Goal: Task Accomplishment & Management: Use online tool/utility

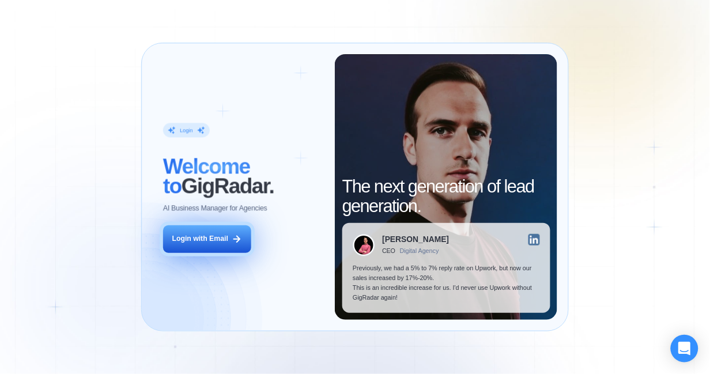
click at [211, 239] on div "Login with Email" at bounding box center [200, 239] width 56 height 10
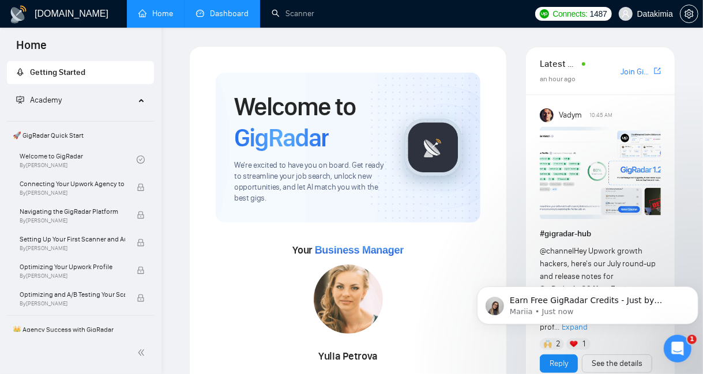
click at [215, 14] on link "Dashboard" at bounding box center [222, 14] width 52 height 10
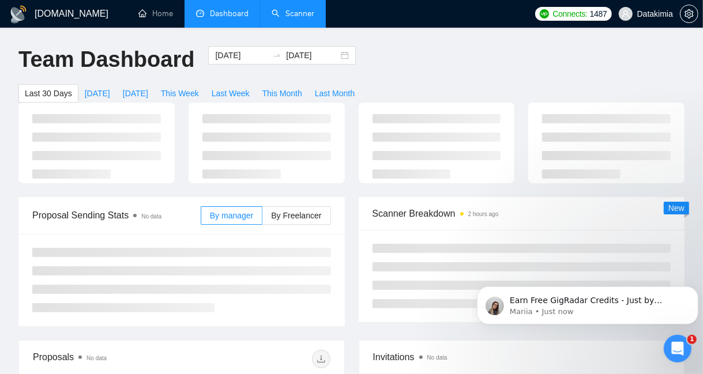
click at [277, 11] on link "Scanner" at bounding box center [293, 14] width 43 height 10
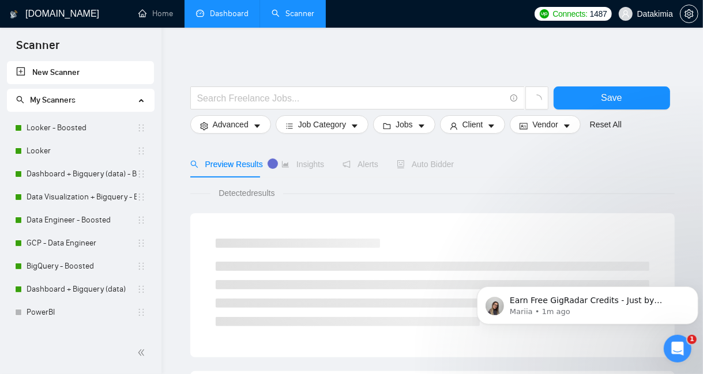
click at [220, 10] on link "Dashboard" at bounding box center [222, 14] width 52 height 10
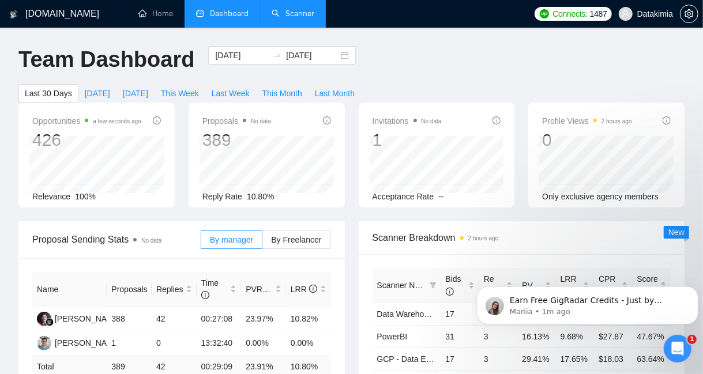
scroll to position [87, 0]
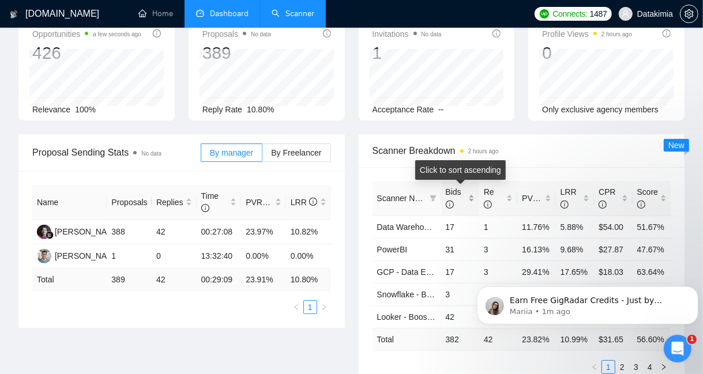
click at [472, 201] on div "Bids" at bounding box center [460, 198] width 29 height 25
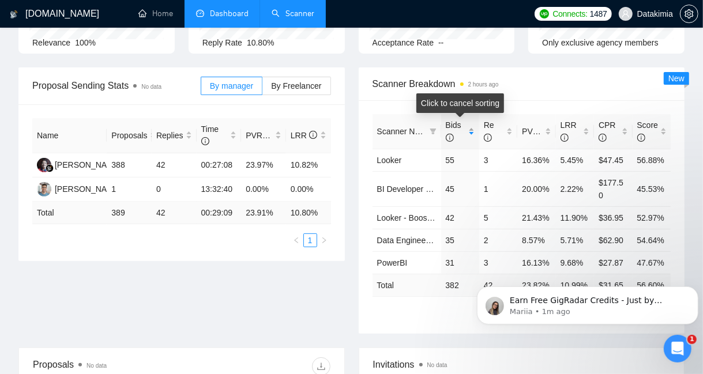
scroll to position [174, 0]
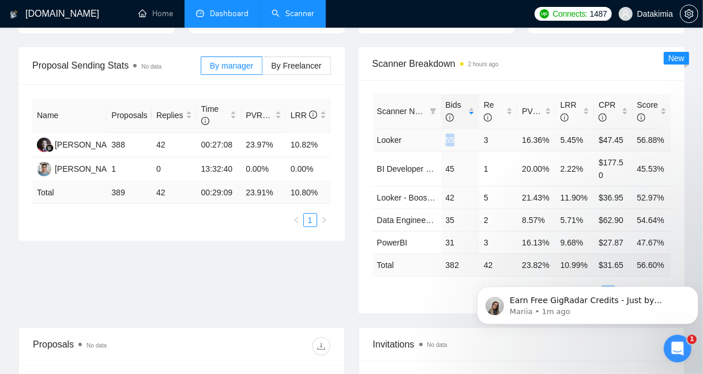
drag, startPoint x: 444, startPoint y: 142, endPoint x: 456, endPoint y: 141, distance: 12.1
click at [456, 141] on td "55" at bounding box center [460, 140] width 38 height 22
drag, startPoint x: 582, startPoint y: 142, endPoint x: 560, endPoint y: 142, distance: 21.9
click at [560, 142] on td "5.45%" at bounding box center [575, 140] width 38 height 22
click at [588, 110] on div "LRR" at bounding box center [574, 111] width 29 height 25
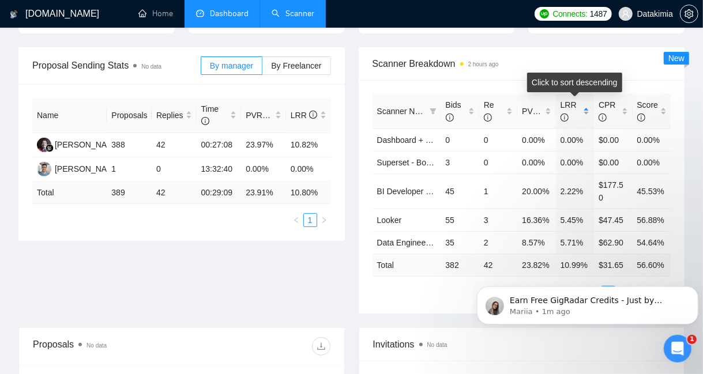
click at [588, 110] on div "LRR" at bounding box center [574, 111] width 29 height 25
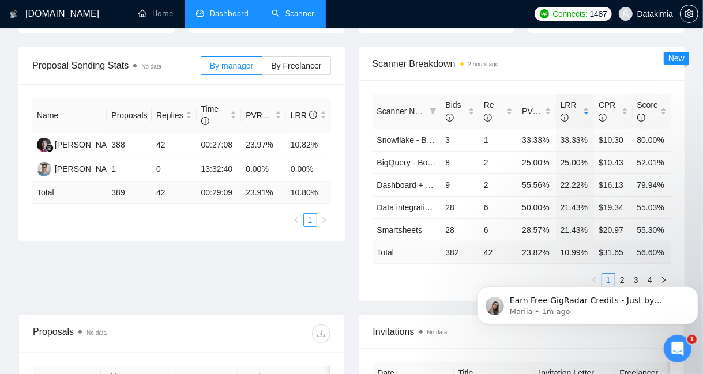
click at [617, 278] on body "Earn Free GigRadar Credits - Just by Sharing Your Story! 💬 Want more credits fo…" at bounding box center [586, 301] width 221 height 71
click at [675, 344] on icon "Open Intercom Messenger" at bounding box center [677, 348] width 19 height 19
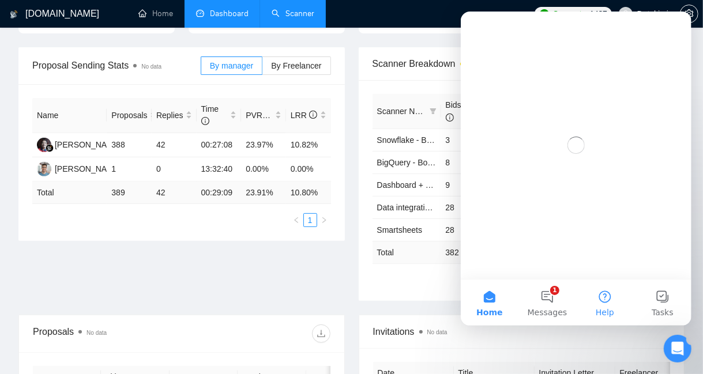
scroll to position [0, 0]
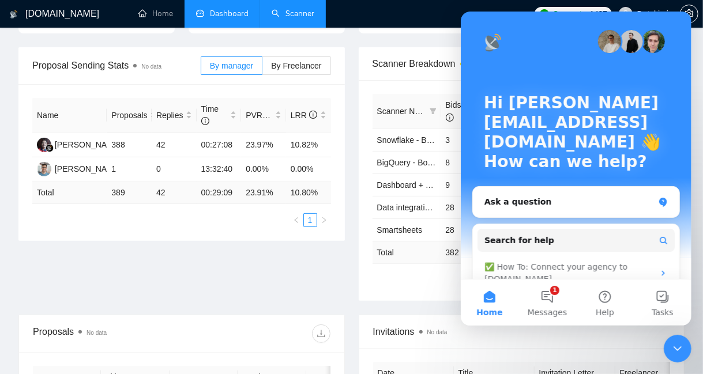
click at [680, 350] on icon "Close Intercom Messenger" at bounding box center [677, 348] width 14 height 14
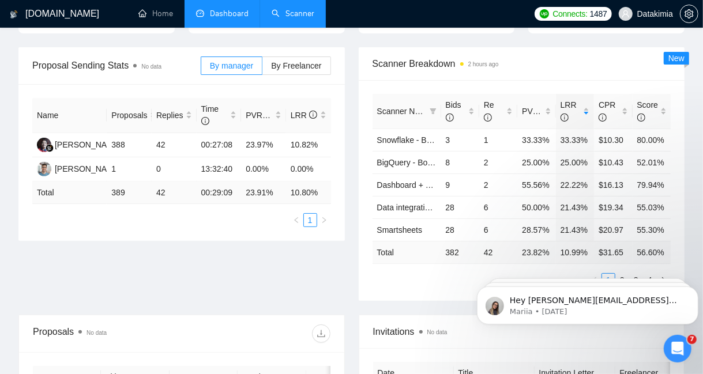
click at [615, 274] on body "Hey luciano@datakimia.com, Looks like your Upwork agency Datakimia ran out of c…" at bounding box center [586, 301] width 221 height 71
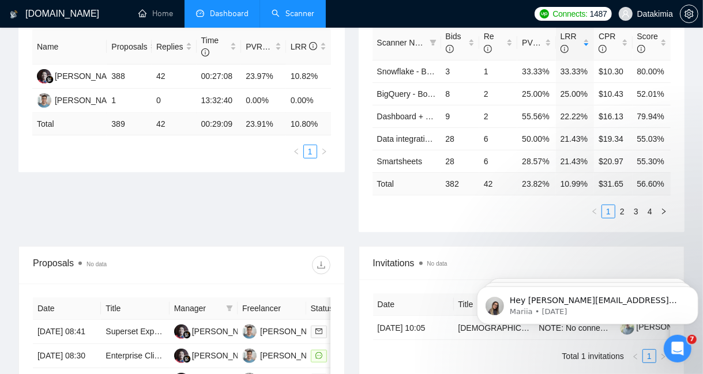
scroll to position [244, 0]
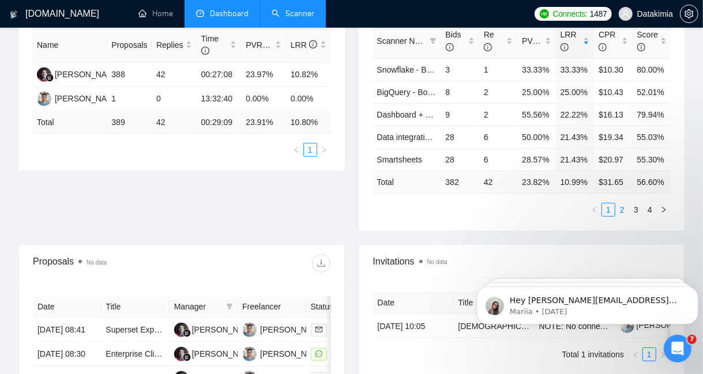
click at [626, 207] on link "2" at bounding box center [622, 210] width 13 height 13
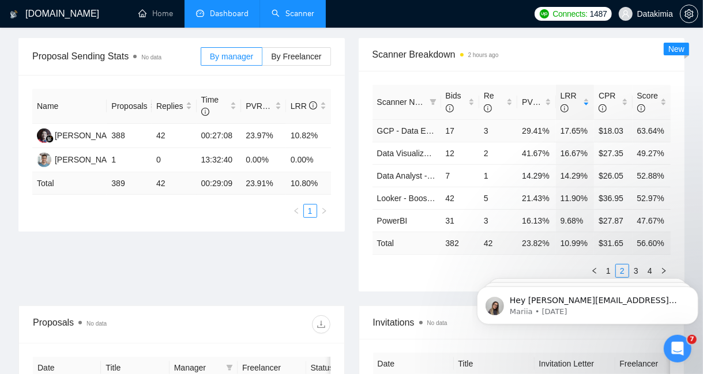
scroll to position [192, 0]
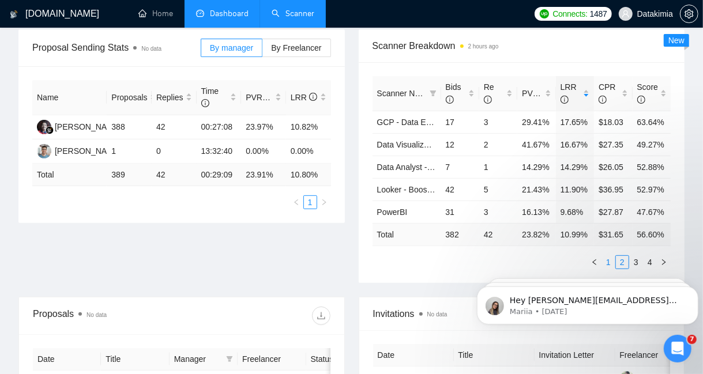
click at [609, 262] on link "1" at bounding box center [608, 262] width 13 height 13
click at [295, 9] on link "Scanner" at bounding box center [293, 14] width 43 height 10
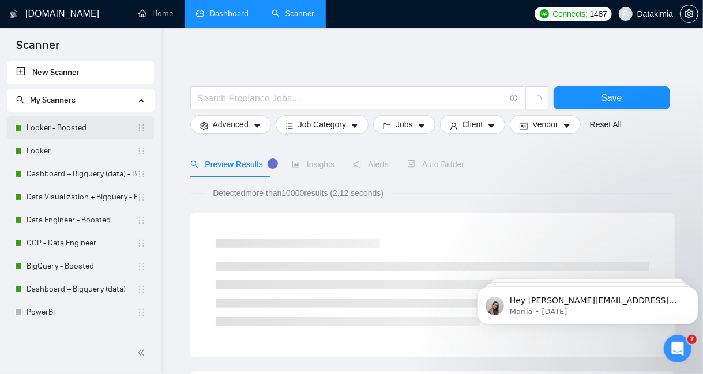
click at [45, 126] on link "Looker - Boosted" at bounding box center [82, 127] width 110 height 23
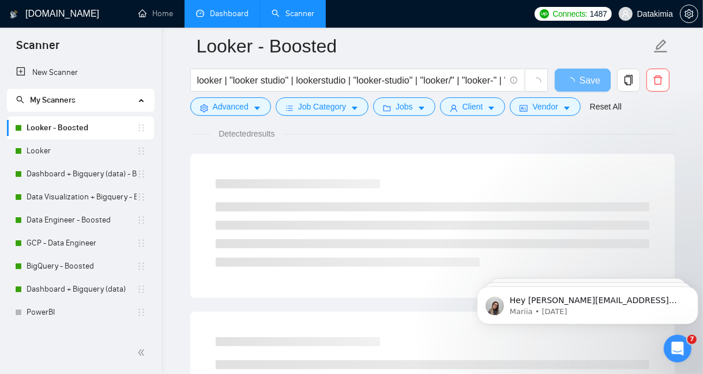
scroll to position [87, 0]
click at [692, 295] on button "Dismiss notification" at bounding box center [694, 289] width 15 height 15
click at [692, 293] on button "Dismiss notification" at bounding box center [694, 289] width 15 height 15
click at [692, 293] on button "Dismiss notification" at bounding box center [694, 290] width 12 height 12
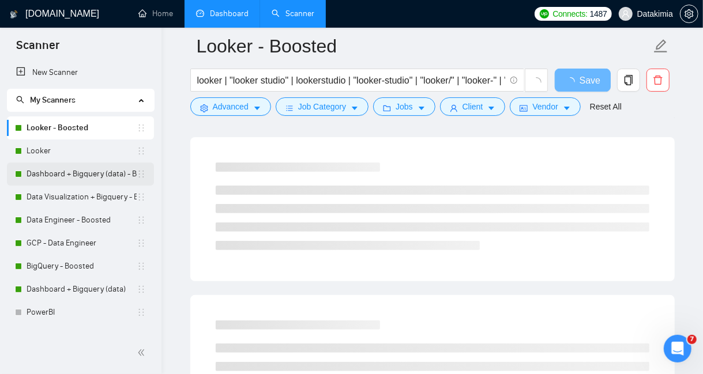
scroll to position [122, 0]
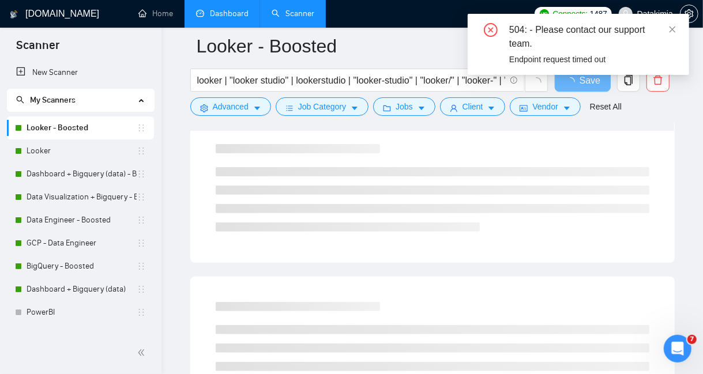
click at [245, 14] on link "Dashboard" at bounding box center [222, 14] width 52 height 10
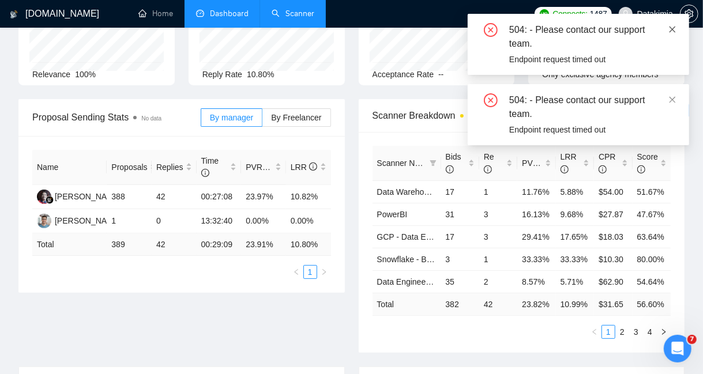
click at [675, 31] on icon "close" at bounding box center [672, 29] width 8 height 8
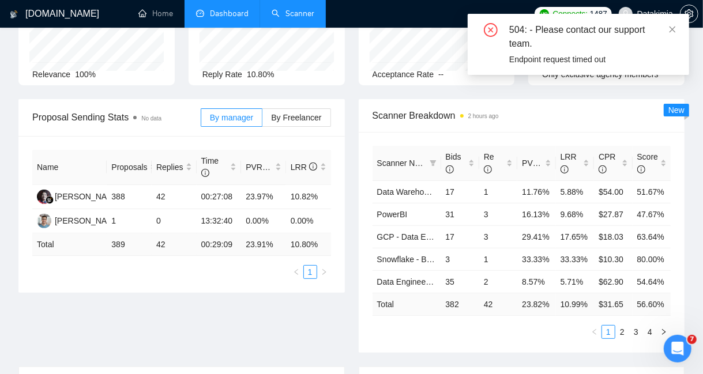
click at [675, 31] on icon "close" at bounding box center [672, 29] width 8 height 8
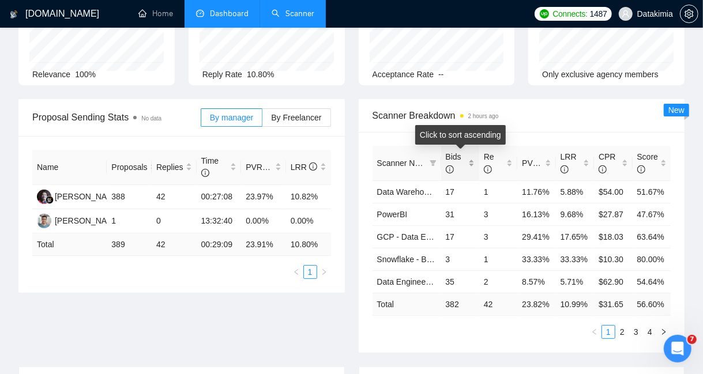
click at [470, 165] on div "Bids" at bounding box center [460, 162] width 29 height 25
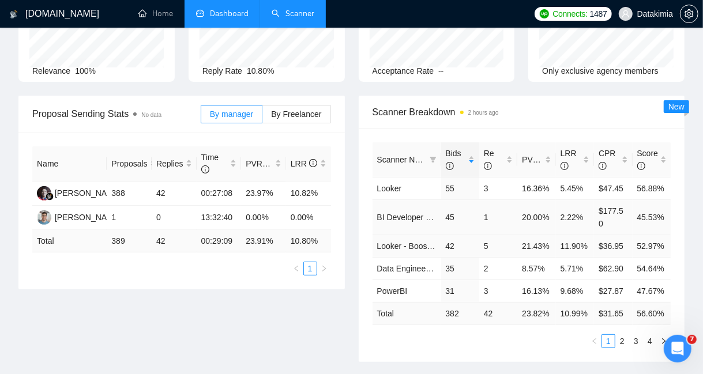
scroll to position [122, 0]
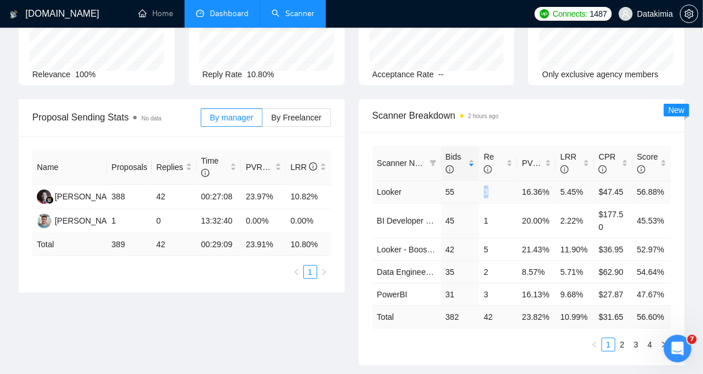
drag, startPoint x: 484, startPoint y: 192, endPoint x: 490, endPoint y: 192, distance: 6.3
click at [490, 192] on td "3" at bounding box center [498, 191] width 38 height 22
drag, startPoint x: 490, startPoint y: 192, endPoint x: 441, endPoint y: 193, distance: 48.4
click at [441, 193] on tr "Looker 55 3 16.36% 5.45% $47.45 56.88%" at bounding box center [521, 191] width 299 height 22
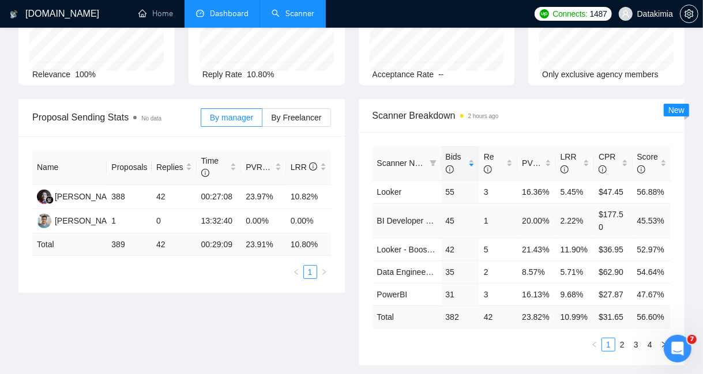
click at [446, 216] on td "45" at bounding box center [460, 220] width 38 height 35
click at [589, 164] on div "LRR" at bounding box center [574, 162] width 29 height 25
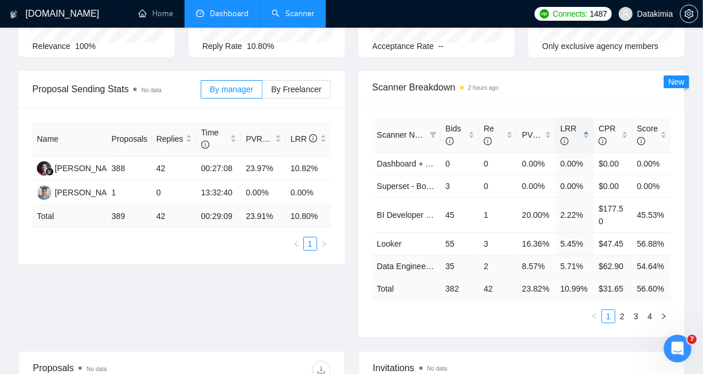
scroll to position [157, 0]
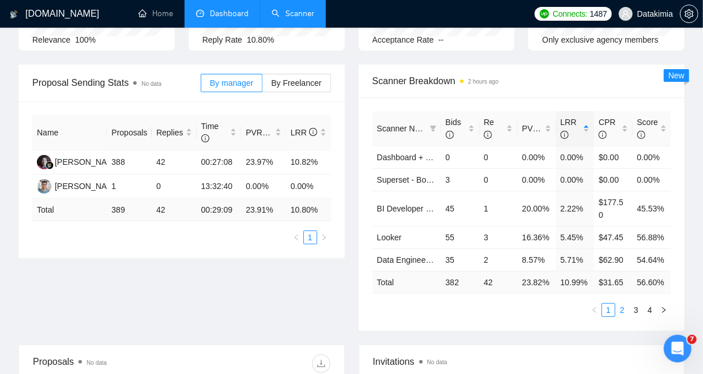
click at [620, 304] on link "2" at bounding box center [622, 310] width 13 height 13
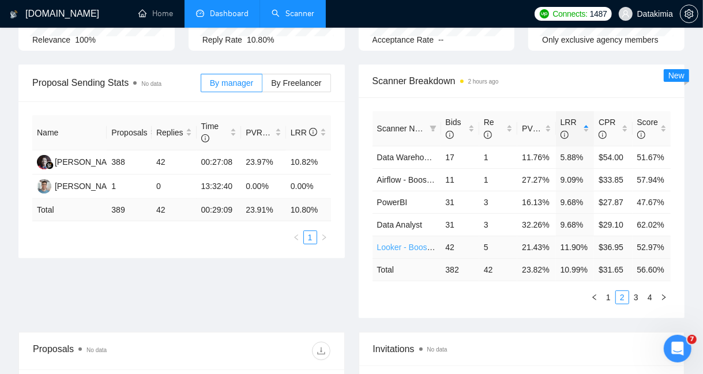
scroll to position [174, 0]
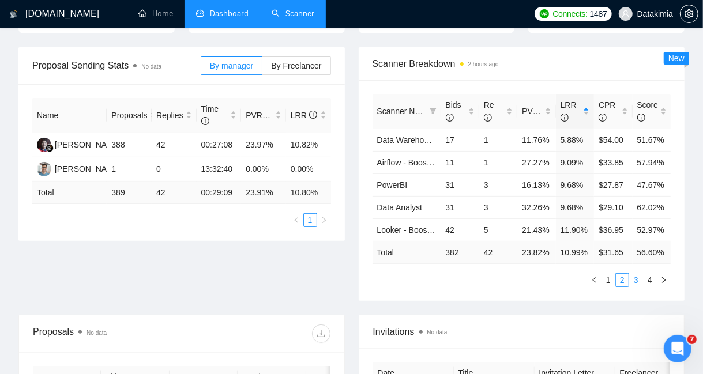
click at [638, 278] on link "3" at bounding box center [636, 280] width 13 height 13
click at [654, 280] on link "4" at bounding box center [649, 280] width 13 height 13
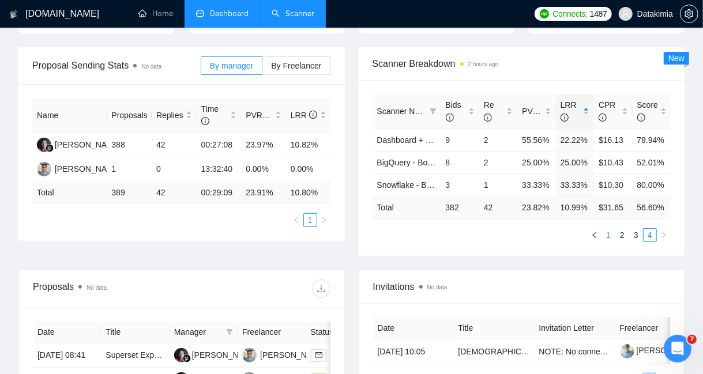
click at [610, 234] on link "1" at bounding box center [608, 235] width 13 height 13
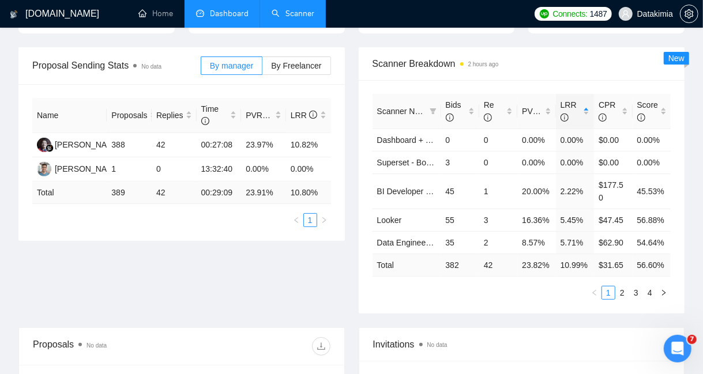
click at [313, 18] on link "Scanner" at bounding box center [293, 14] width 43 height 10
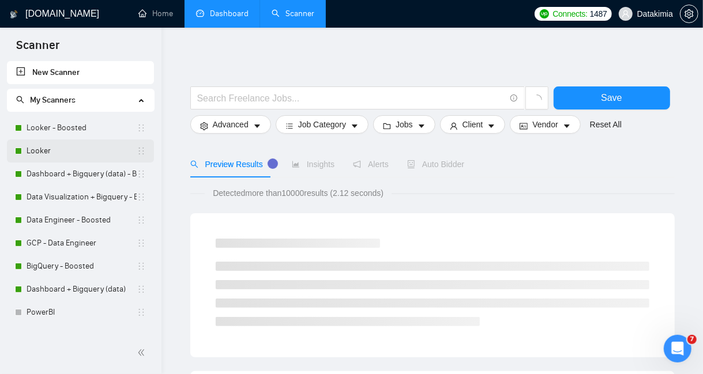
click at [71, 151] on link "Looker" at bounding box center [82, 151] width 110 height 23
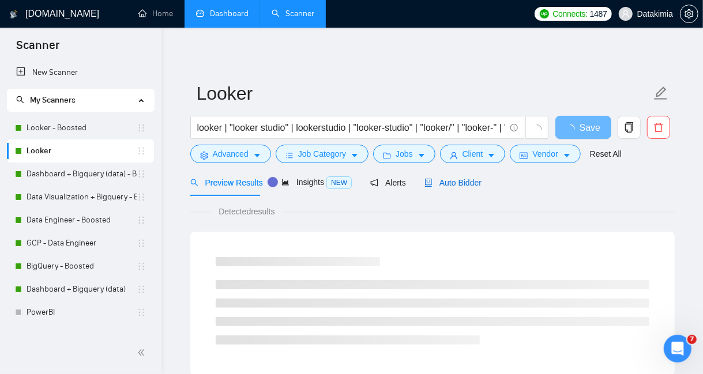
click at [465, 182] on span "Auto Bidder" at bounding box center [452, 182] width 57 height 9
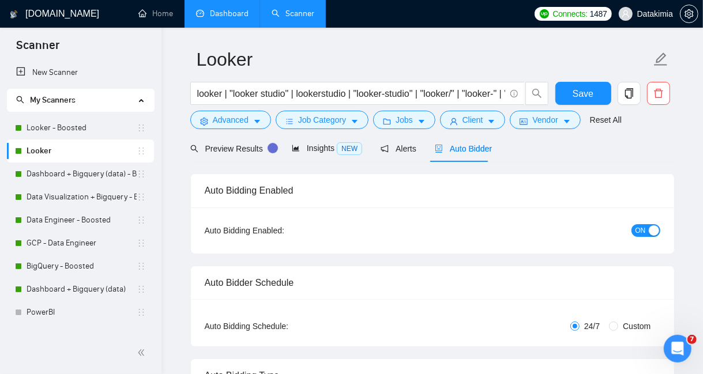
scroll to position [140, 0]
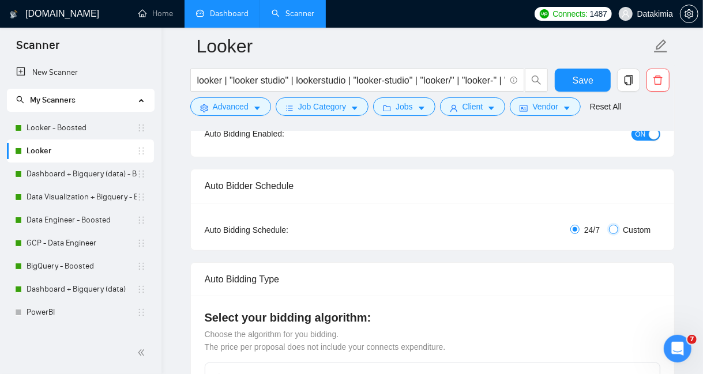
click at [614, 229] on input "Custom" at bounding box center [613, 229] width 9 height 9
radio input "true"
radio input "false"
checkbox input "true"
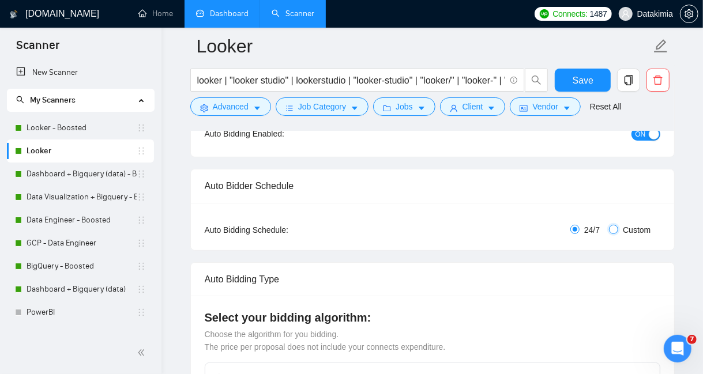
checkbox input "true"
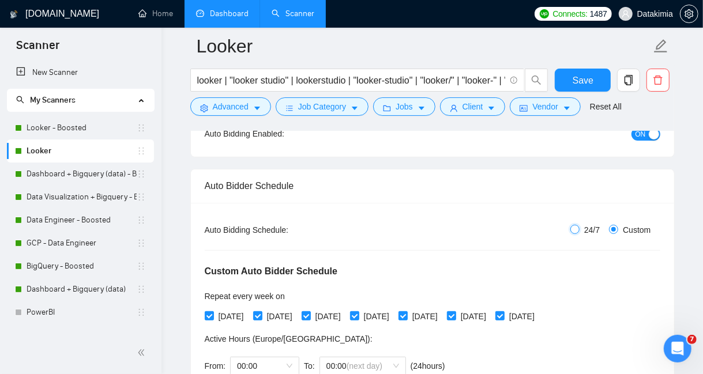
click at [577, 228] on input "24/7" at bounding box center [574, 229] width 9 height 9
radio input "true"
radio input "false"
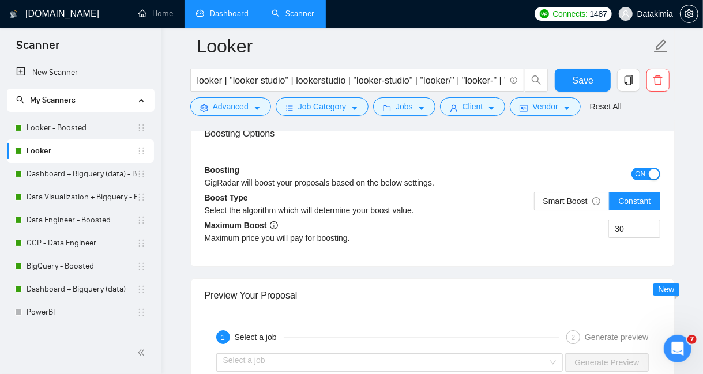
scroll to position [2149, 0]
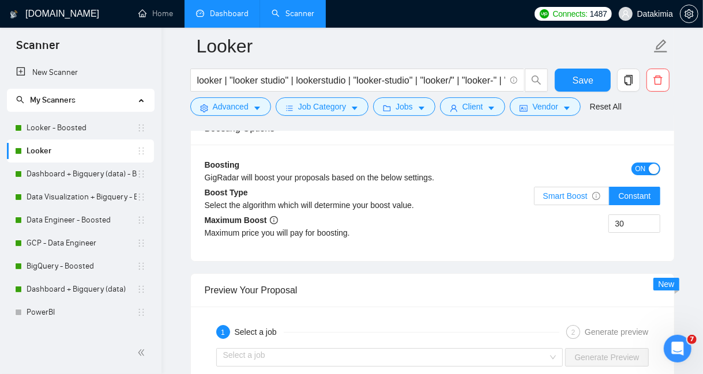
click at [580, 204] on label "Smart Boost" at bounding box center [572, 196] width 76 height 18
click at [535, 199] on input "Smart Boost" at bounding box center [535, 199] width 0 height 0
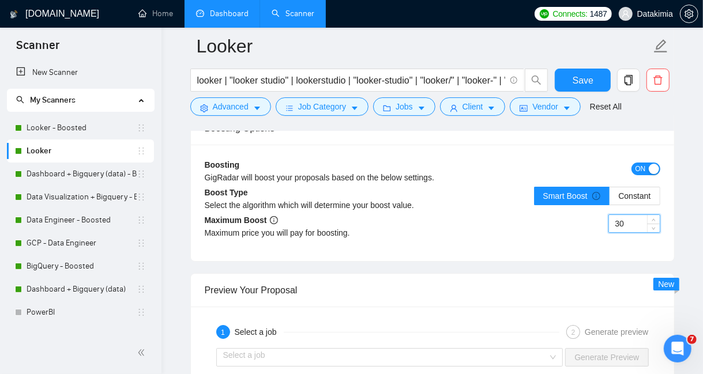
drag, startPoint x: 641, startPoint y: 229, endPoint x: 611, endPoint y: 231, distance: 30.6
click at [611, 231] on input "30" at bounding box center [634, 223] width 51 height 17
click at [582, 80] on span "Save" at bounding box center [583, 80] width 21 height 14
click at [246, 104] on span "Advanced" at bounding box center [231, 106] width 36 height 13
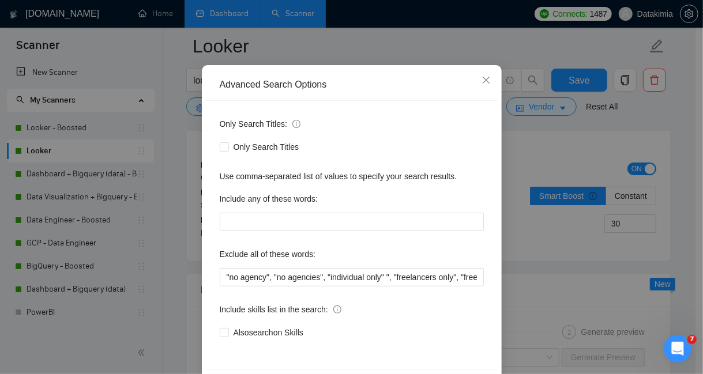
scroll to position [0, 0]
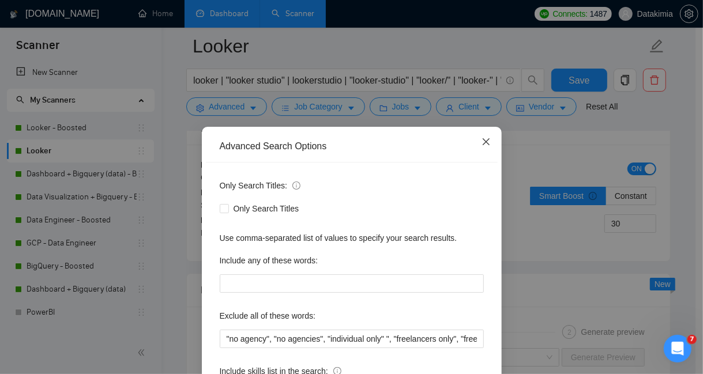
click at [481, 141] on icon "close" at bounding box center [485, 141] width 9 height 9
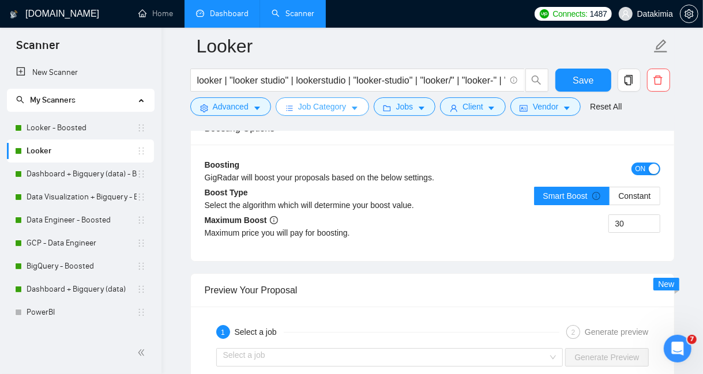
click at [327, 108] on span "Job Category" at bounding box center [322, 106] width 48 height 13
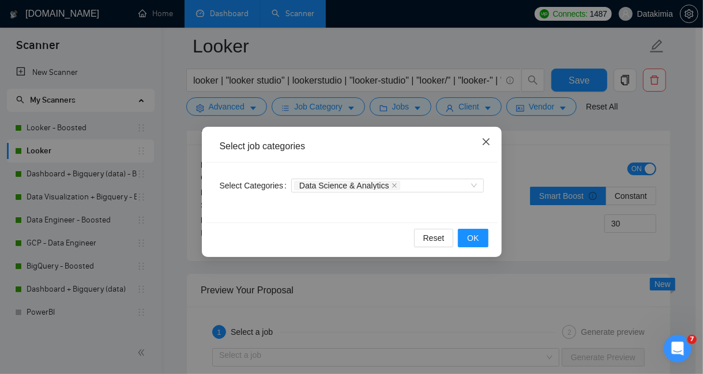
click at [485, 138] on icon "close" at bounding box center [485, 141] width 9 height 9
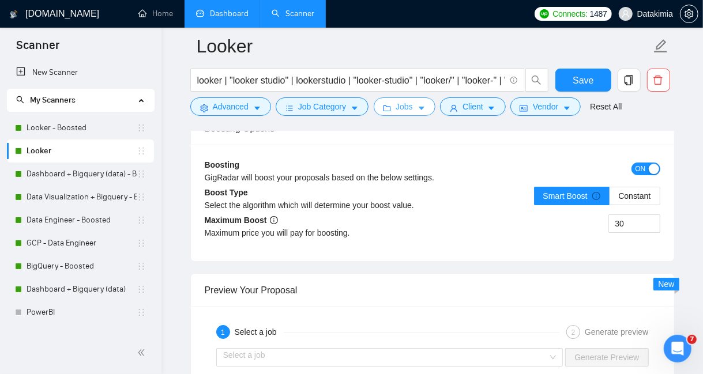
click at [417, 110] on icon "caret-down" at bounding box center [421, 108] width 8 height 8
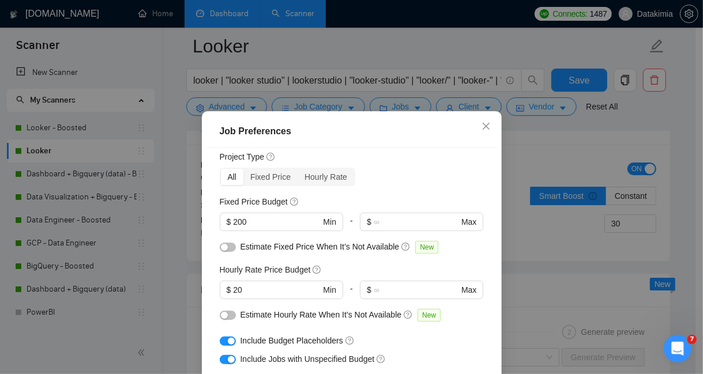
scroll to position [52, 0]
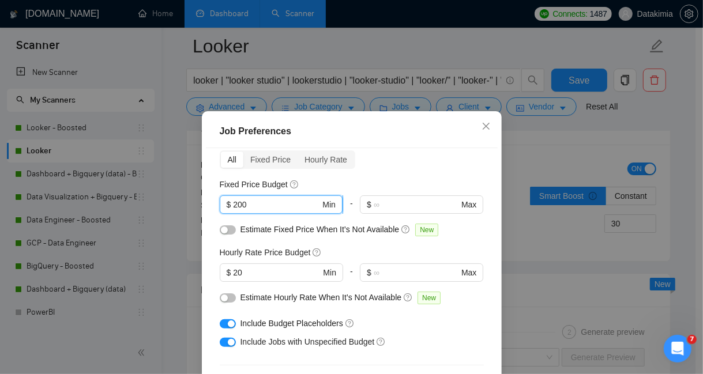
drag, startPoint x: 244, startPoint y: 205, endPoint x: 222, endPoint y: 205, distance: 22.5
click at [222, 205] on span "$ 200 Min" at bounding box center [281, 204] width 123 height 18
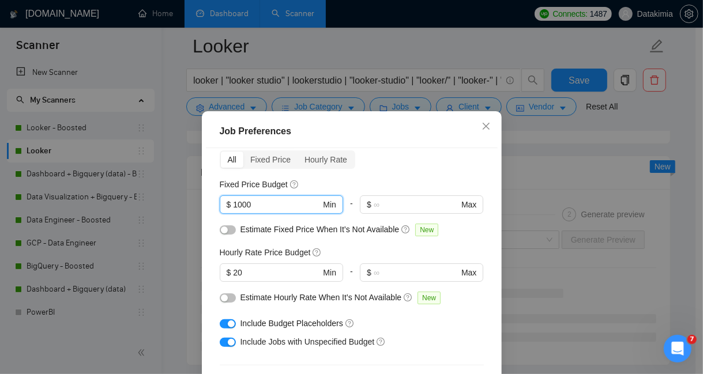
type input "1000"
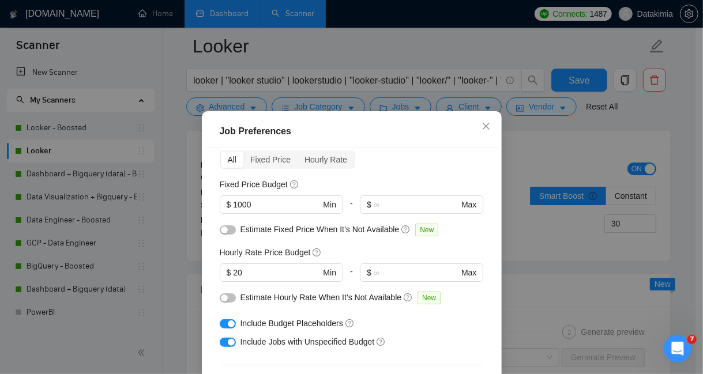
click at [398, 168] on div "Budget Project Type All Fixed Price Hourly Rate Fixed Price Budget 1000 $ 1000 …" at bounding box center [352, 279] width 292 height 262
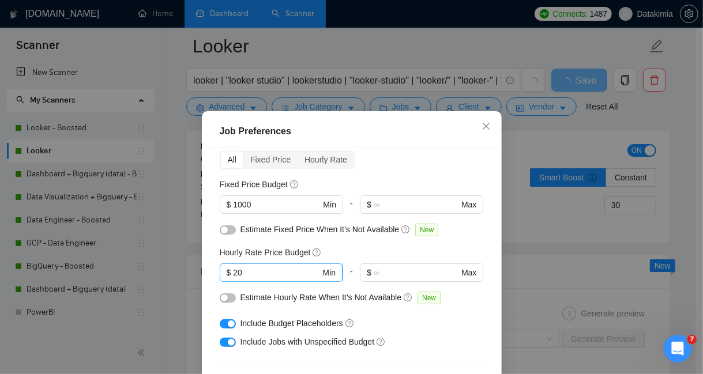
click at [239, 273] on input "20" at bounding box center [276, 272] width 87 height 13
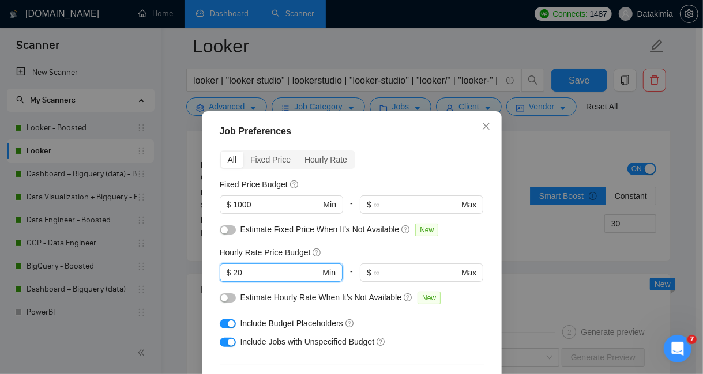
drag, startPoint x: 238, startPoint y: 274, endPoint x: 229, endPoint y: 272, distance: 9.0
click at [233, 272] on input "20" at bounding box center [276, 272] width 87 height 13
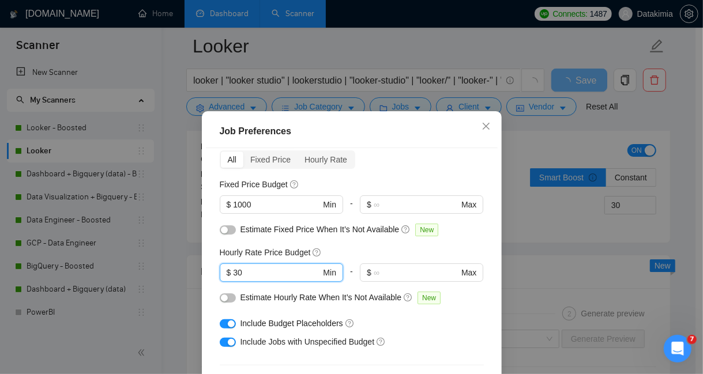
type input "30"
click at [403, 180] on div "Fixed Price Budget" at bounding box center [352, 184] width 264 height 13
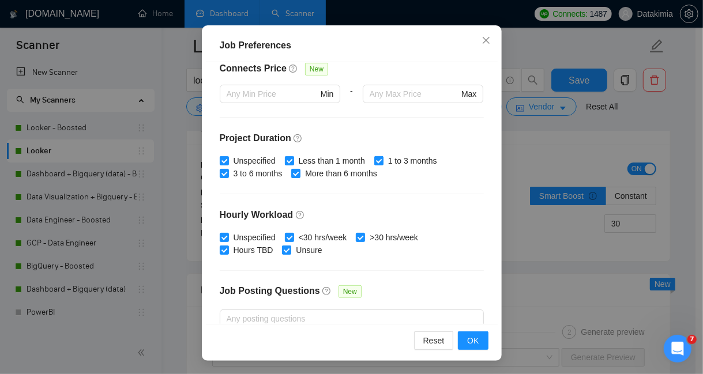
scroll to position [388, 0]
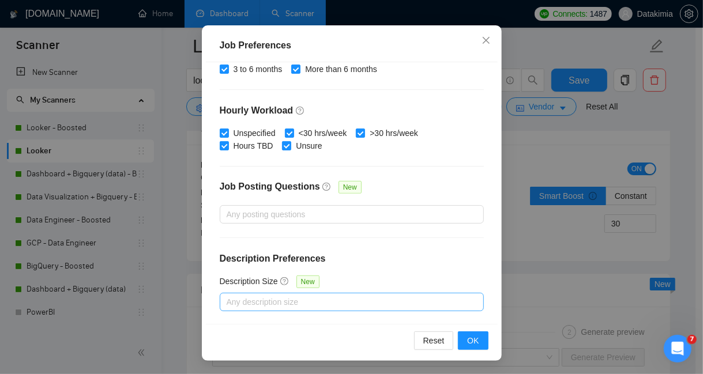
click at [363, 300] on div at bounding box center [346, 302] width 247 height 14
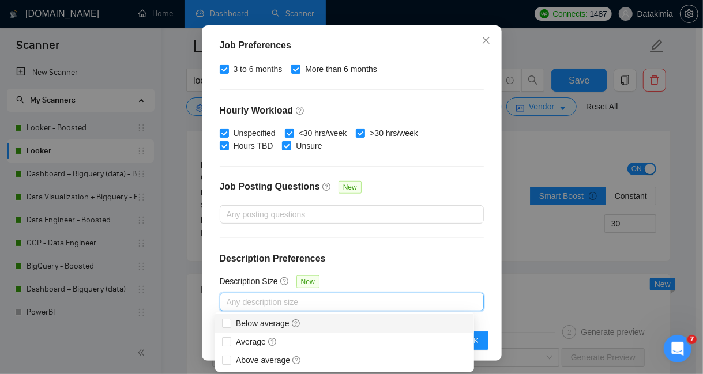
click at [414, 270] on div "Budget Project Type All Fixed Price Hourly Rate Fixed Price Budget $ 1000 Min -…" at bounding box center [352, 193] width 292 height 262
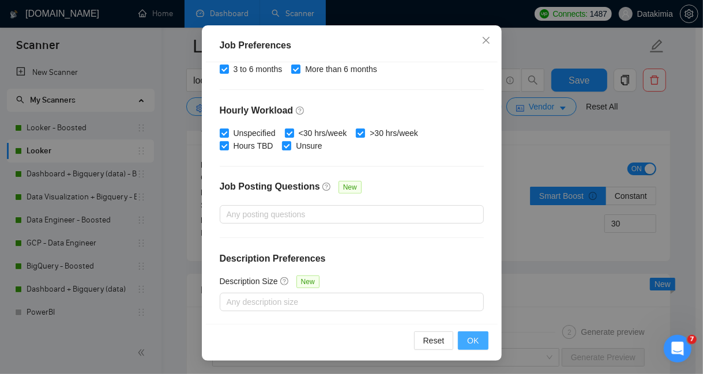
click at [471, 334] on span "OK" at bounding box center [473, 340] width 12 height 13
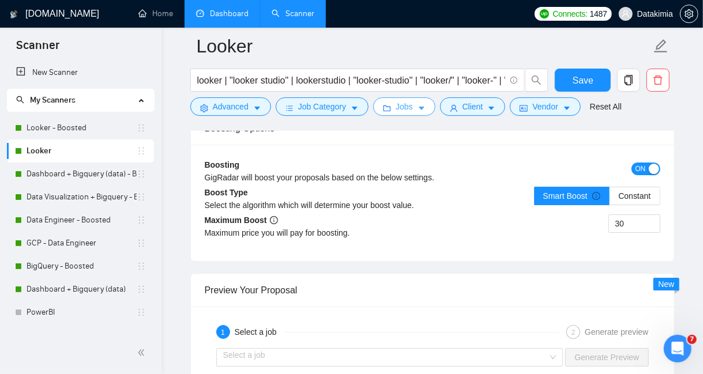
scroll to position [2044, 0]
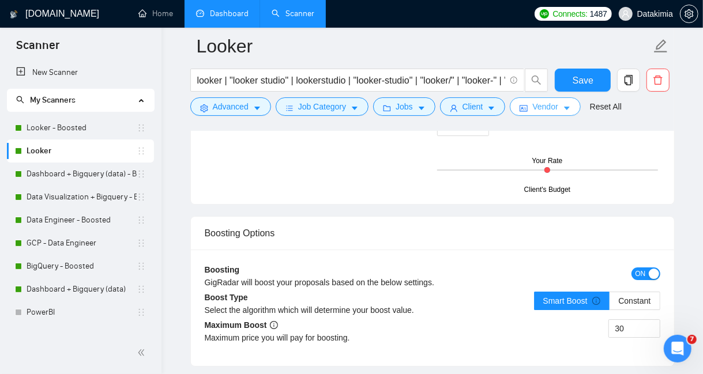
click at [520, 108] on icon "idcard" at bounding box center [524, 108] width 8 height 8
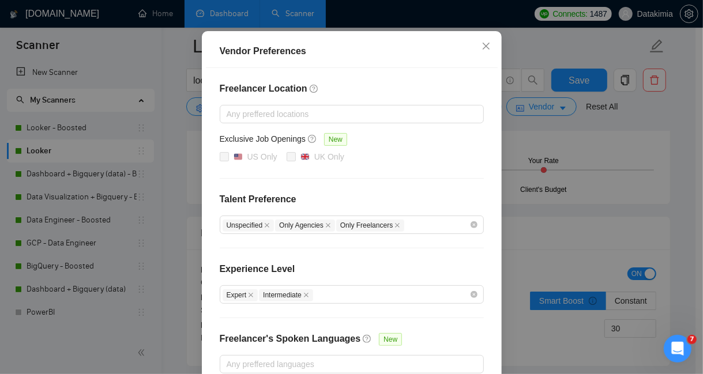
scroll to position [104, 0]
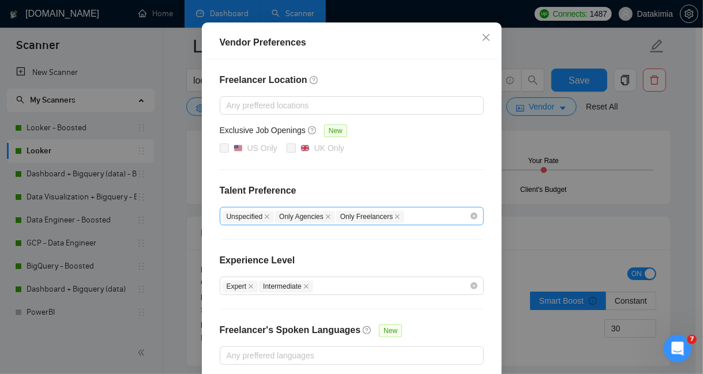
click at [441, 211] on div "Unspecified Only Agencies Only Freelancers" at bounding box center [346, 216] width 247 height 14
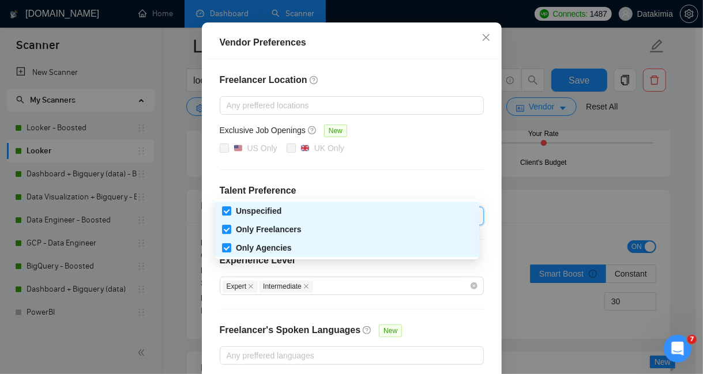
scroll to position [2061, 0]
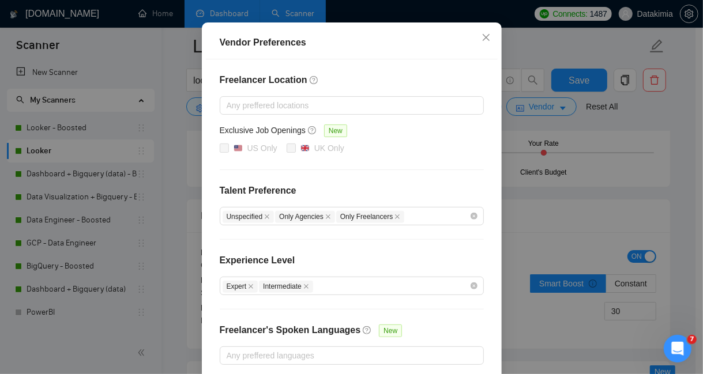
click at [460, 180] on div "Freelancer Location Any preffered locations Exclusive Job Openings New US Only …" at bounding box center [352, 218] width 292 height 319
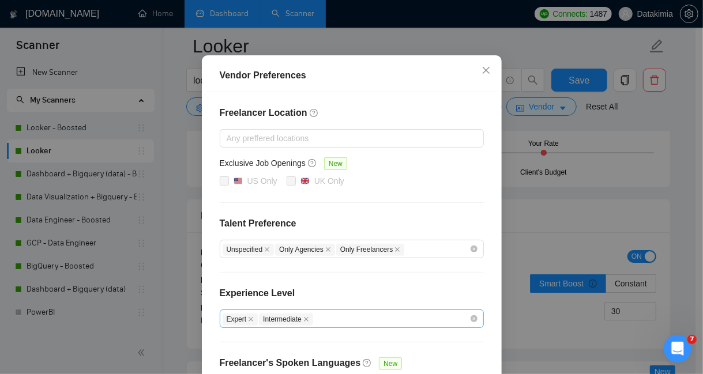
scroll to position [159, 0]
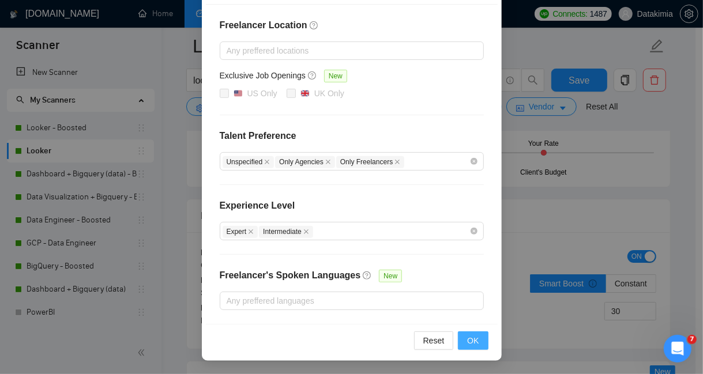
click at [462, 340] on button "OK" at bounding box center [473, 341] width 30 height 18
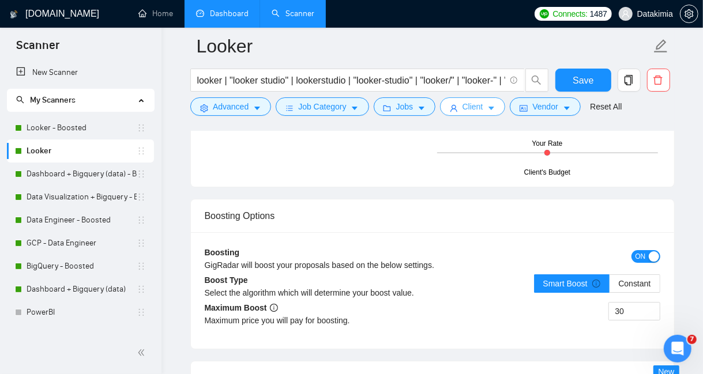
click at [483, 109] on button "Client" at bounding box center [473, 106] width 66 height 18
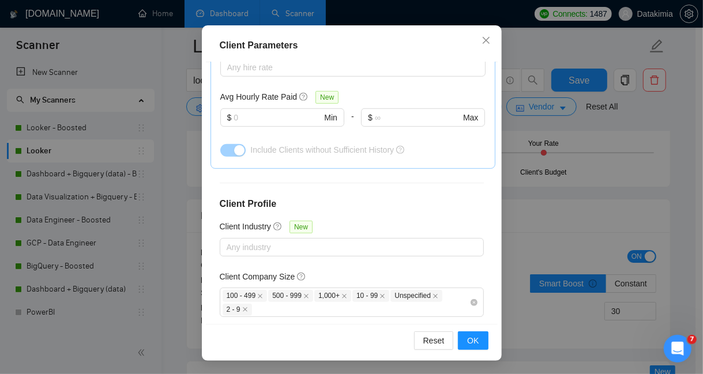
scroll to position [398, 0]
click at [483, 42] on icon "close" at bounding box center [485, 40] width 7 height 7
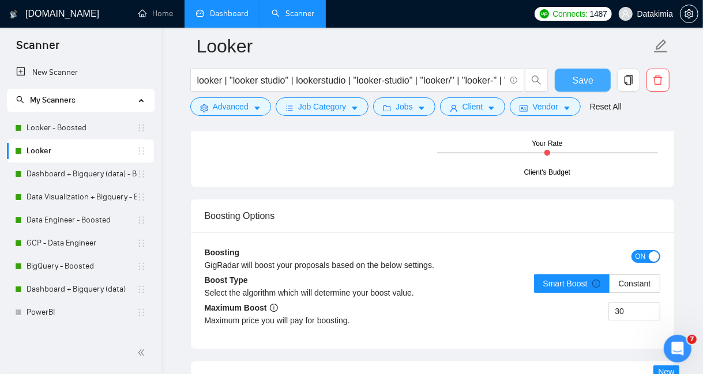
click at [573, 82] on button "Save" at bounding box center [583, 80] width 56 height 23
click at [70, 170] on link "Dashboard + Bigquery (data) - Boosted" at bounding box center [82, 174] width 110 height 23
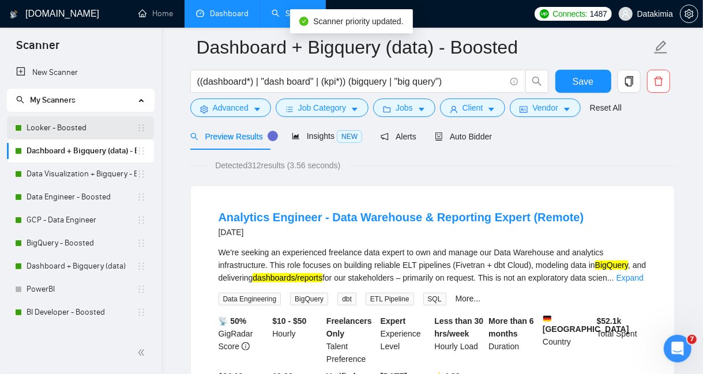
click at [80, 126] on link "Looker - Boosted" at bounding box center [82, 127] width 110 height 23
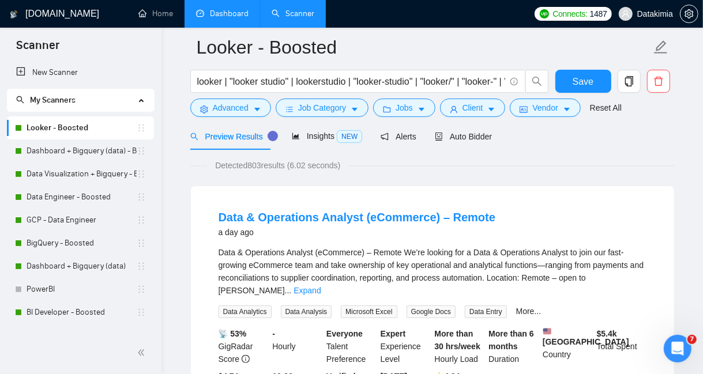
click at [227, 9] on link "Dashboard" at bounding box center [222, 14] width 52 height 10
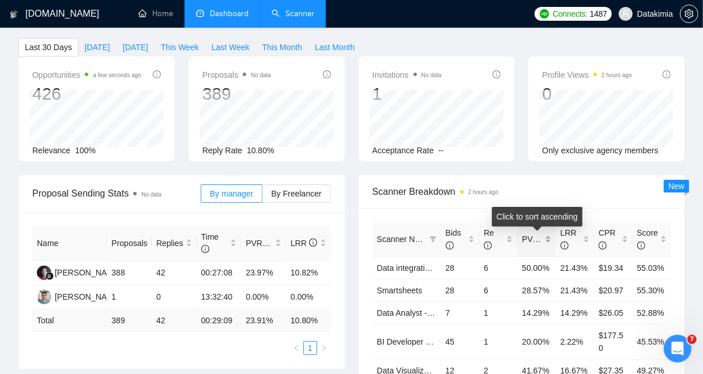
scroll to position [64, 0]
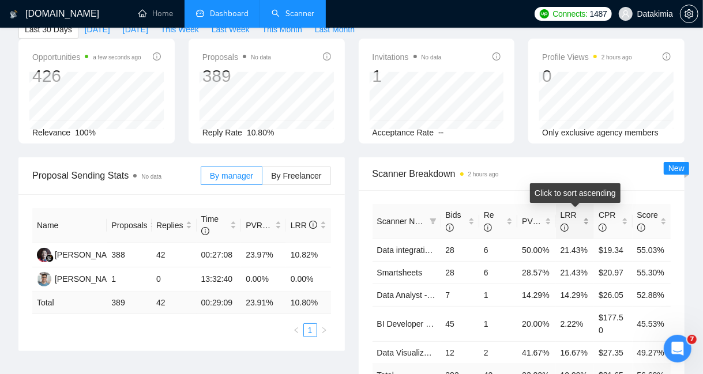
click at [586, 224] on div "LRR" at bounding box center [574, 221] width 29 height 25
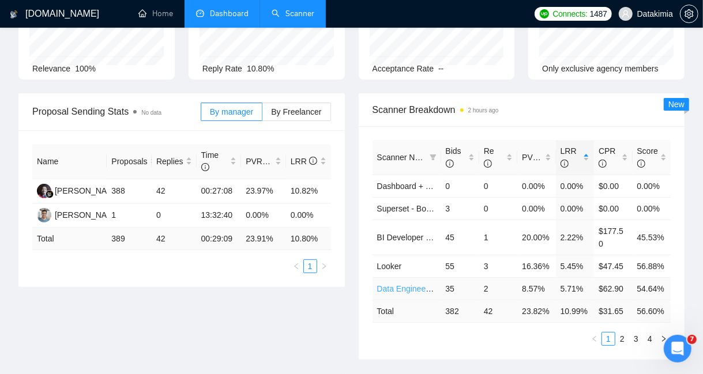
scroll to position [134, 0]
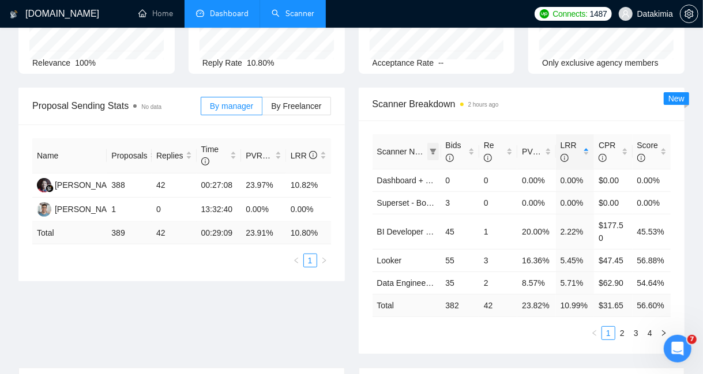
click at [435, 153] on icon "filter" at bounding box center [433, 151] width 7 height 7
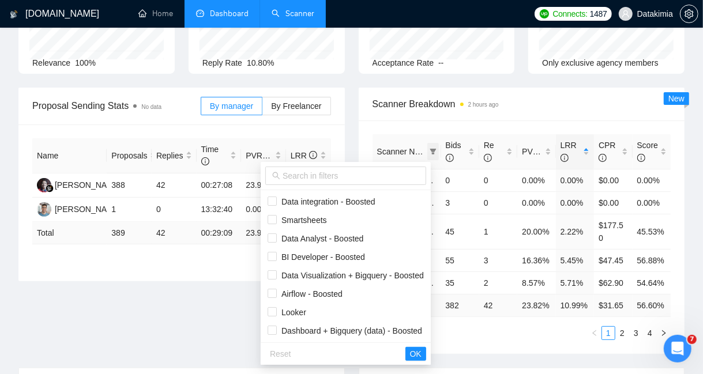
click at [435, 153] on icon "filter" at bounding box center [433, 151] width 7 height 7
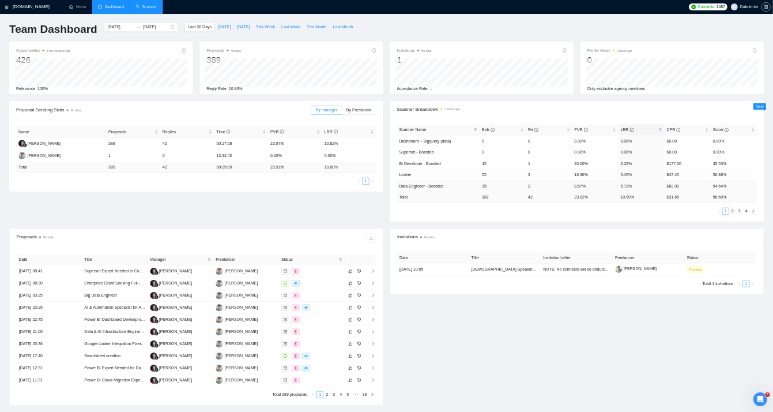
scroll to position [0, 0]
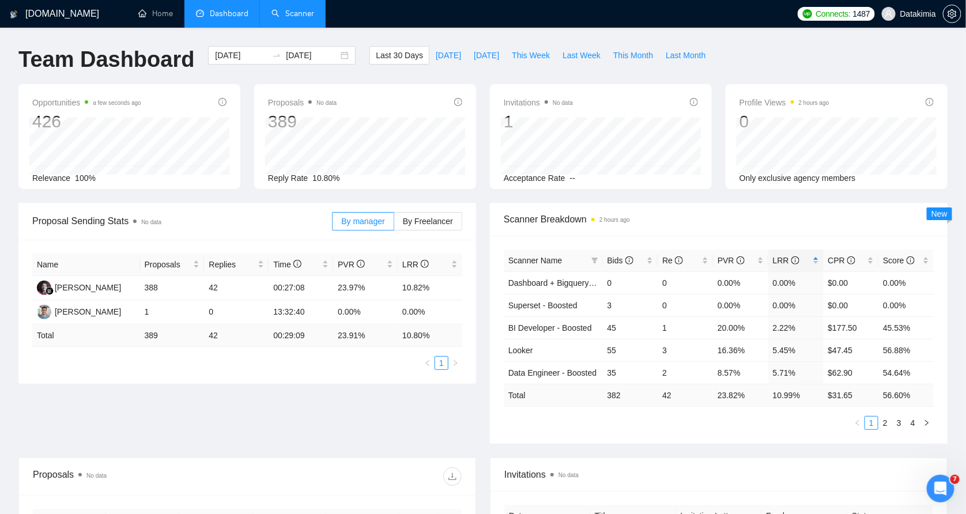
click at [273, 18] on link "Scanner" at bounding box center [293, 14] width 43 height 10
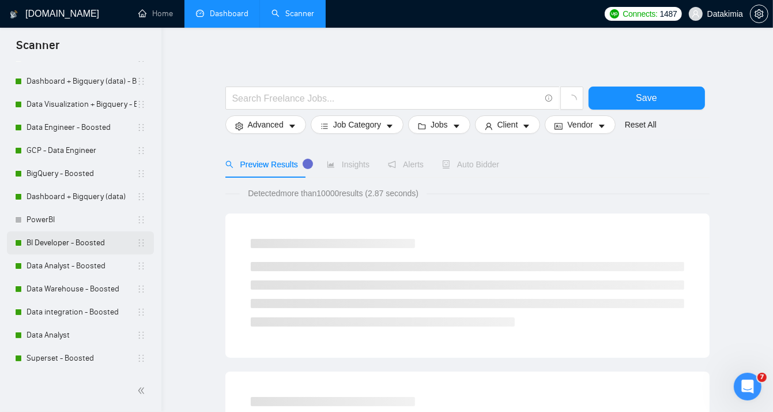
scroll to position [77, 0]
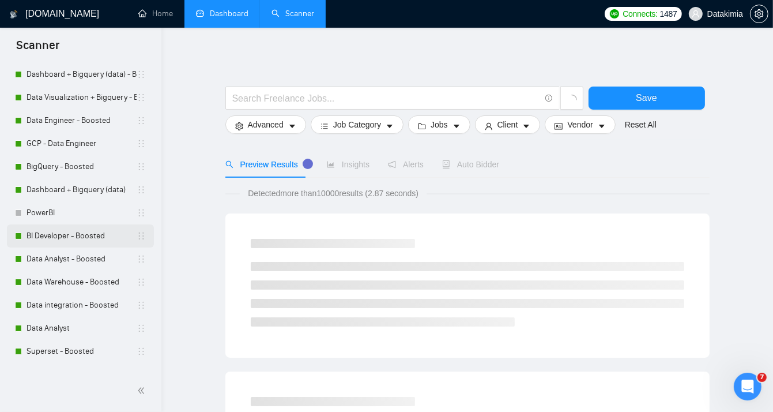
click at [88, 236] on link "BI Developer - Boosted" at bounding box center [82, 235] width 110 height 23
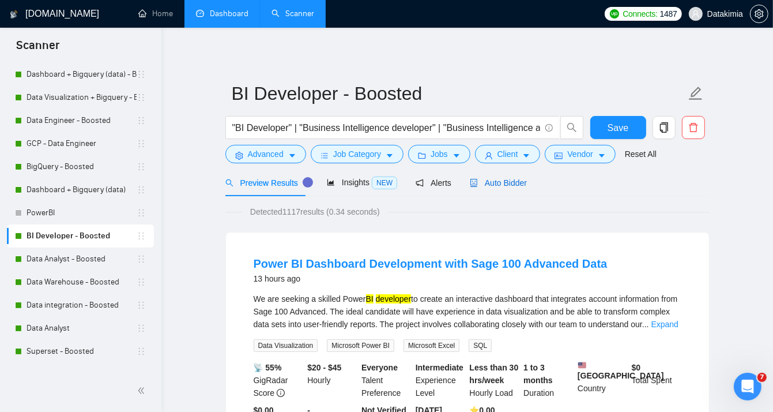
click at [490, 187] on span "Auto Bidder" at bounding box center [498, 182] width 57 height 9
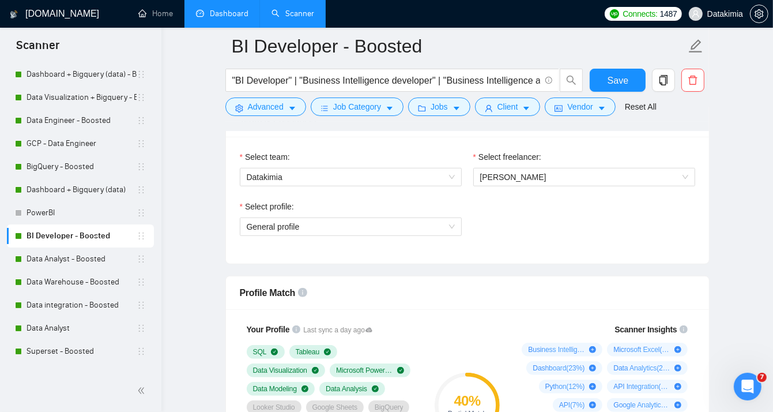
scroll to position [610, 0]
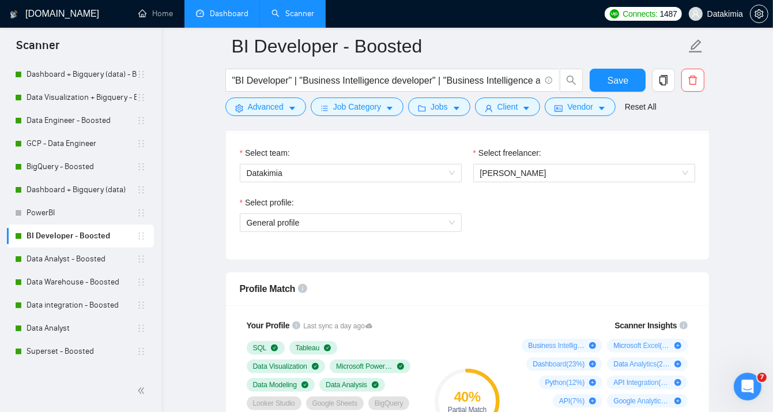
drag, startPoint x: 51, startPoint y: 16, endPoint x: 221, endPoint y: 7, distance: 170.3
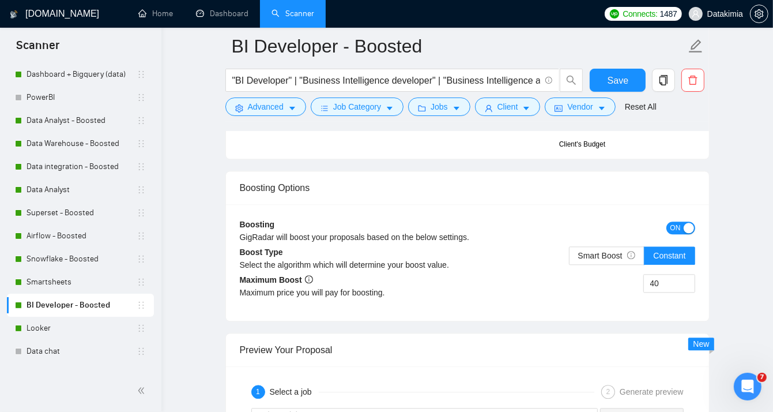
scroll to position [2080, 0]
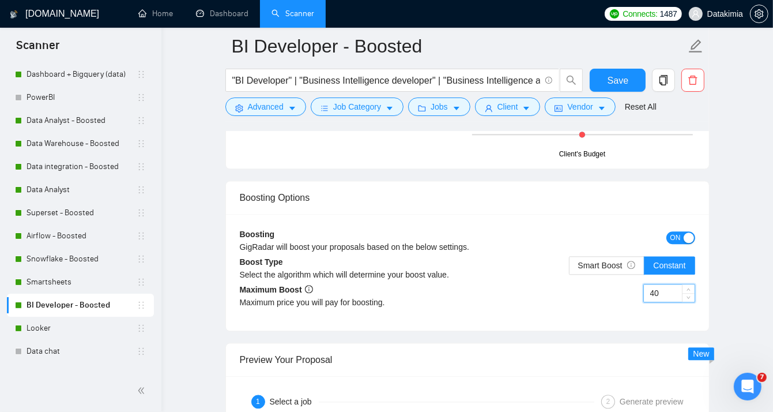
drag, startPoint x: 670, startPoint y: 285, endPoint x: 645, endPoint y: 285, distance: 25.4
click at [645, 285] on input "40" at bounding box center [669, 292] width 51 height 17
click at [614, 261] on span "Smart Boost" at bounding box center [607, 265] width 58 height 9
click at [570, 268] on input "Smart Boost" at bounding box center [570, 268] width 0 height 0
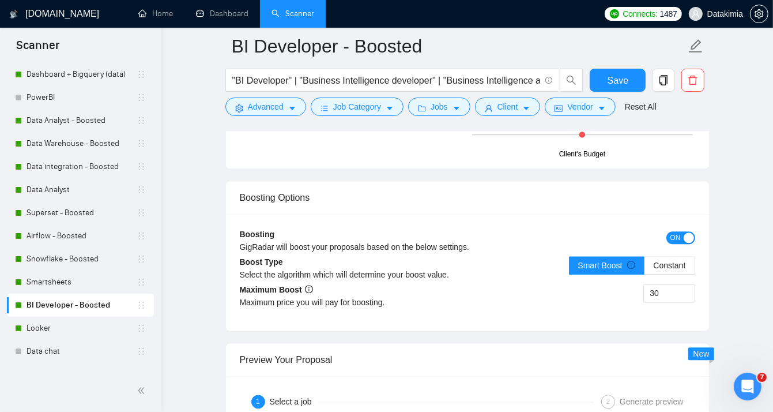
drag, startPoint x: 661, startPoint y: 287, endPoint x: 651, endPoint y: 287, distance: 9.8
click at [651, 287] on input "30" at bounding box center [669, 292] width 51 height 17
type input "40"
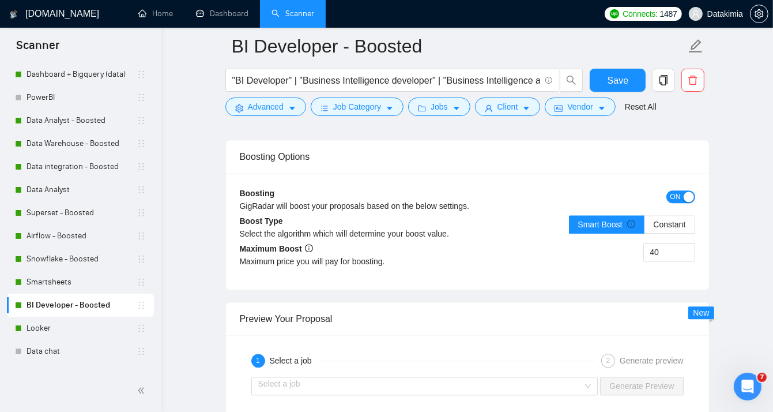
scroll to position [2118, 0]
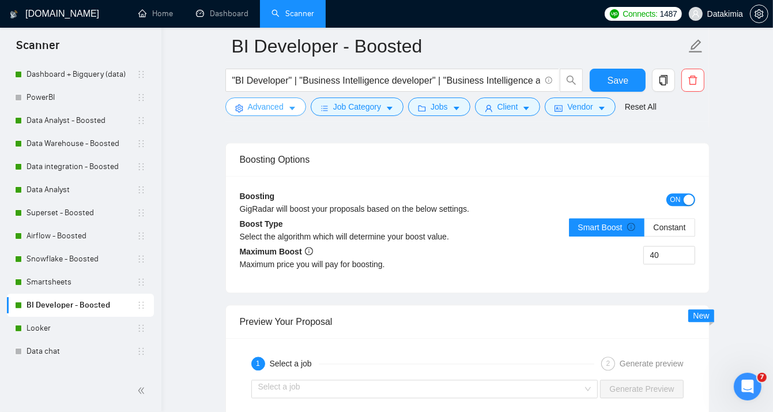
click at [270, 110] on span "Advanced" at bounding box center [266, 106] width 36 height 13
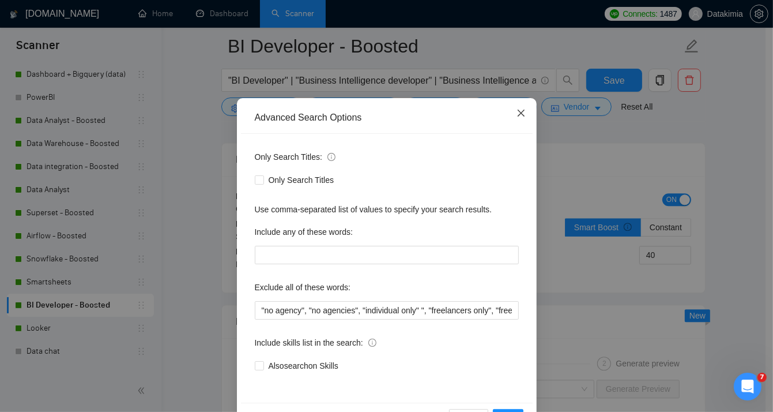
click at [525, 112] on span "Close" at bounding box center [521, 113] width 31 height 31
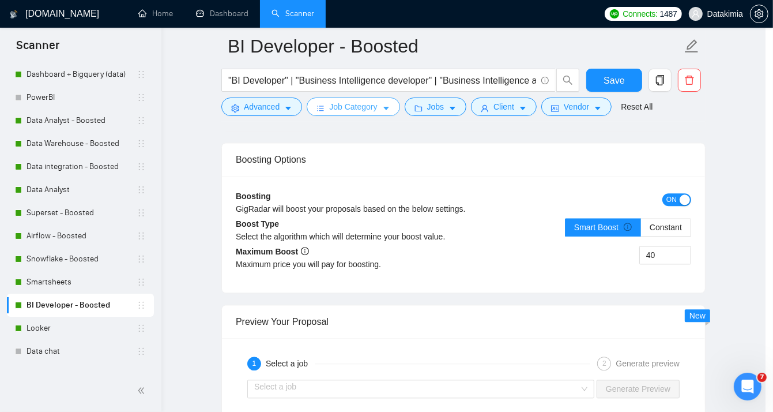
scroll to position [9, 0]
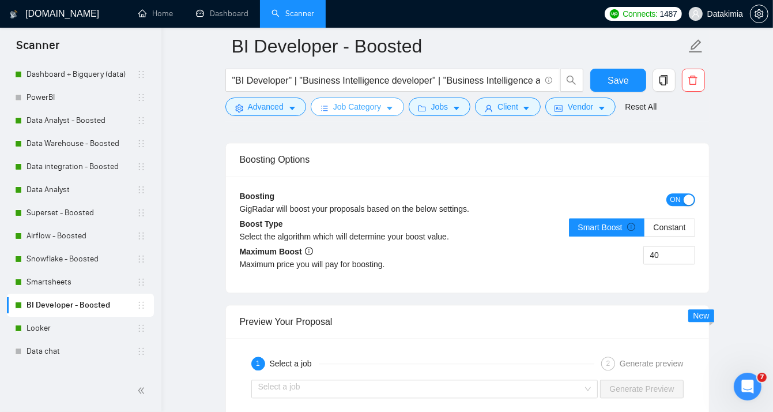
click at [349, 109] on span "Job Category" at bounding box center [357, 106] width 48 height 13
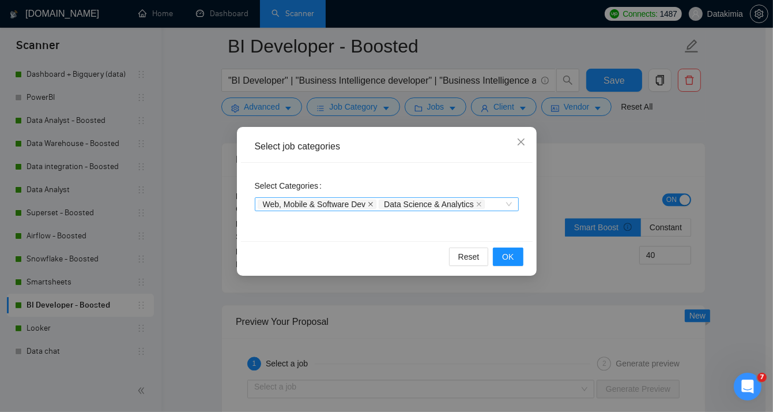
click at [369, 204] on icon "close" at bounding box center [371, 204] width 6 height 6
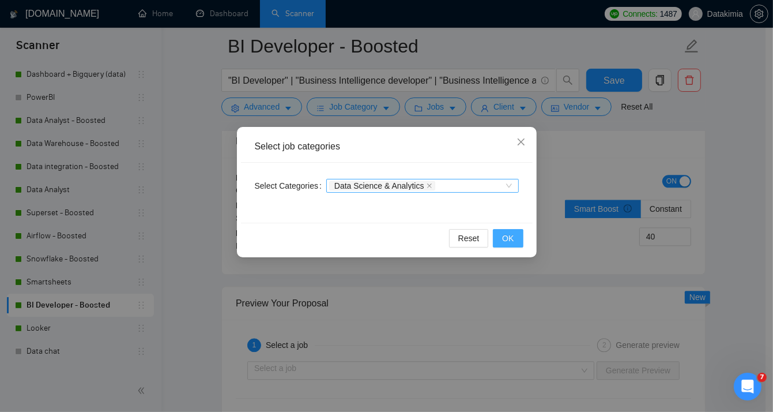
click at [514, 234] on button "OK" at bounding box center [508, 238] width 30 height 18
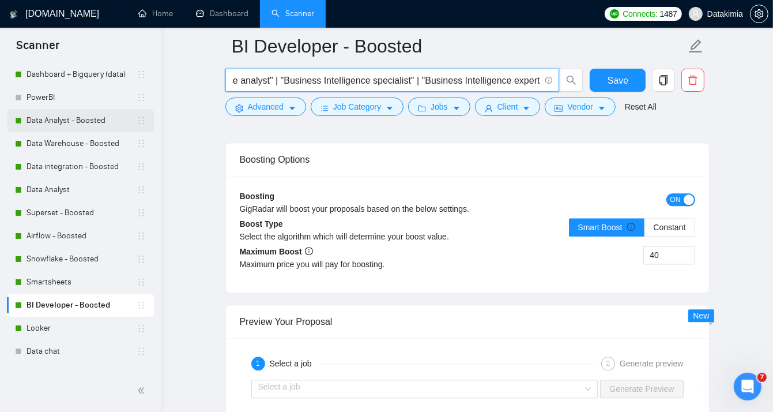
scroll to position [0, 0]
drag, startPoint x: 425, startPoint y: 81, endPoint x: 144, endPoint y: 131, distance: 285.1
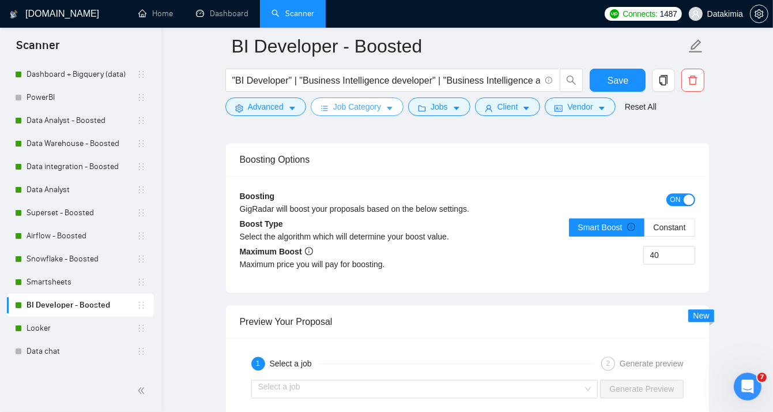
click at [352, 115] on button "Job Category" at bounding box center [357, 106] width 93 height 18
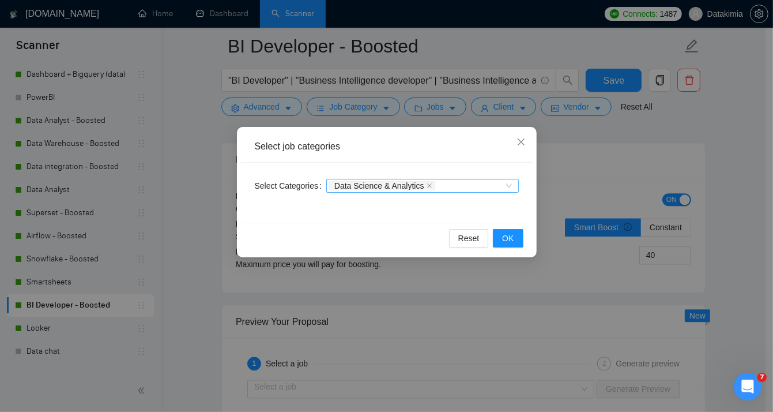
click at [362, 113] on div "Select job categories Select Categories Data Science & Analytics Reset OK" at bounding box center [386, 206] width 773 height 412
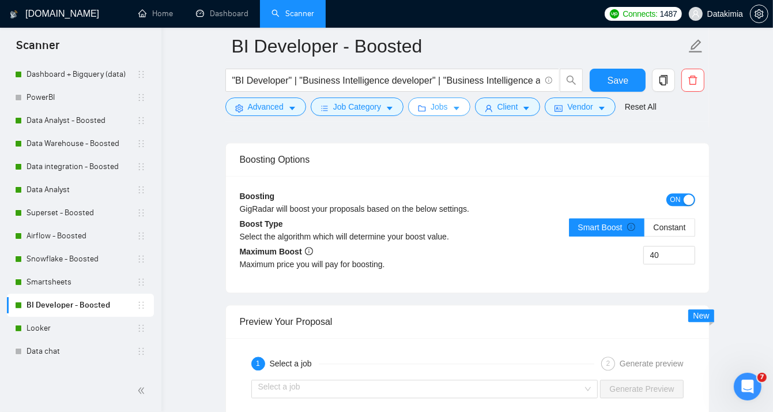
click at [423, 112] on icon "folder" at bounding box center [422, 108] width 8 height 8
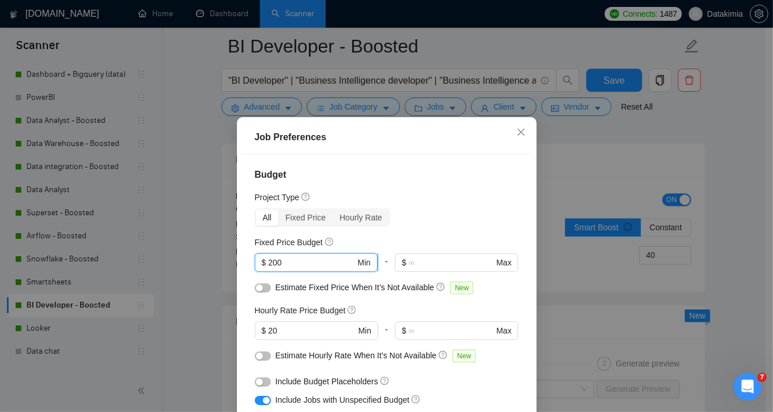
drag, startPoint x: 293, startPoint y: 262, endPoint x: 265, endPoint y: 261, distance: 27.7
click at [268, 261] on input "200" at bounding box center [311, 262] width 87 height 13
type input "1000"
drag, startPoint x: 278, startPoint y: 328, endPoint x: 267, endPoint y: 328, distance: 11.0
click at [268, 328] on input "20" at bounding box center [311, 330] width 87 height 13
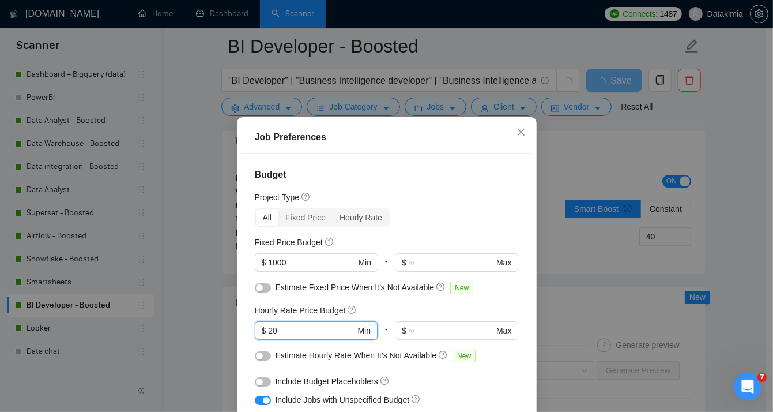
type input "2"
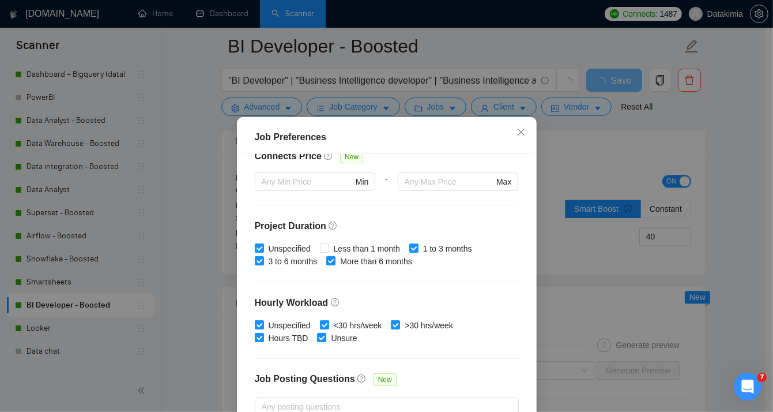
scroll to position [345, 0]
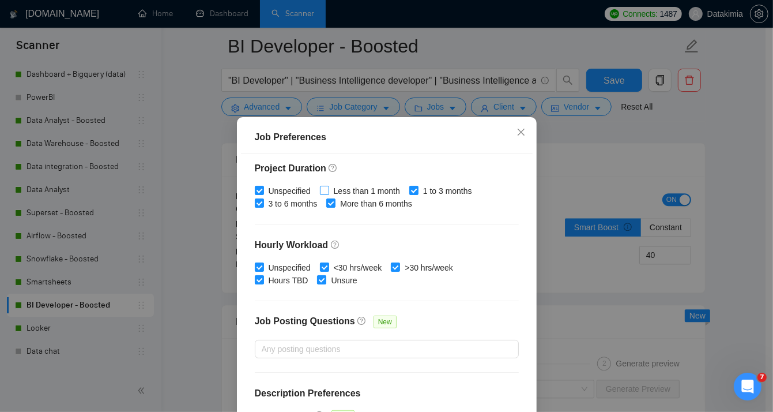
type input "30"
click at [320, 186] on input "Less than 1 month" at bounding box center [324, 190] width 8 height 8
checkbox input "true"
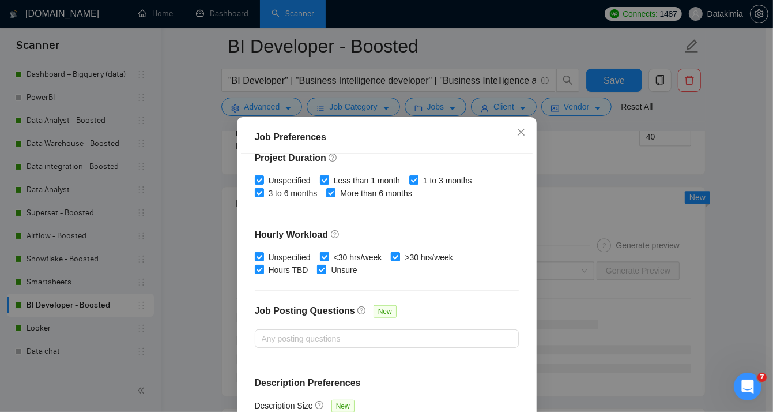
scroll to position [361, 0]
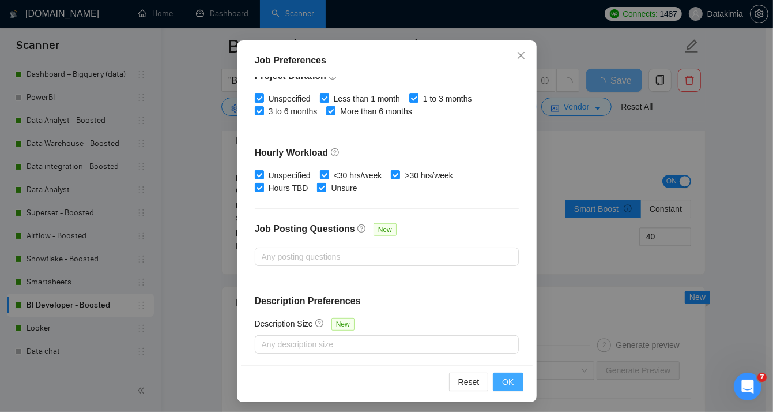
click at [504, 374] on span "OK" at bounding box center [508, 381] width 12 height 13
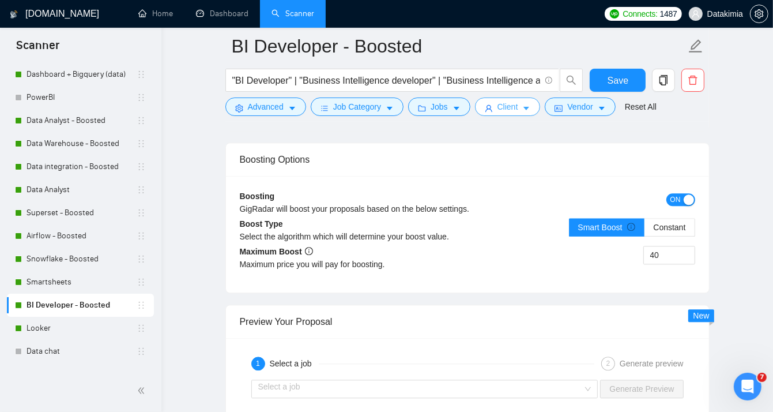
click at [507, 110] on span "Client" at bounding box center [508, 106] width 21 height 13
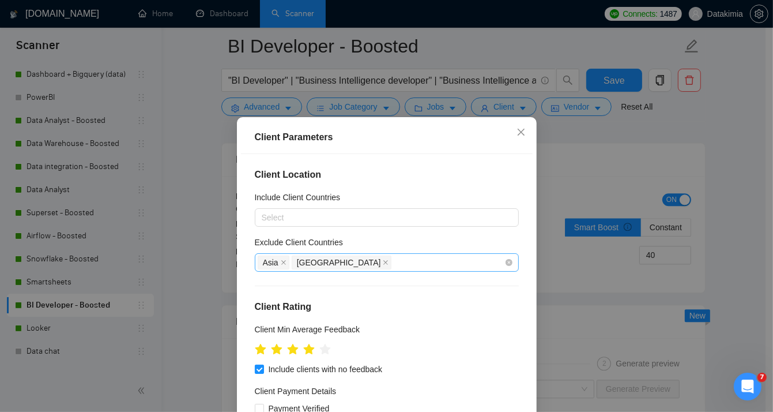
click at [352, 259] on div "Asia Africa" at bounding box center [381, 262] width 247 height 16
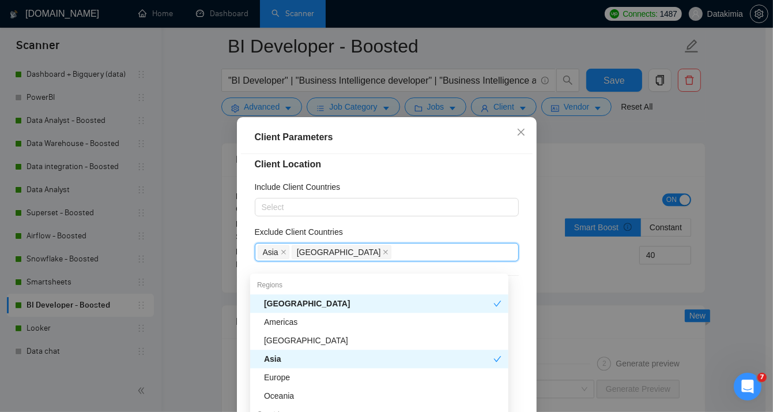
scroll to position [19, 0]
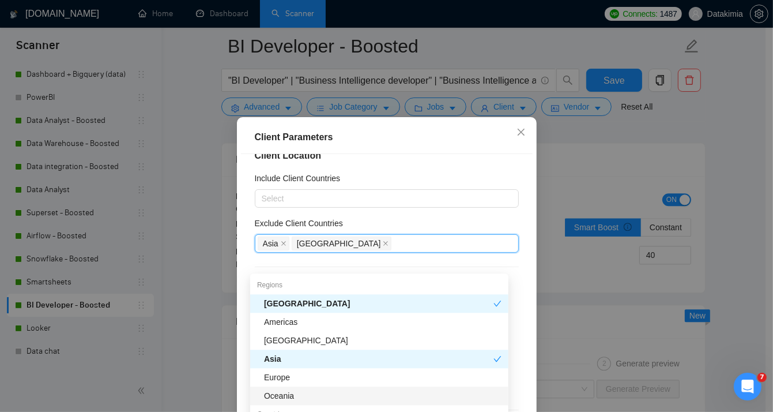
click at [291, 374] on div "Oceania" at bounding box center [383, 395] width 238 height 13
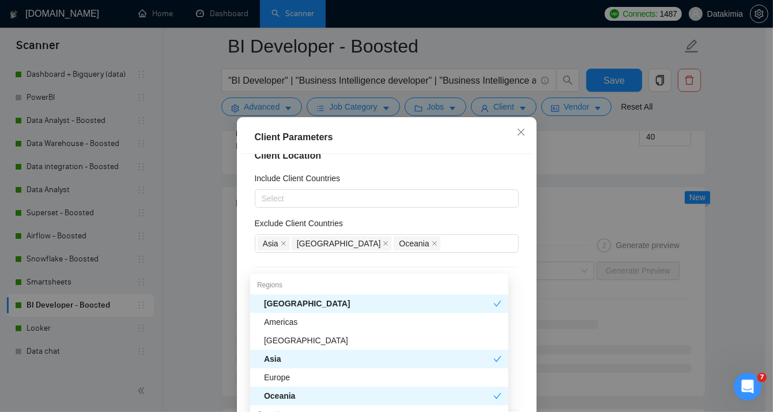
click at [519, 246] on div "Client Location Include Client Countries Select Exclude Client Countries Asia A…" at bounding box center [387, 298] width 292 height 288
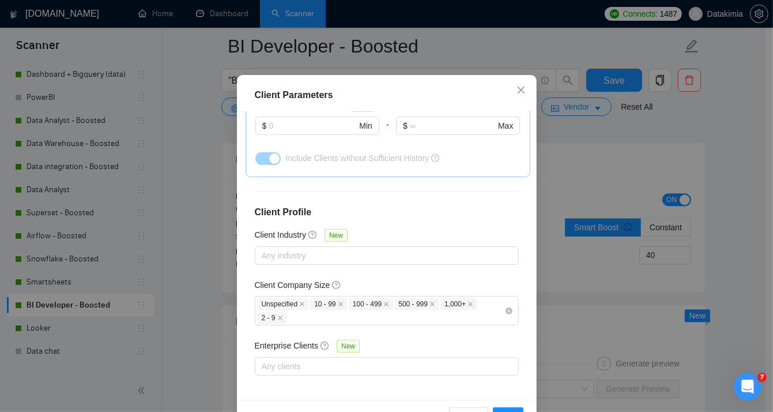
scroll to position [80, 0]
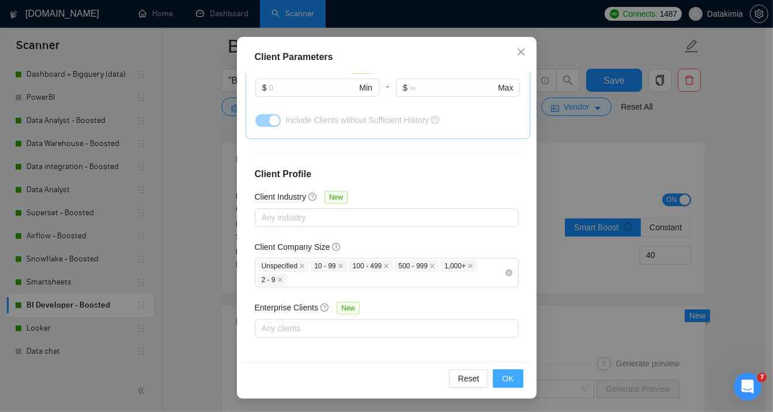
click at [507, 374] on span "OK" at bounding box center [508, 378] width 12 height 13
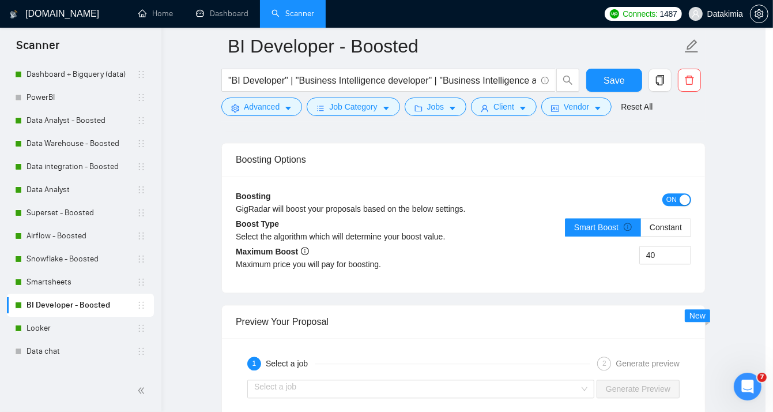
scroll to position [33, 0]
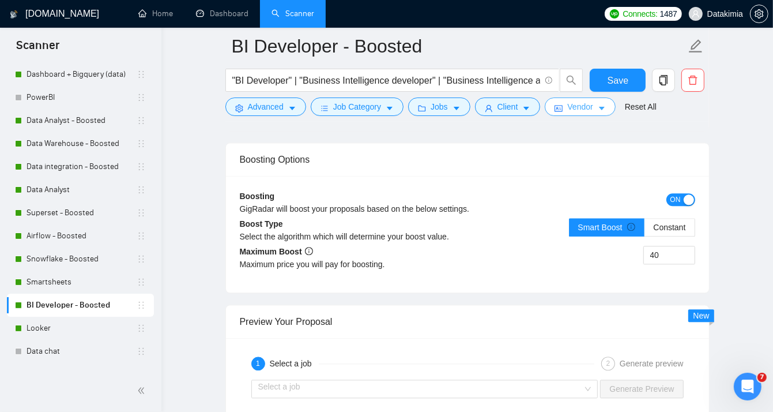
click at [590, 107] on button "Vendor" at bounding box center [580, 106] width 70 height 18
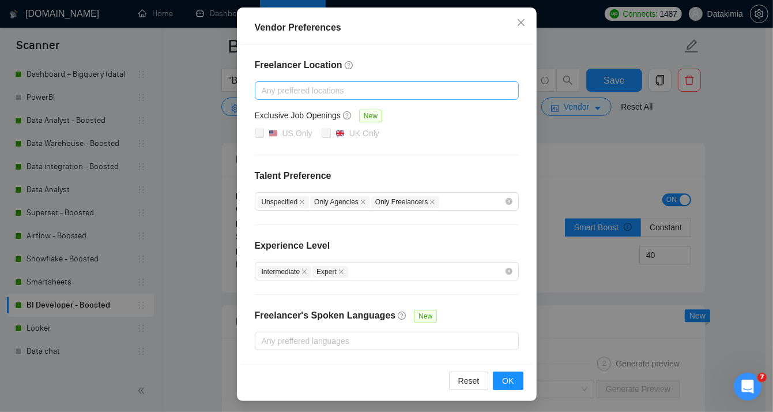
scroll to position [23, 0]
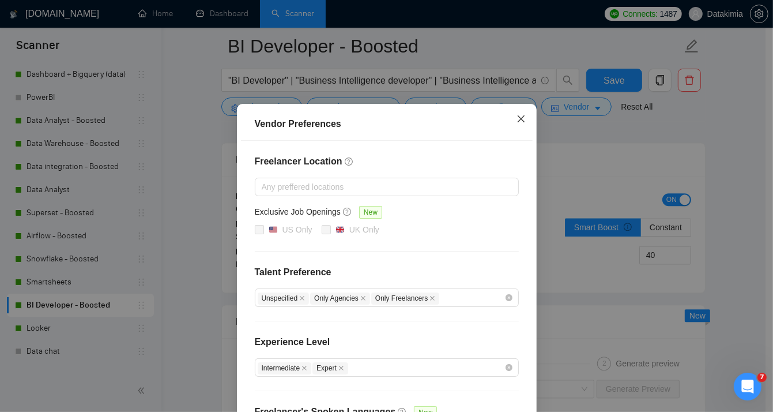
click at [517, 119] on icon "close" at bounding box center [521, 118] width 9 height 9
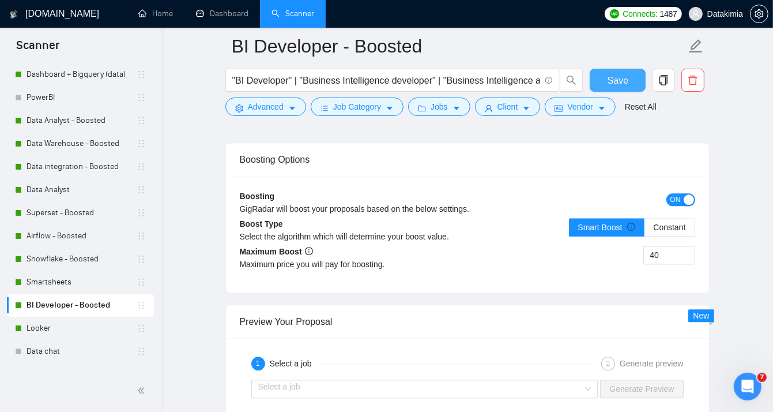
click at [619, 80] on span "Save" at bounding box center [618, 80] width 21 height 14
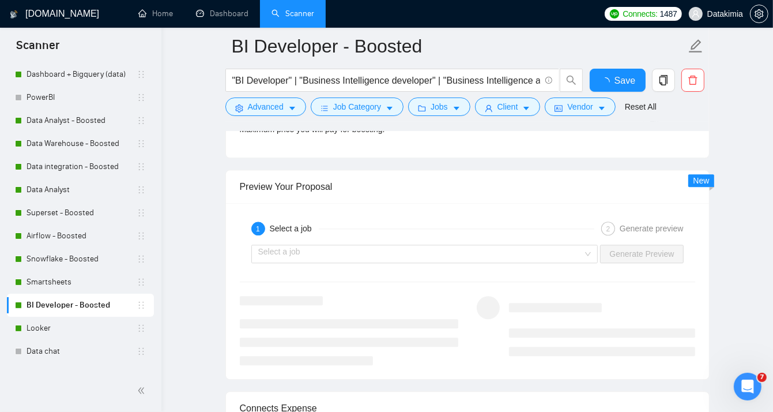
checkbox input "true"
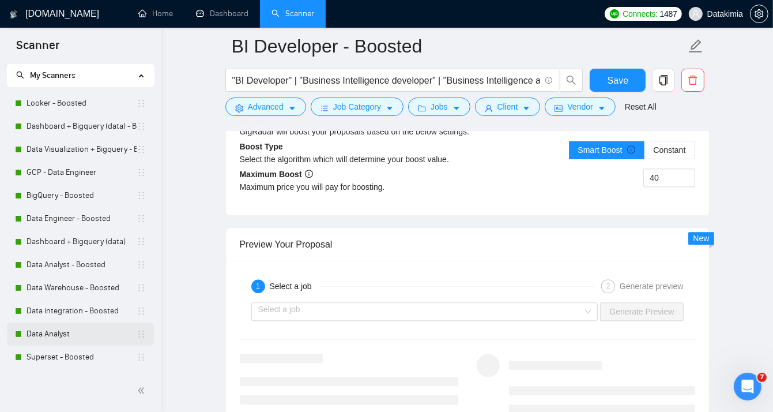
scroll to position [0, 0]
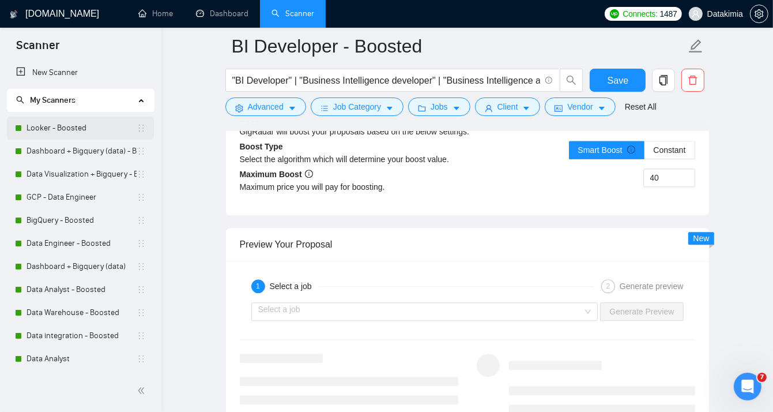
click at [88, 130] on link "Looker - Boosted" at bounding box center [82, 127] width 110 height 23
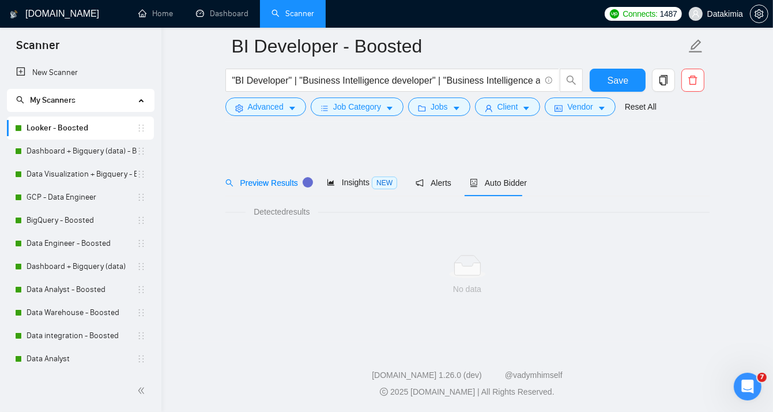
scroll to position [9, 0]
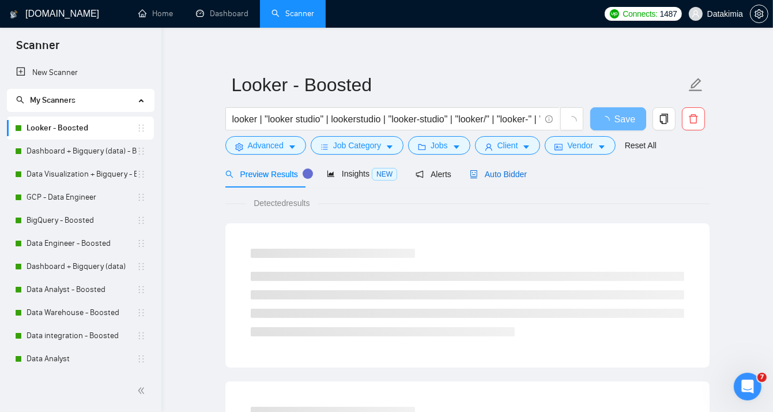
click at [498, 172] on span "Auto Bidder" at bounding box center [498, 174] width 57 height 9
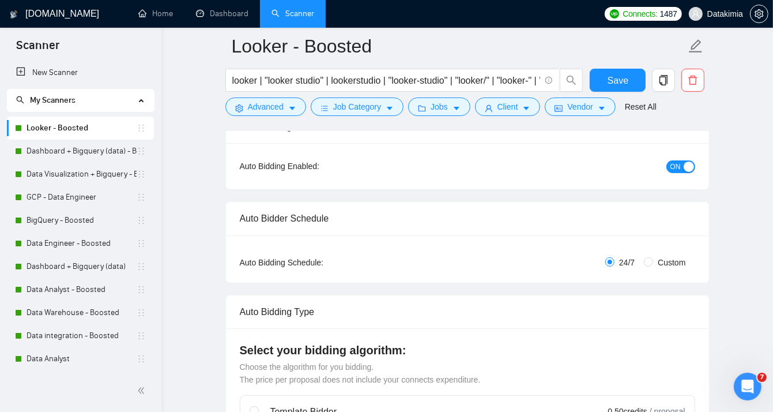
scroll to position [62, 0]
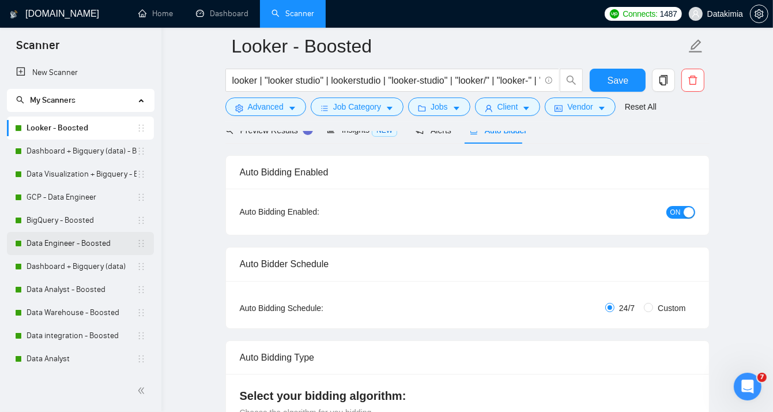
click at [82, 251] on link "Data Engineer - Boosted" at bounding box center [82, 243] width 110 height 23
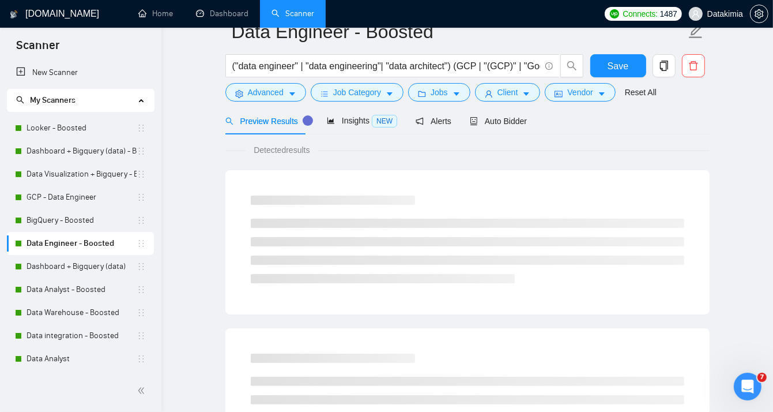
scroll to position [9, 0]
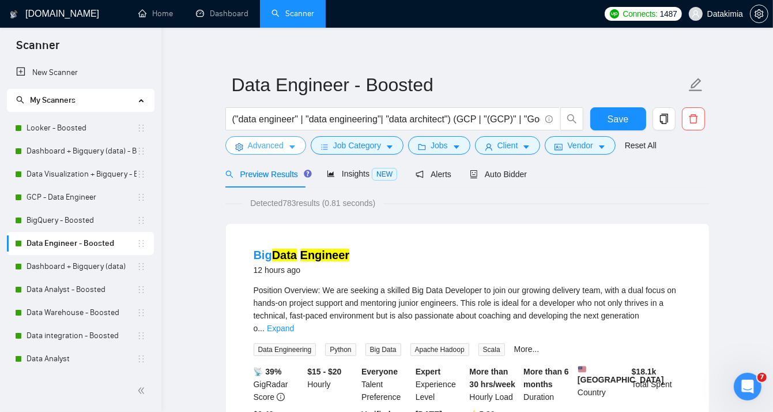
click at [276, 147] on span "Advanced" at bounding box center [266, 145] width 36 height 13
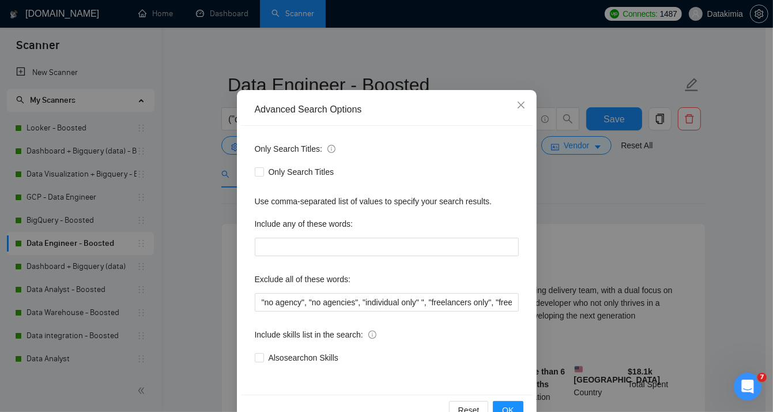
scroll to position [67, 0]
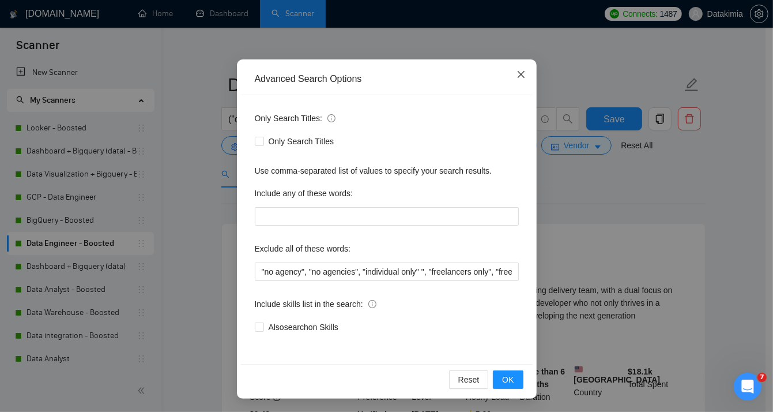
click at [517, 80] on span "Close" at bounding box center [521, 74] width 31 height 31
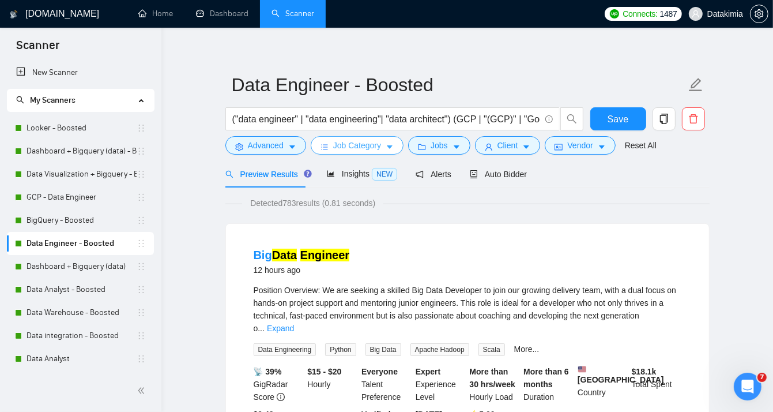
click at [374, 143] on span "Job Category" at bounding box center [357, 145] width 48 height 13
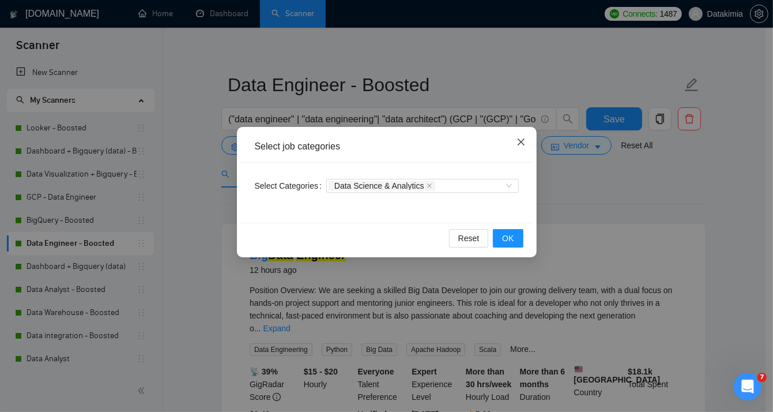
click at [522, 140] on icon "close" at bounding box center [520, 141] width 7 height 7
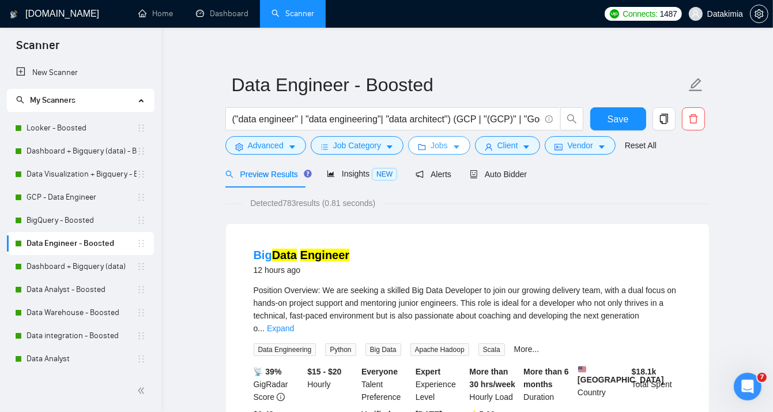
click at [431, 142] on span "Jobs" at bounding box center [439, 145] width 17 height 13
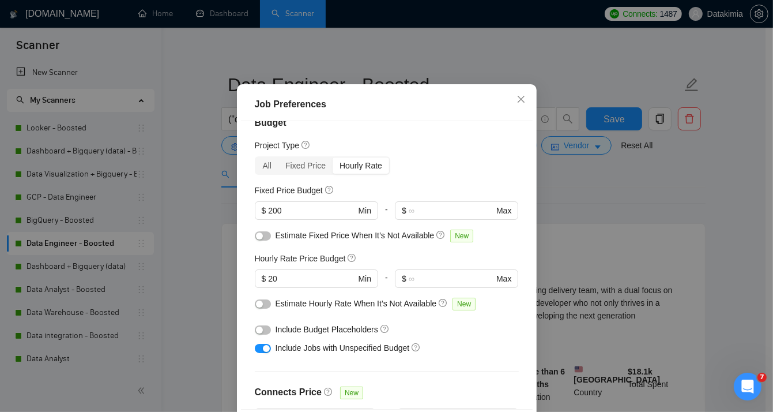
scroll to position [15, 0]
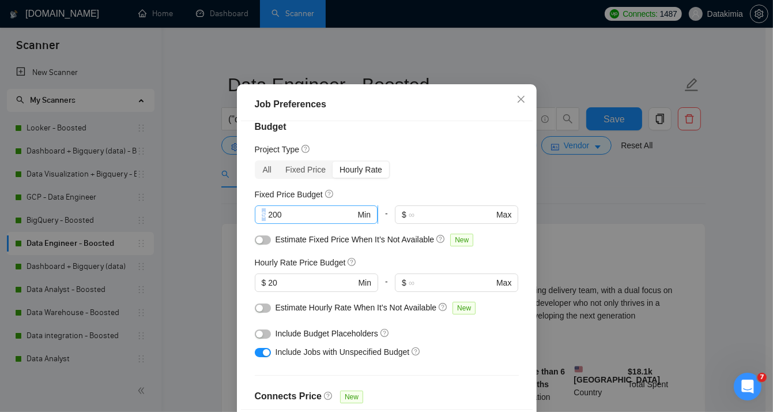
drag, startPoint x: 307, startPoint y: 238, endPoint x: 270, endPoint y: 239, distance: 36.3
click at [270, 224] on span "$ 200 Min" at bounding box center [316, 214] width 123 height 18
drag, startPoint x: 284, startPoint y: 250, endPoint x: 261, endPoint y: 249, distance: 23.1
click at [261, 224] on span "$ 200 Min" at bounding box center [316, 214] width 123 height 18
type input "1000"
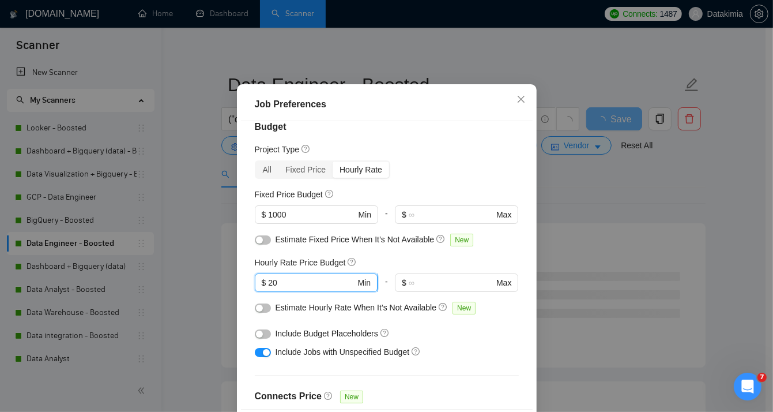
drag, startPoint x: 286, startPoint y: 315, endPoint x: 265, endPoint y: 313, distance: 21.4
click at [268, 289] on input "20" at bounding box center [311, 282] width 87 height 13
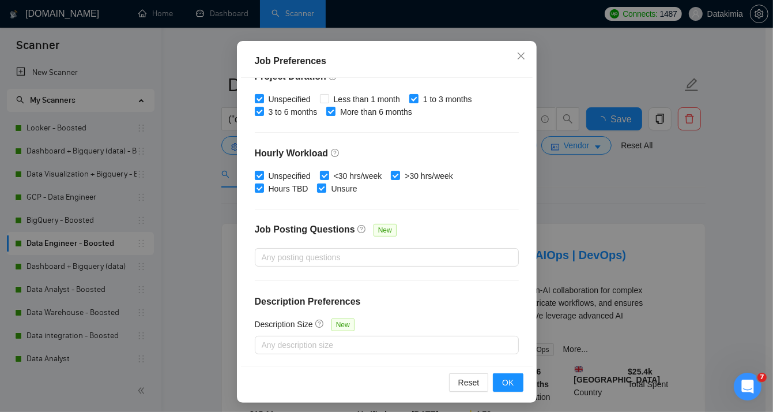
scroll to position [77, 0]
type input "30"
click at [496, 374] on button "OK" at bounding box center [508, 381] width 30 height 18
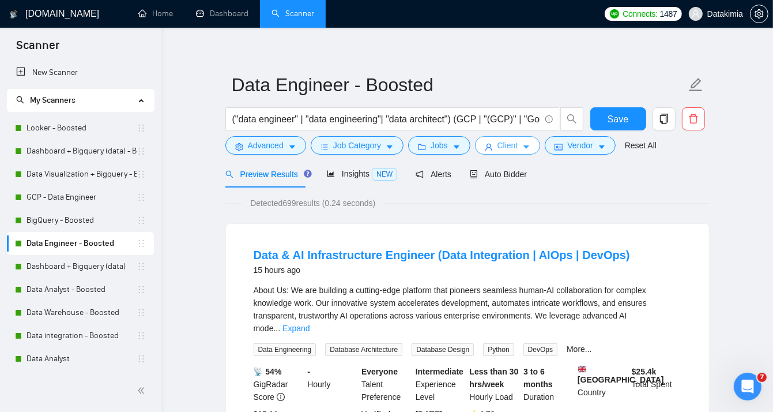
click at [517, 148] on button "Client" at bounding box center [508, 145] width 66 height 18
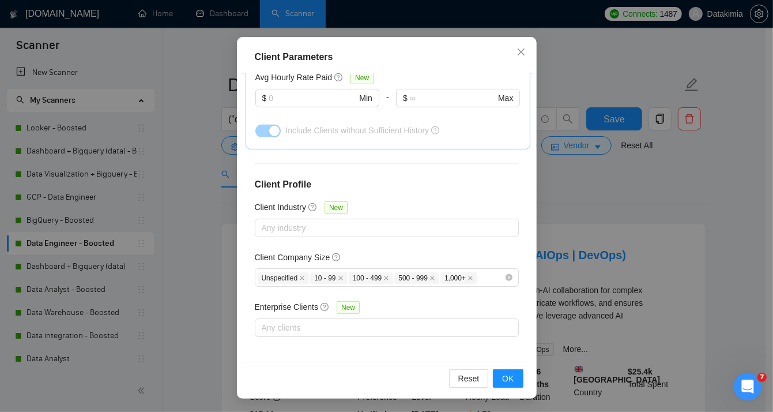
scroll to position [0, 0]
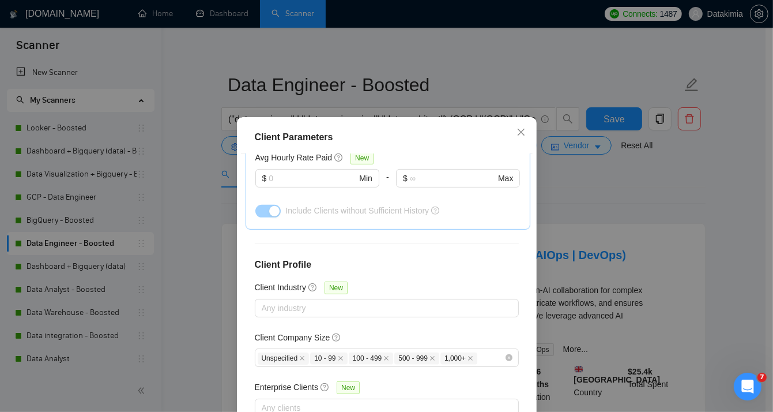
click at [564, 170] on div "Client Parameters Client Location Include Client Countries Select Exclude Clien…" at bounding box center [386, 206] width 773 height 412
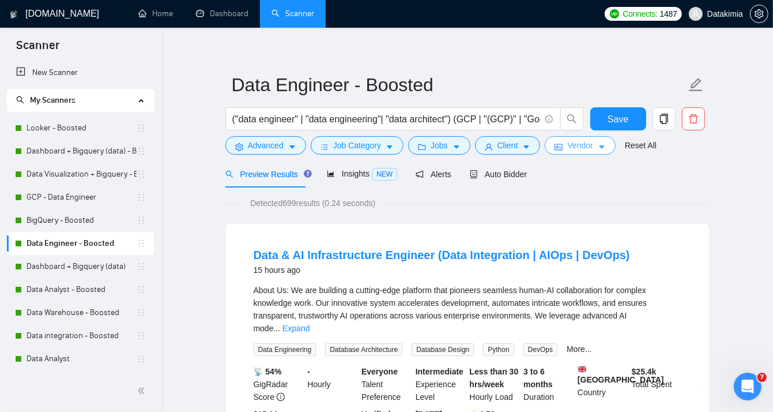
click at [559, 145] on button "Vendor" at bounding box center [580, 145] width 70 height 18
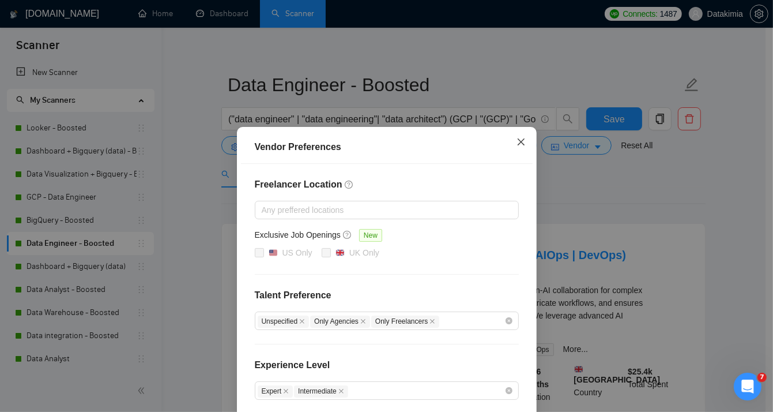
click at [518, 144] on icon "close" at bounding box center [520, 141] width 7 height 7
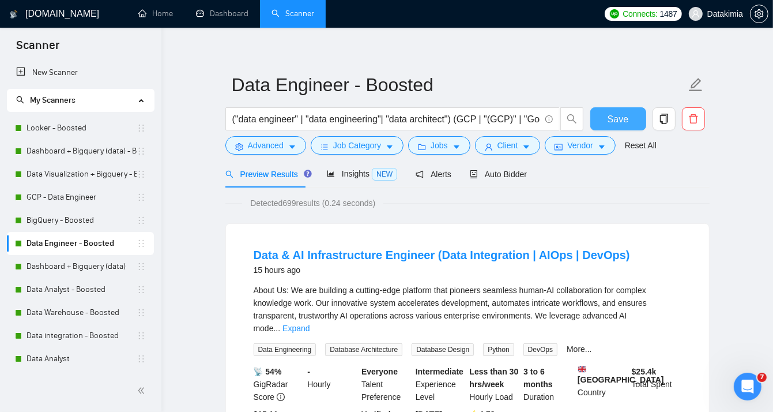
click at [608, 119] on button "Save" at bounding box center [618, 118] width 56 height 23
click at [515, 175] on span "Auto Bidder" at bounding box center [498, 174] width 57 height 9
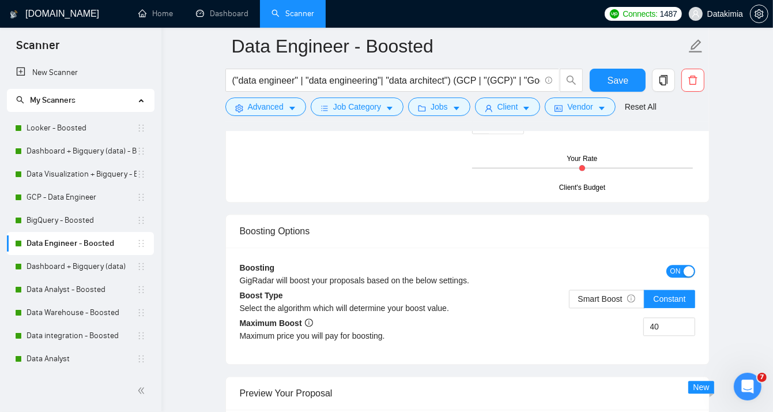
scroll to position [2123, 0]
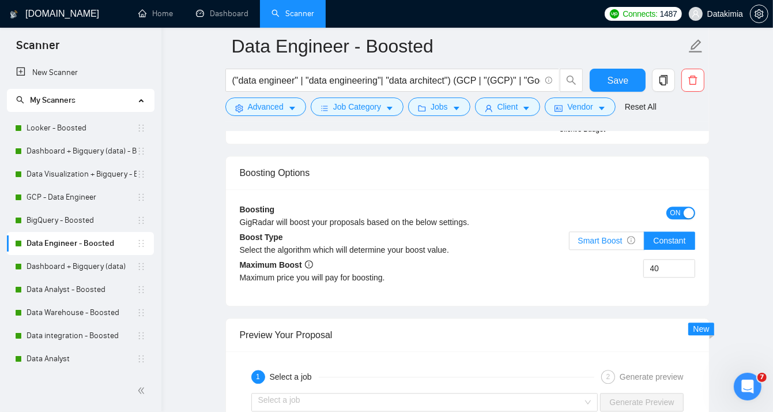
click at [613, 236] on span "Smart Boost" at bounding box center [607, 240] width 58 height 9
click at [570, 243] on input "Smart Boost" at bounding box center [570, 243] width 0 height 0
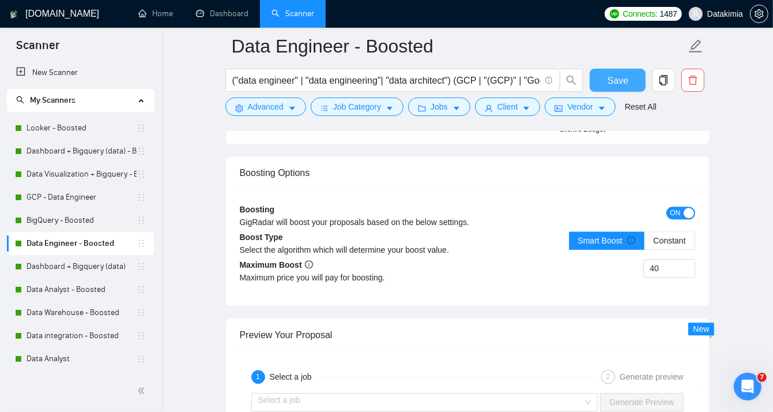
click at [628, 81] on button "Save" at bounding box center [618, 80] width 56 height 23
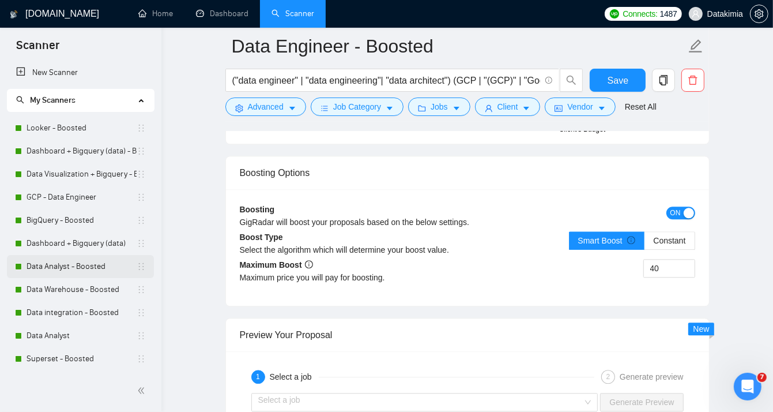
click at [102, 268] on link "Data Analyst - Boosted" at bounding box center [82, 266] width 110 height 23
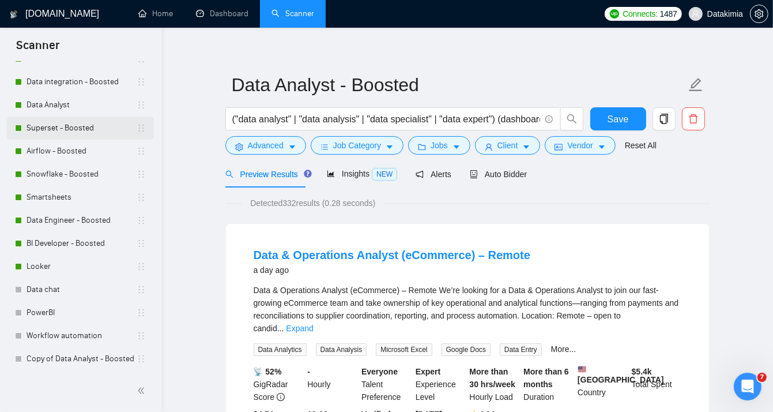
scroll to position [231, 0]
click at [60, 283] on link "Data chat" at bounding box center [82, 289] width 110 height 23
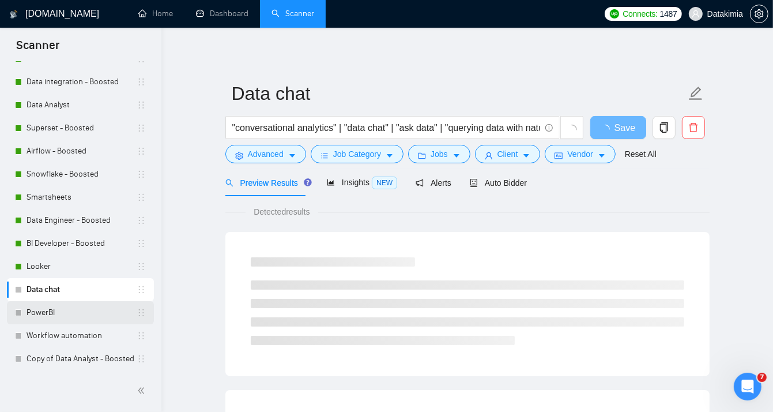
click at [65, 312] on link "PowerBI" at bounding box center [82, 312] width 110 height 23
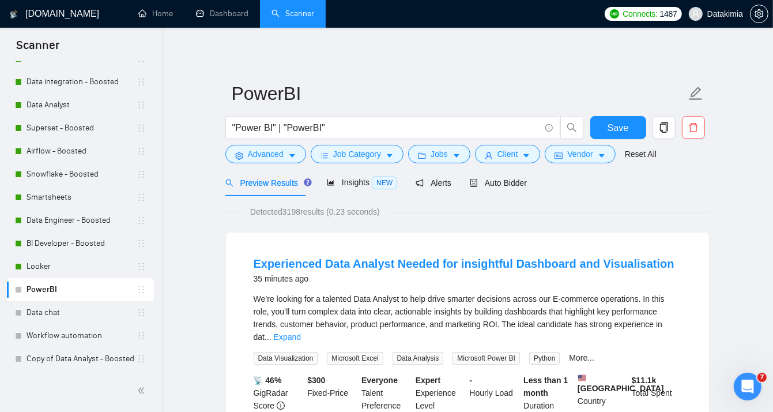
scroll to position [231, 0]
click at [506, 180] on span "Auto Bidder" at bounding box center [498, 182] width 57 height 9
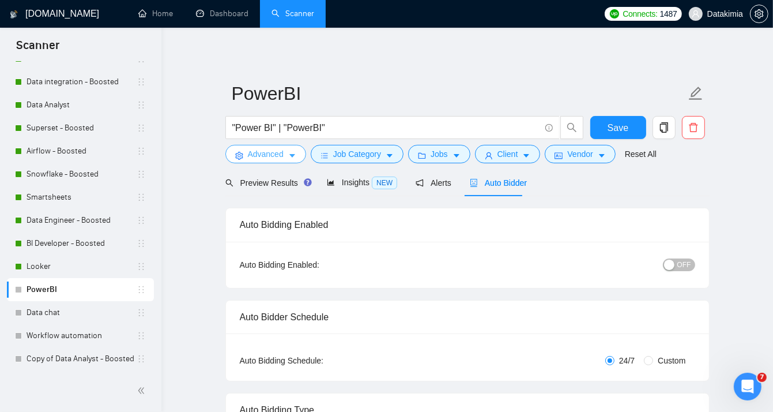
click at [270, 159] on span "Advanced" at bounding box center [266, 154] width 36 height 13
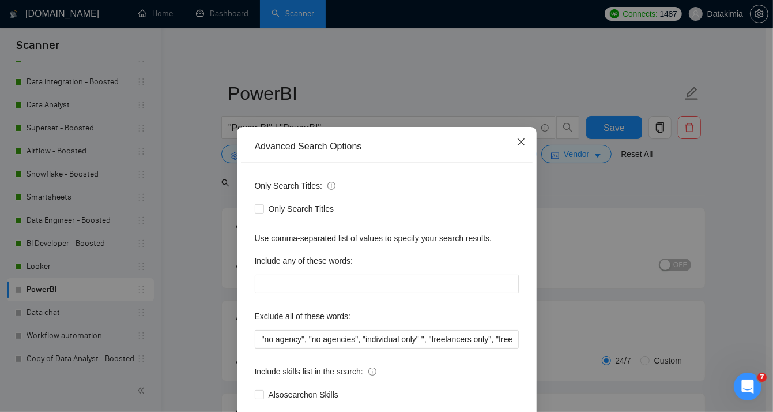
click at [526, 140] on span "Close" at bounding box center [521, 142] width 31 height 31
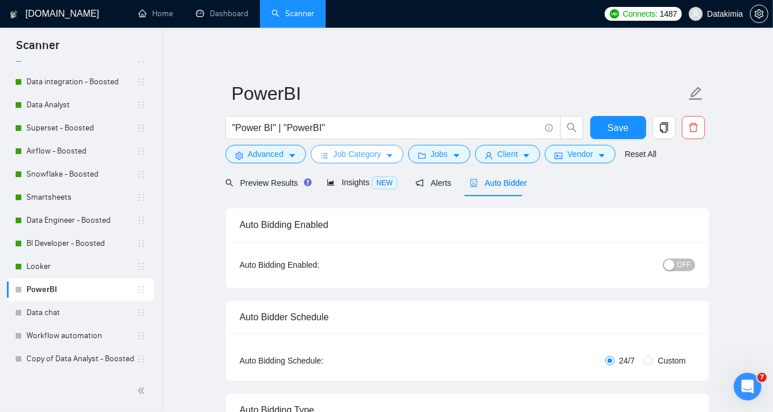
click at [362, 149] on span "Job Category" at bounding box center [357, 154] width 48 height 13
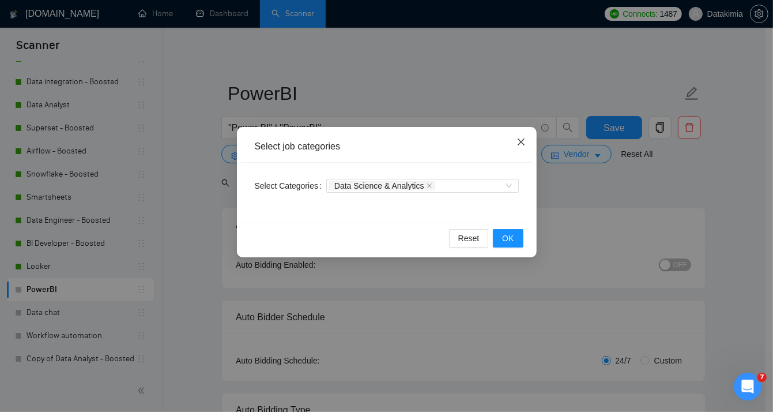
click at [513, 145] on span "Close" at bounding box center [521, 142] width 31 height 31
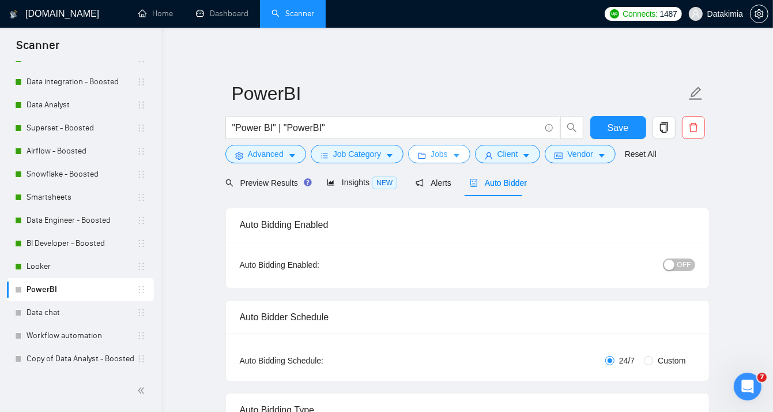
click at [446, 155] on button "Jobs" at bounding box center [439, 154] width 62 height 18
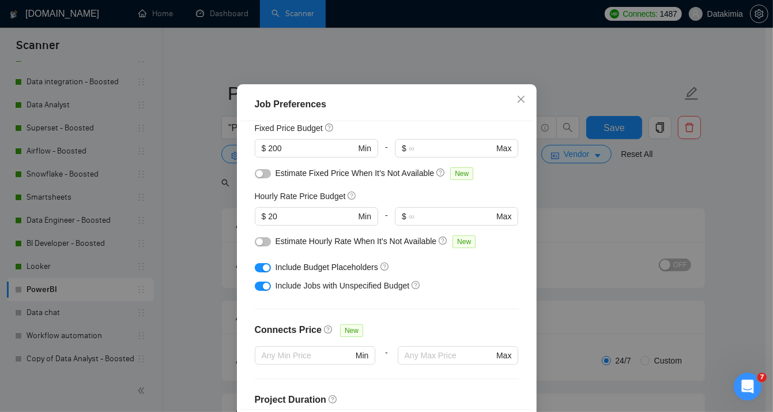
scroll to position [73, 0]
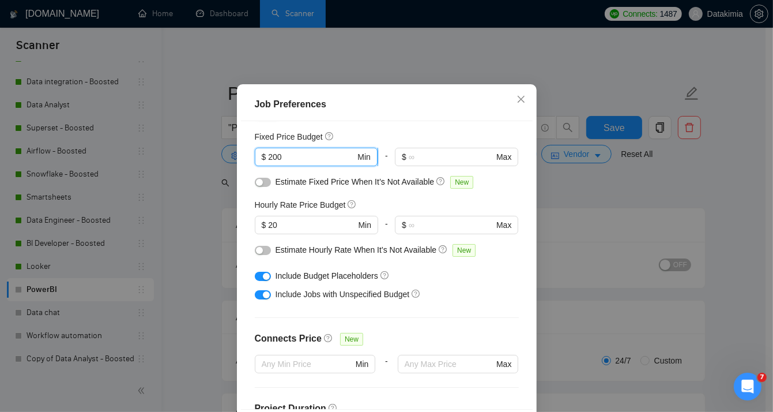
drag, startPoint x: 286, startPoint y: 191, endPoint x: 261, endPoint y: 184, distance: 25.7
click at [261, 166] on span "$ 200 Min" at bounding box center [316, 157] width 123 height 18
type input "1000"
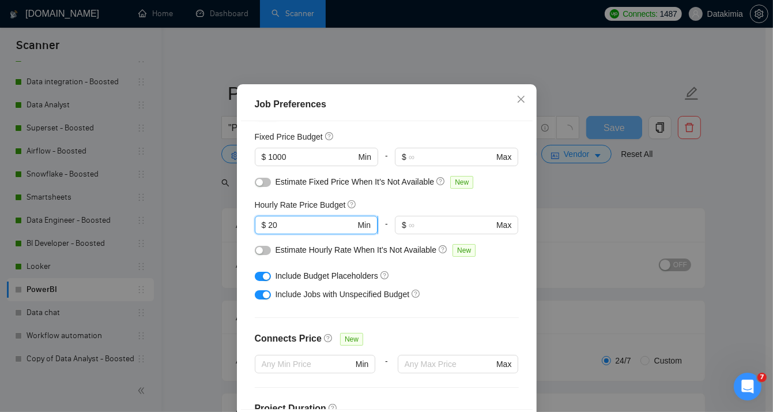
drag, startPoint x: 303, startPoint y: 251, endPoint x: 264, endPoint y: 254, distance: 39.9
click at [268, 231] on input "20" at bounding box center [311, 225] width 87 height 13
type input "30"
click at [463, 282] on div "Include Budget Placeholders" at bounding box center [391, 275] width 231 height 13
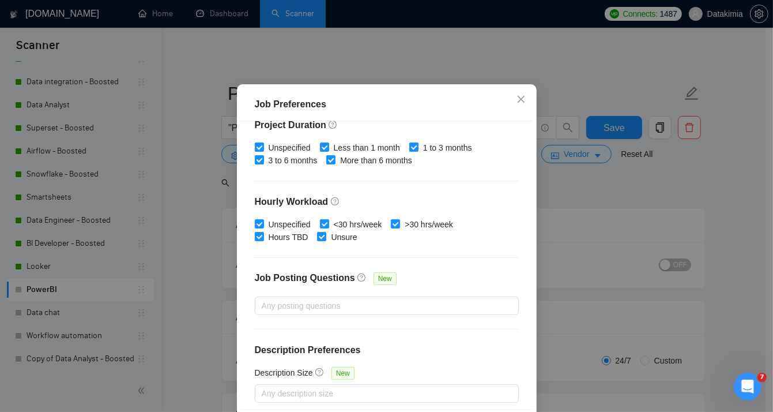
scroll to position [361, 0]
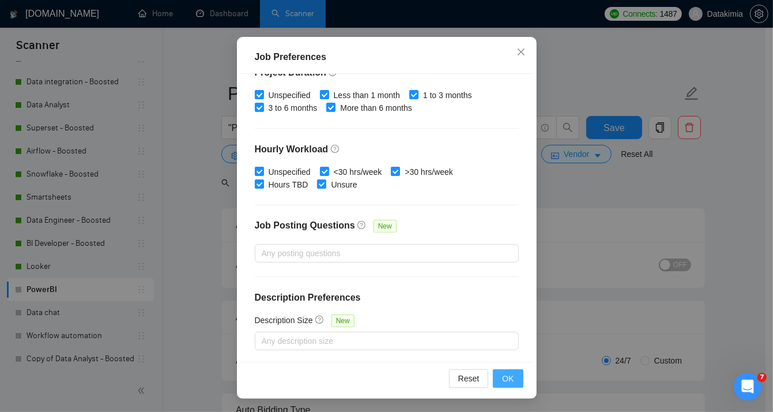
click at [503, 374] on span "OK" at bounding box center [508, 378] width 12 height 13
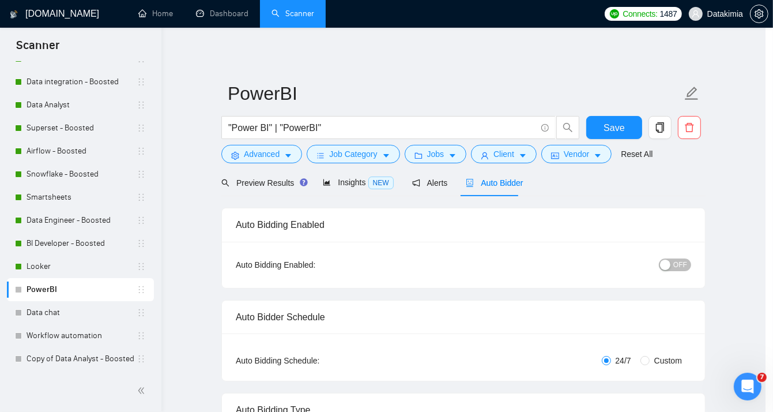
scroll to position [33, 0]
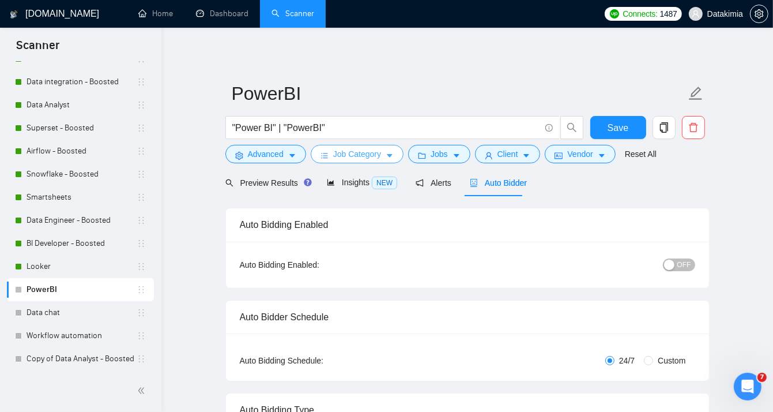
click at [390, 153] on icon "caret-down" at bounding box center [390, 156] width 8 height 8
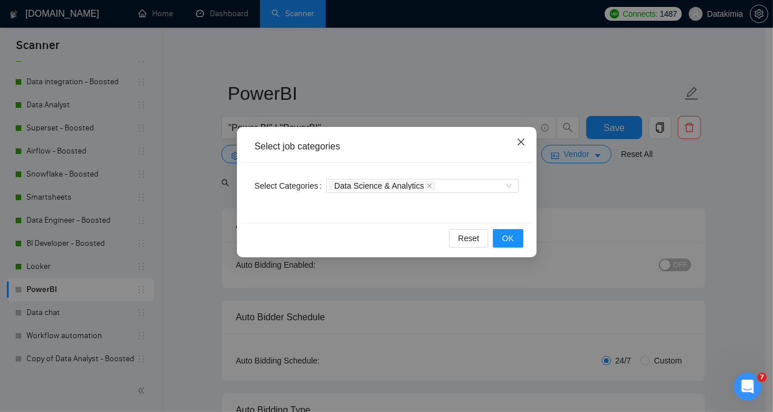
click at [517, 145] on icon "close" at bounding box center [521, 141] width 9 height 9
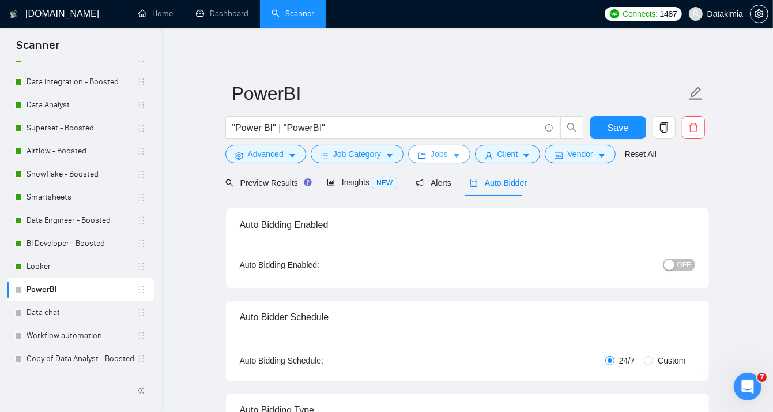
click at [432, 149] on span "Jobs" at bounding box center [439, 154] width 17 height 13
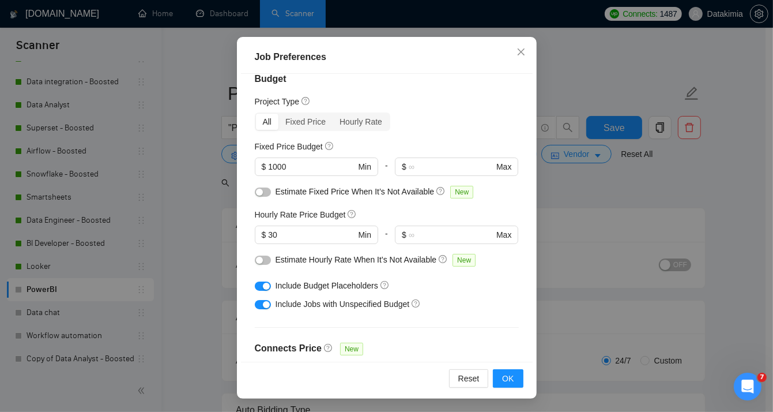
scroll to position [15, 0]
click at [513, 57] on span "Close" at bounding box center [521, 52] width 31 height 31
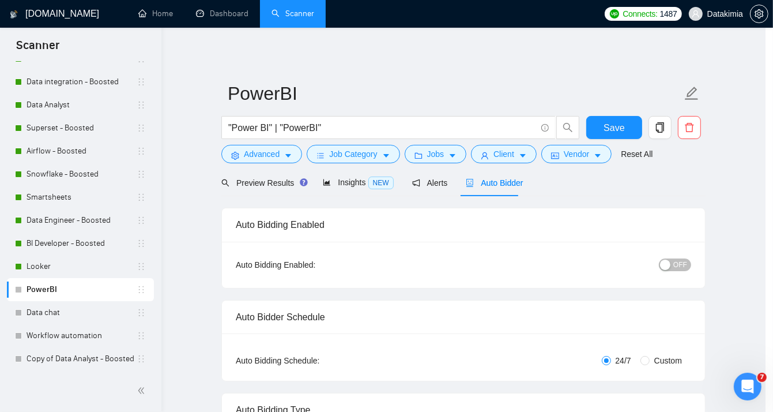
scroll to position [33, 0]
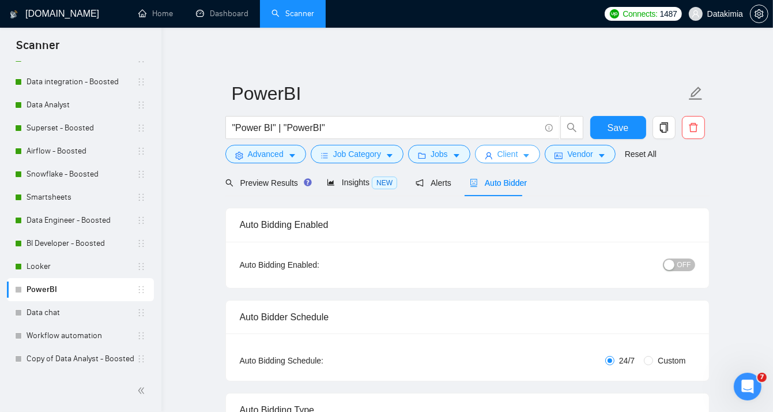
click at [499, 150] on span "Client" at bounding box center [508, 154] width 21 height 13
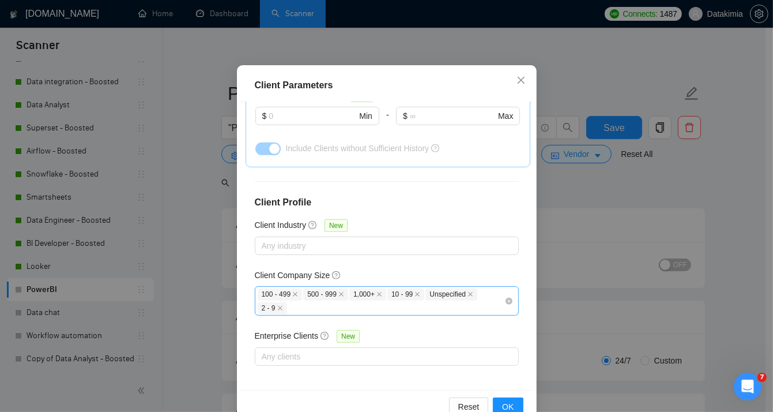
scroll to position [80, 0]
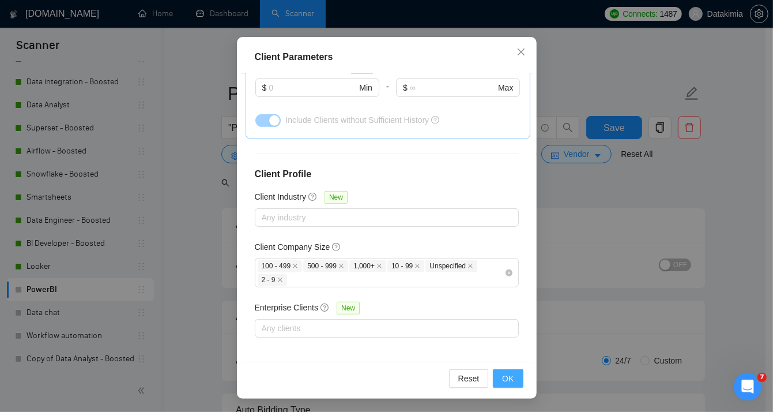
click at [508, 374] on span "OK" at bounding box center [508, 378] width 12 height 13
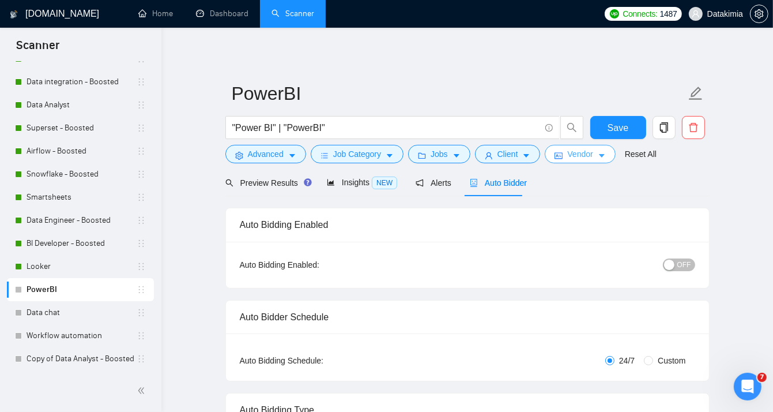
click at [592, 152] on button "Vendor" at bounding box center [580, 154] width 70 height 18
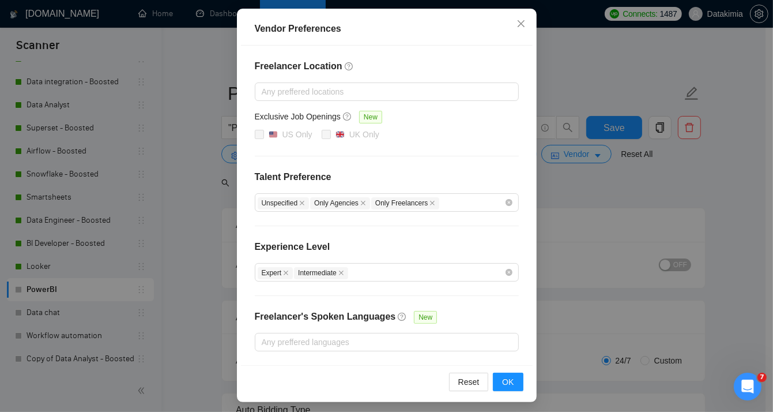
scroll to position [119, 0]
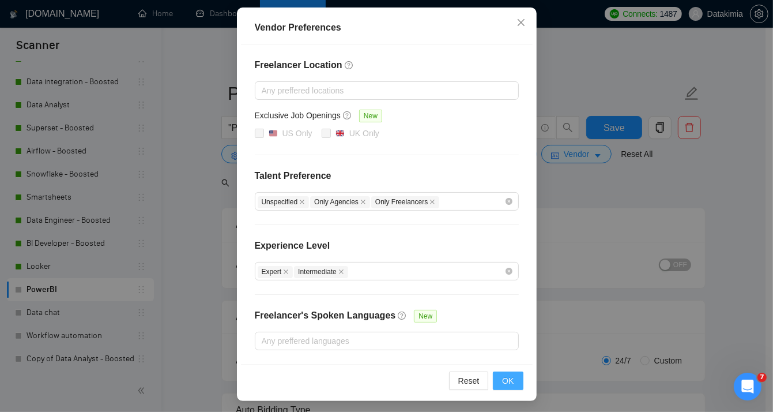
click at [514, 374] on button "OK" at bounding box center [508, 380] width 30 height 18
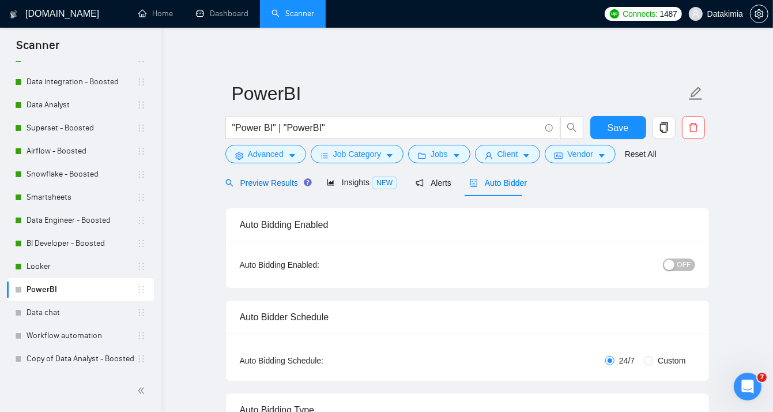
click at [288, 186] on span "Preview Results" at bounding box center [266, 182] width 83 height 9
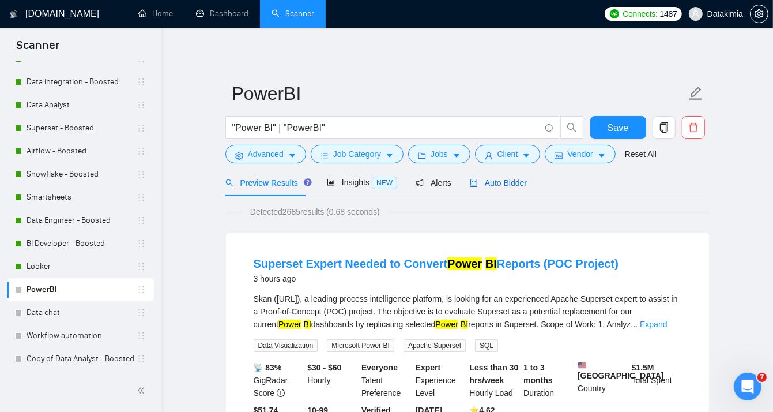
click at [506, 183] on span "Auto Bidder" at bounding box center [498, 182] width 57 height 9
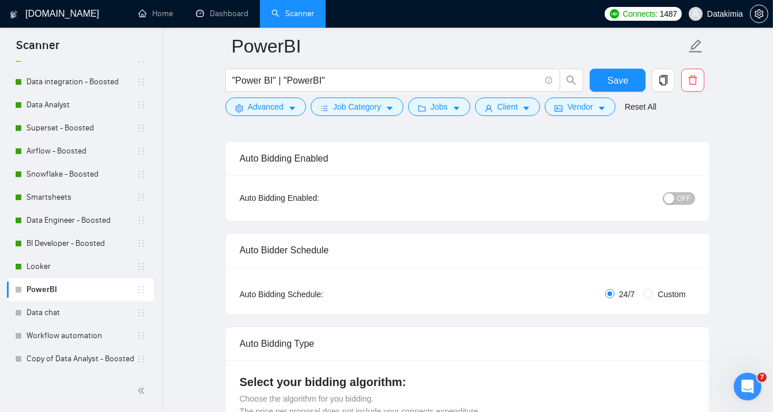
scroll to position [77, 0]
click at [682, 198] on span "OFF" at bounding box center [684, 197] width 14 height 13
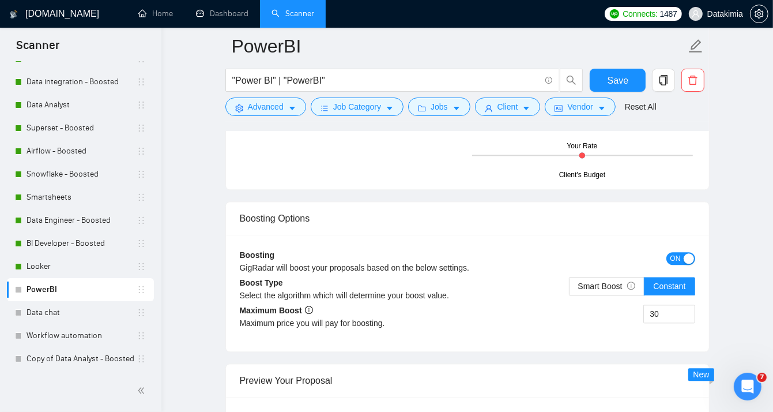
scroll to position [2152, 0]
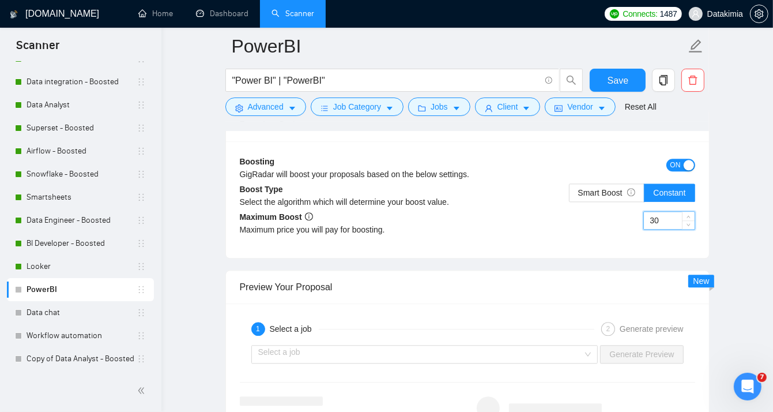
drag, startPoint x: 664, startPoint y: 219, endPoint x: 649, endPoint y: 219, distance: 15.0
click at [649, 219] on input "30" at bounding box center [669, 220] width 51 height 17
type input "40"
click at [624, 83] on span "Save" at bounding box center [618, 80] width 21 height 14
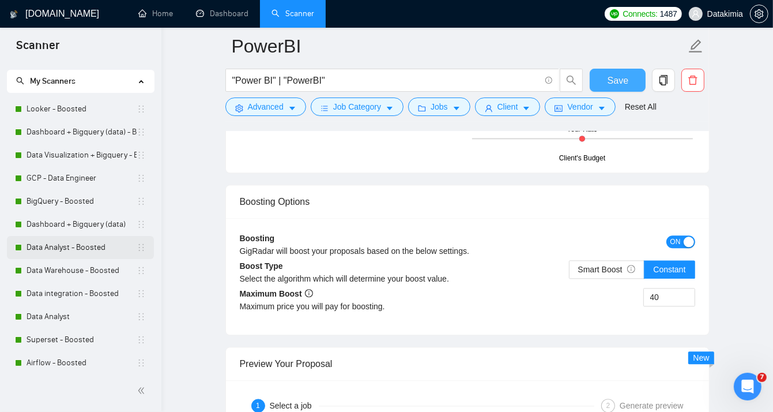
scroll to position [0, 0]
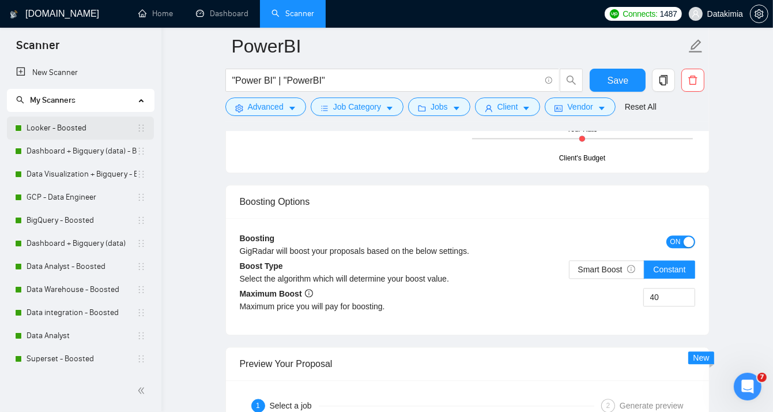
click at [84, 130] on link "Looker - Boosted" at bounding box center [82, 127] width 110 height 23
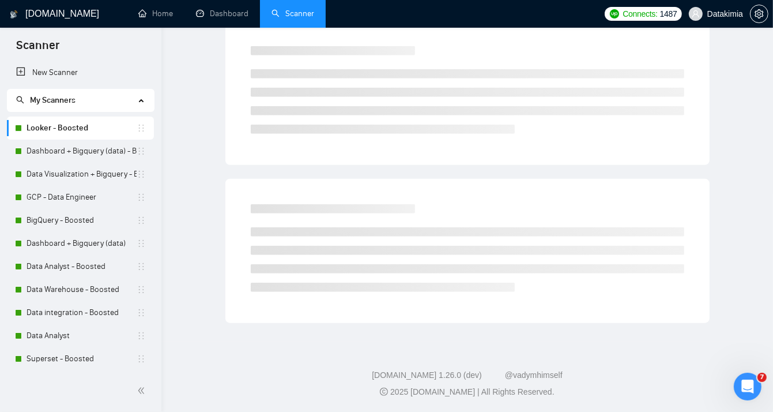
scroll to position [9, 0]
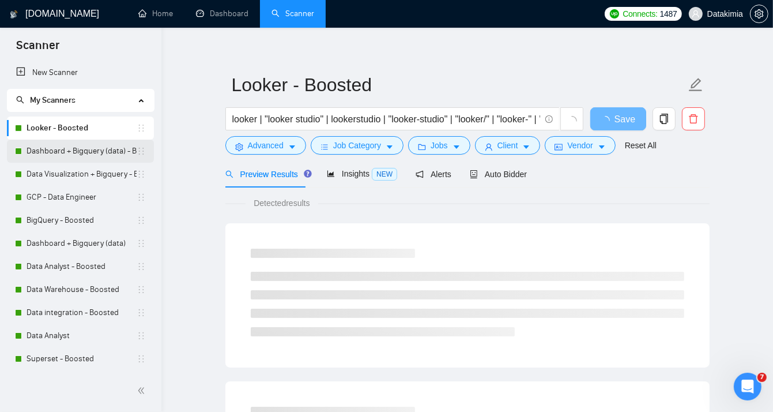
click at [63, 157] on link "Dashboard + Bigquery (data) - Boosted" at bounding box center [82, 151] width 110 height 23
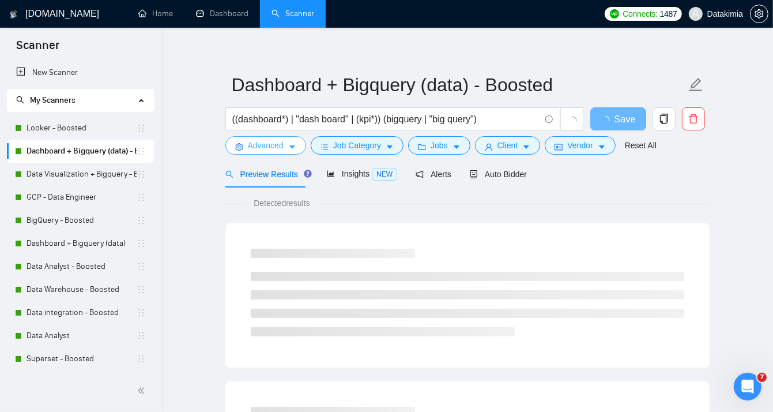
click at [278, 144] on span "Advanced" at bounding box center [266, 145] width 36 height 13
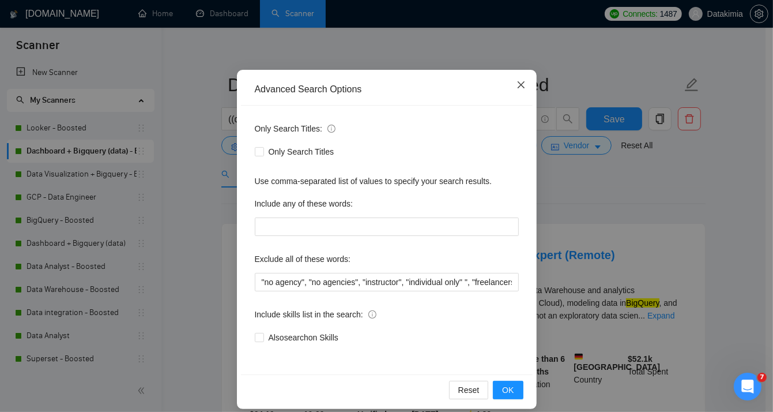
click at [514, 79] on span "Close" at bounding box center [521, 85] width 31 height 31
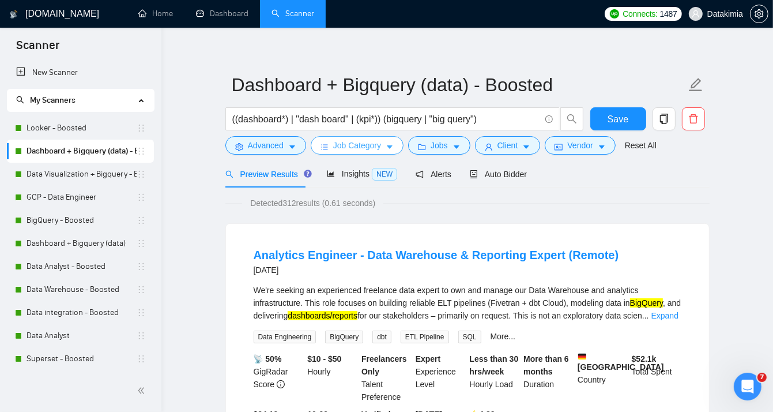
click at [367, 143] on span "Job Category" at bounding box center [357, 145] width 48 height 13
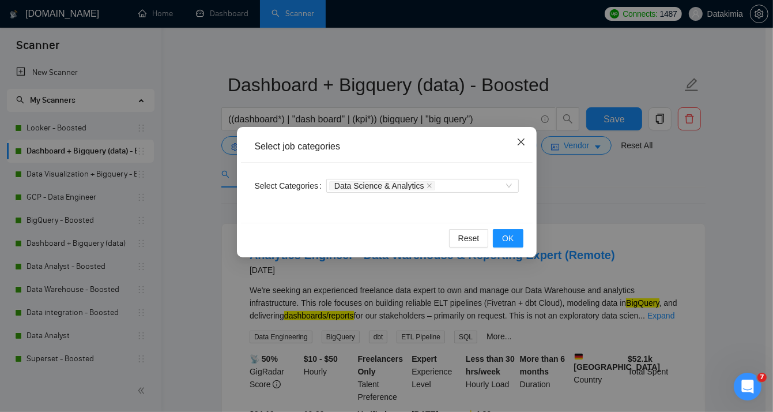
click at [518, 144] on icon "close" at bounding box center [521, 141] width 9 height 9
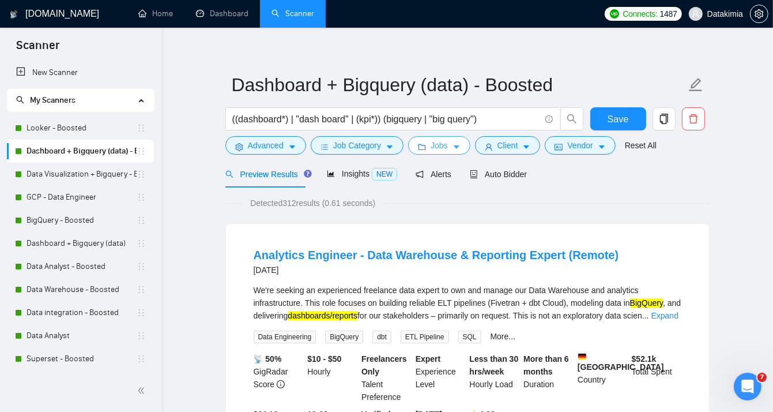
click at [431, 151] on span "Jobs" at bounding box center [439, 145] width 17 height 13
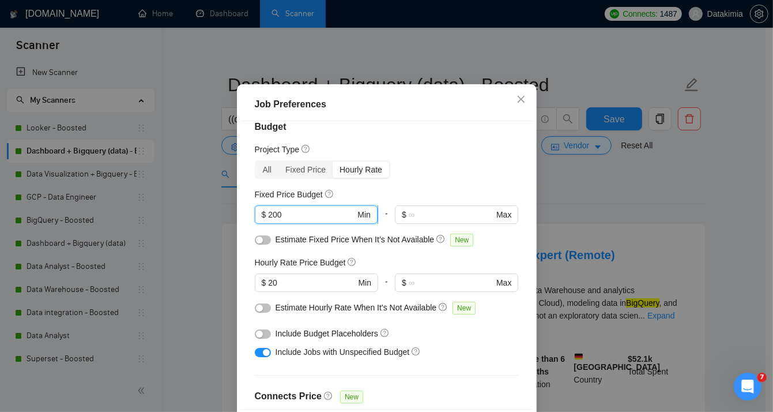
drag, startPoint x: 308, startPoint y: 243, endPoint x: 266, endPoint y: 242, distance: 42.1
click at [268, 221] on input "200" at bounding box center [311, 214] width 87 height 13
type input "2"
type input "1000"
click at [273, 292] on span "$ 20 Min" at bounding box center [316, 282] width 123 height 18
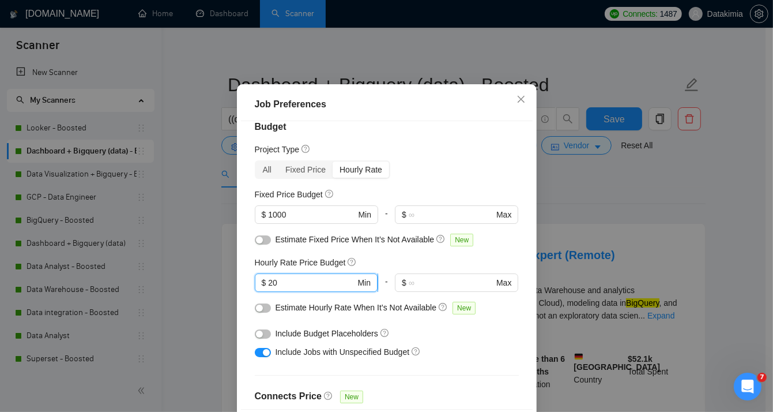
click at [281, 289] on input "20" at bounding box center [311, 282] width 87 height 13
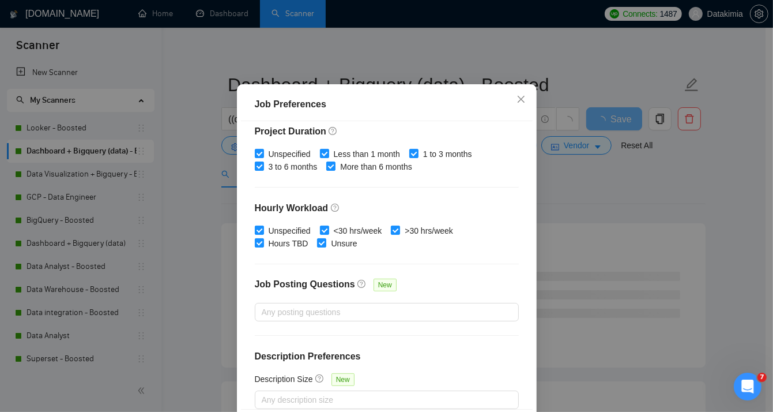
scroll to position [361, 0]
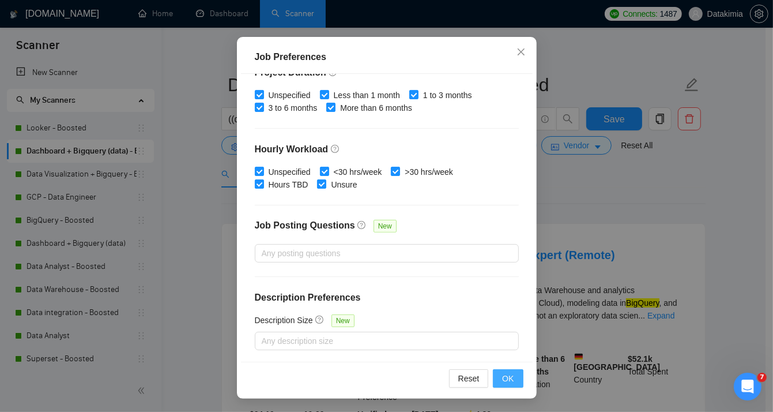
type input "25"
click at [506, 370] on button "OK" at bounding box center [508, 378] width 30 height 18
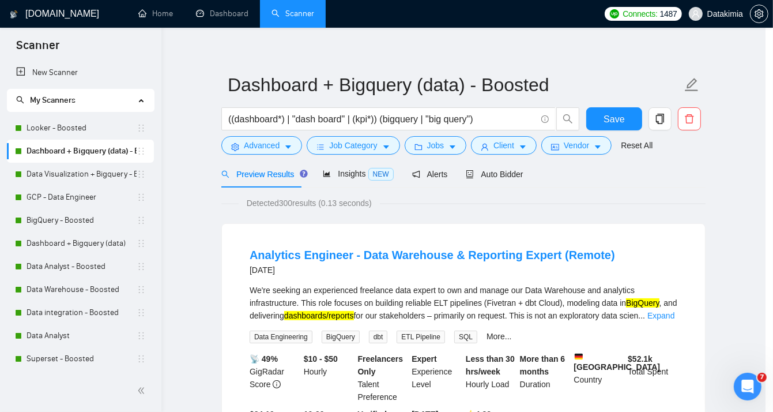
scroll to position [33, 0]
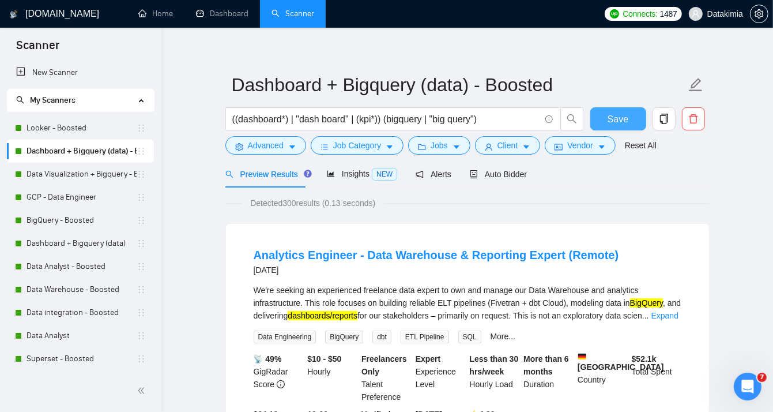
click at [622, 112] on span "Save" at bounding box center [618, 119] width 21 height 14
click at [67, 178] on link "Data Visualization + Bigquery - Boosted" at bounding box center [82, 174] width 110 height 23
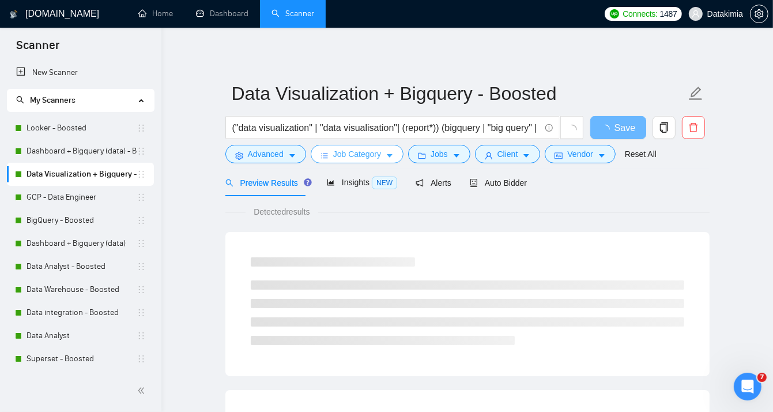
click at [389, 156] on icon "caret-down" at bounding box center [390, 156] width 6 height 3
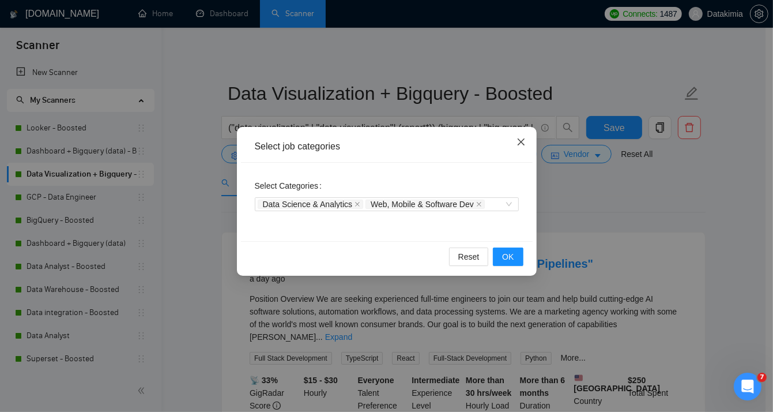
click at [519, 141] on icon "close" at bounding box center [521, 141] width 9 height 9
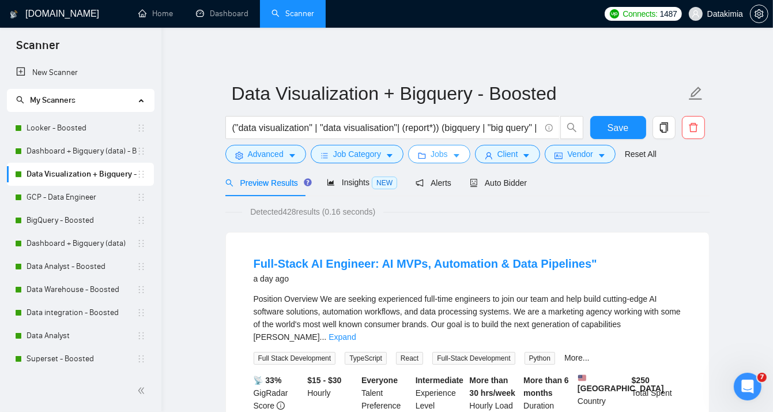
click at [439, 152] on span "Jobs" at bounding box center [439, 154] width 17 height 13
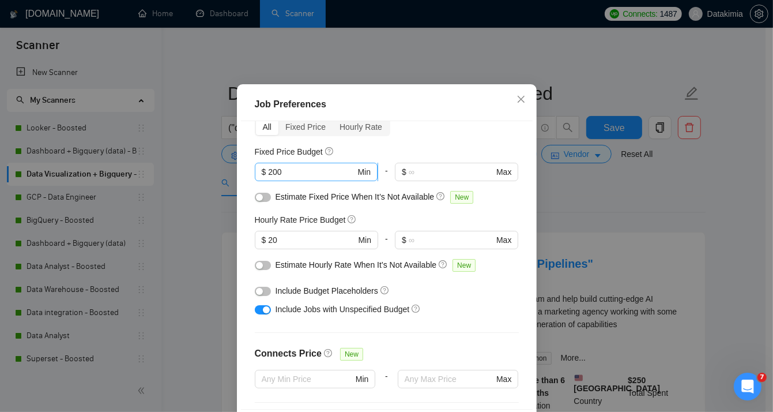
scroll to position [34, 0]
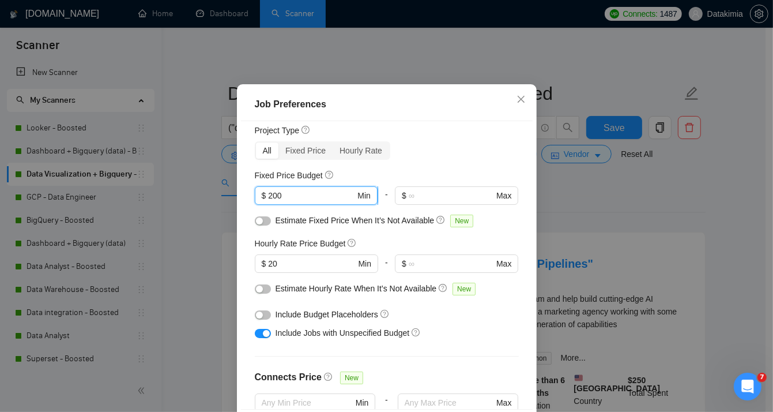
drag, startPoint x: 279, startPoint y: 232, endPoint x: 265, endPoint y: 231, distance: 14.5
click at [268, 202] on input "200" at bounding box center [311, 195] width 87 height 13
type input "1000"
drag, startPoint x: 291, startPoint y: 294, endPoint x: 268, endPoint y: 294, distance: 23.1
click at [268, 270] on input "20" at bounding box center [311, 263] width 87 height 13
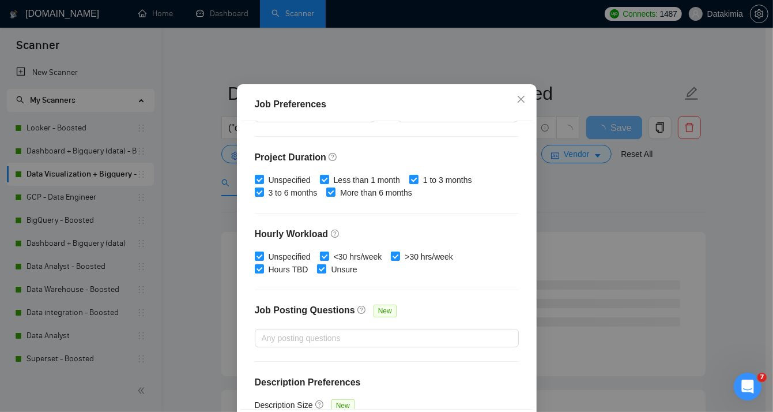
scroll to position [361, 0]
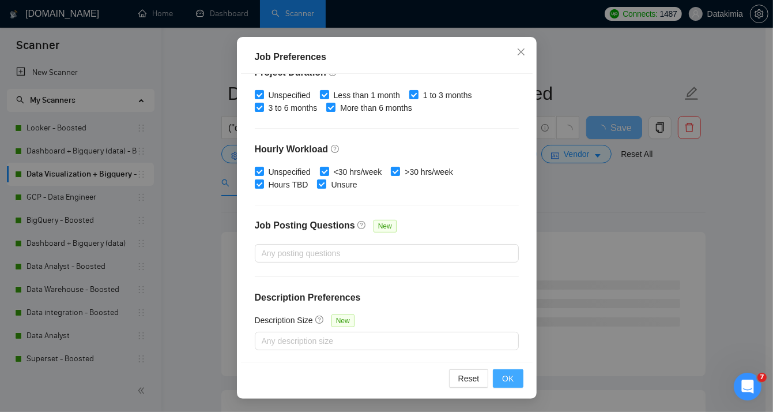
type input "25"
click at [510, 374] on span "OK" at bounding box center [508, 378] width 12 height 13
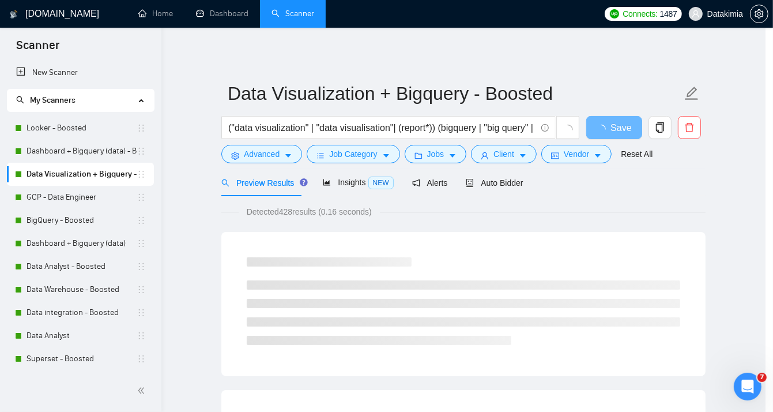
scroll to position [33, 0]
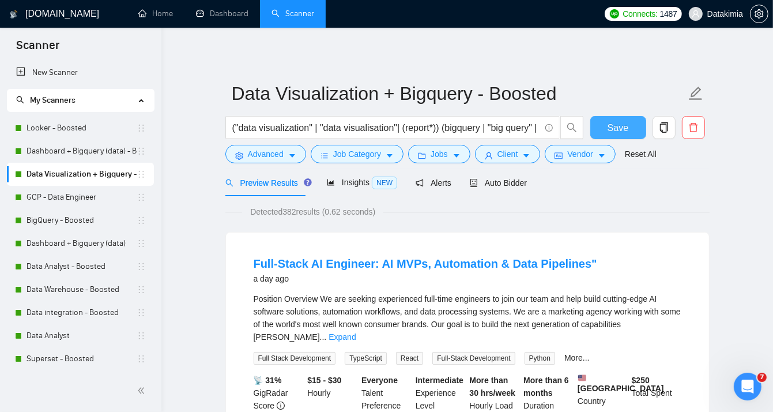
click at [618, 128] on span "Save" at bounding box center [618, 128] width 21 height 14
click at [110, 192] on link "GCP - Data Engineer" at bounding box center [82, 197] width 110 height 23
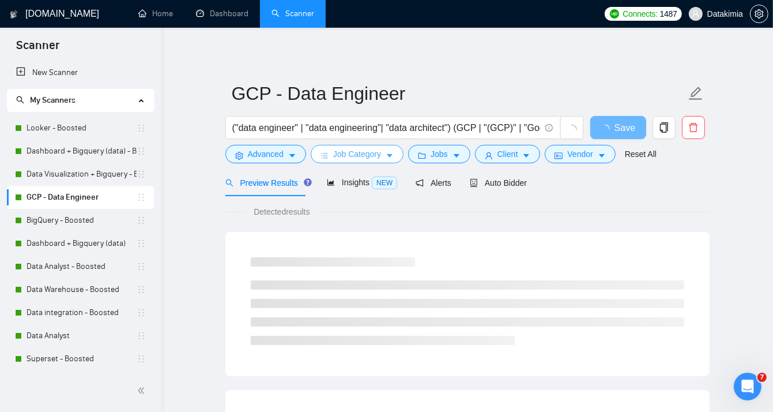
click at [364, 150] on span "Job Category" at bounding box center [357, 154] width 48 height 13
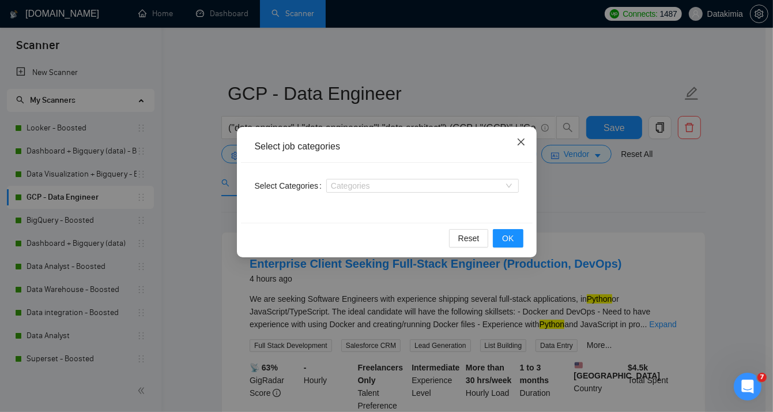
click at [520, 142] on icon "close" at bounding box center [520, 141] width 7 height 7
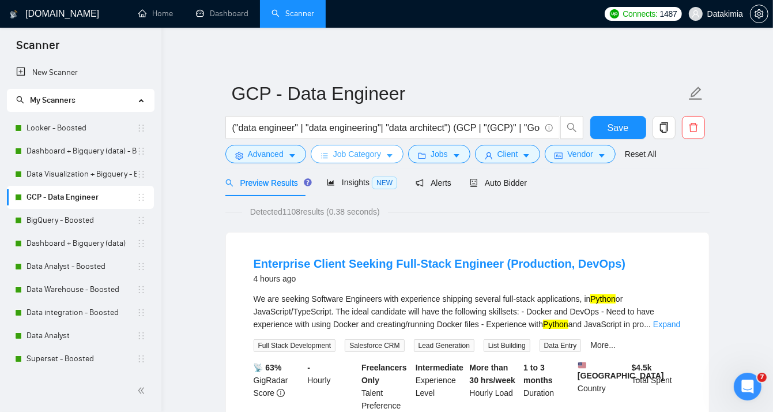
click at [368, 154] on span "Job Category" at bounding box center [357, 154] width 48 height 13
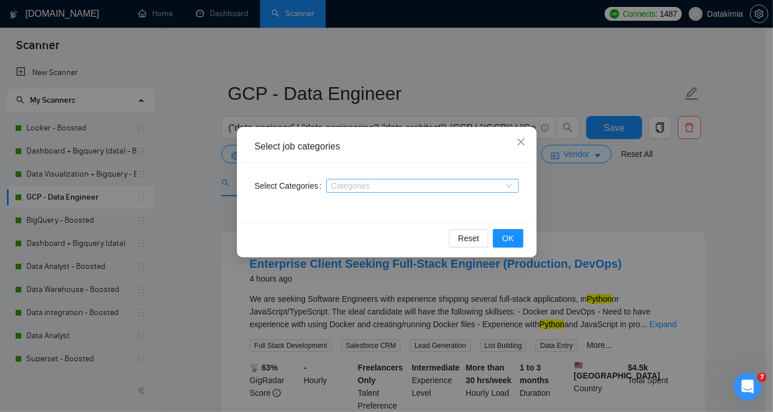
click at [387, 188] on div at bounding box center [416, 185] width 175 height 9
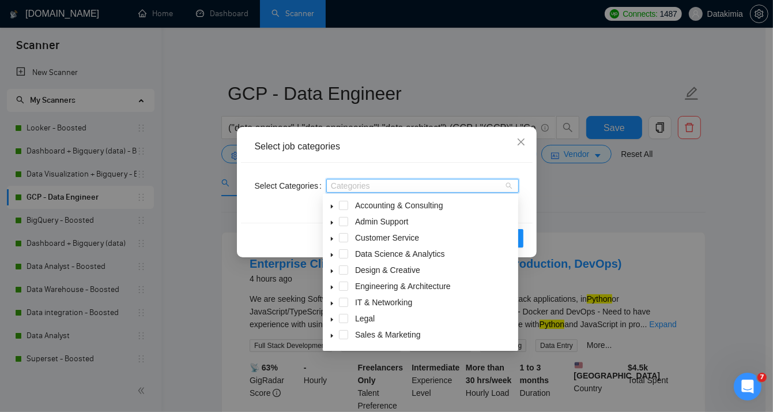
click at [332, 253] on icon "caret-down" at bounding box center [332, 255] width 6 height 6
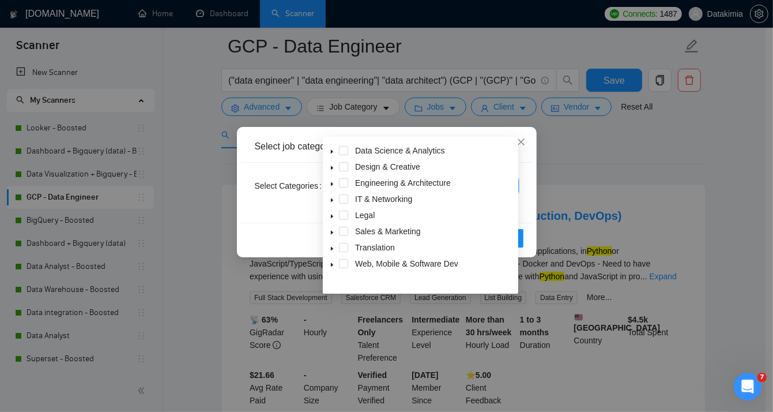
scroll to position [7, 0]
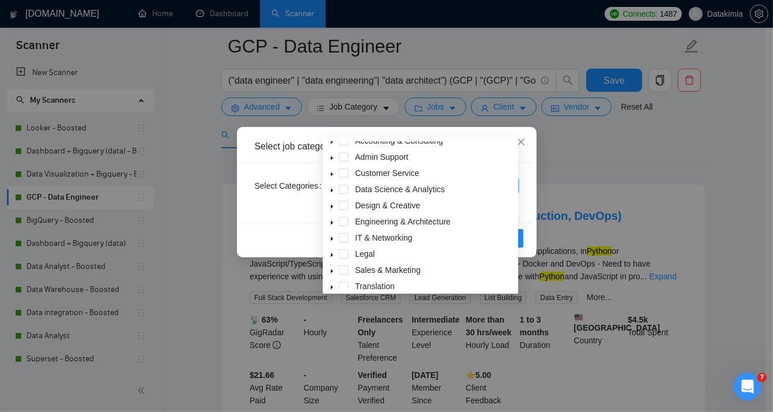
click at [541, 142] on div "Select job categories Select Categories Categories Reset OK" at bounding box center [386, 206] width 773 height 412
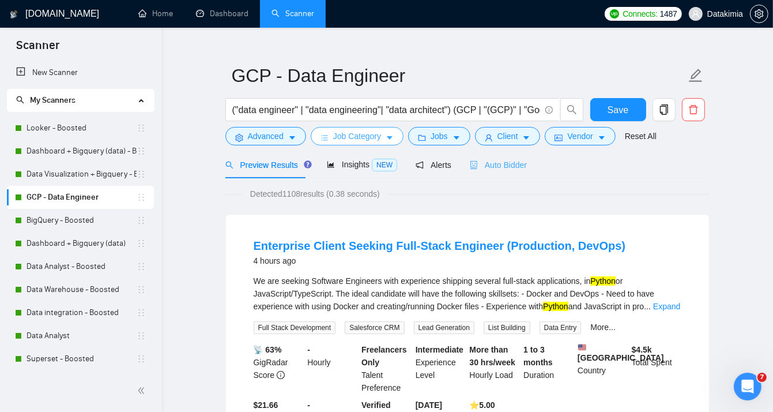
scroll to position [0, 0]
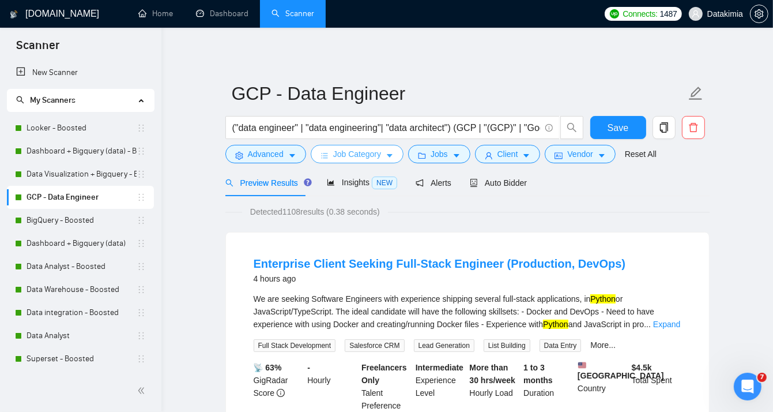
click at [376, 153] on span "Job Category" at bounding box center [357, 154] width 48 height 13
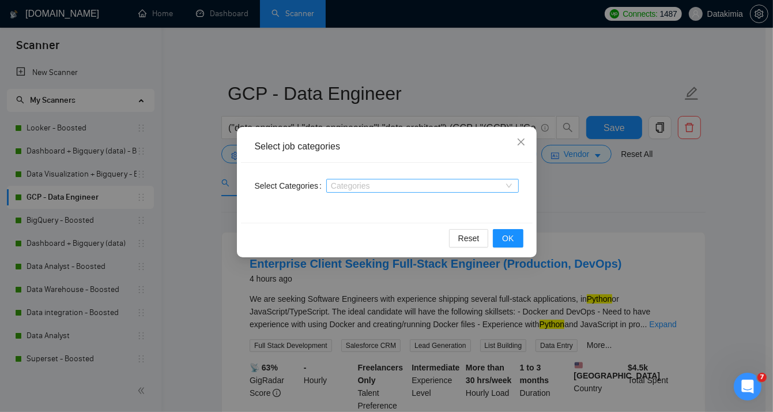
click at [389, 191] on div "Categories" at bounding box center [422, 186] width 193 height 14
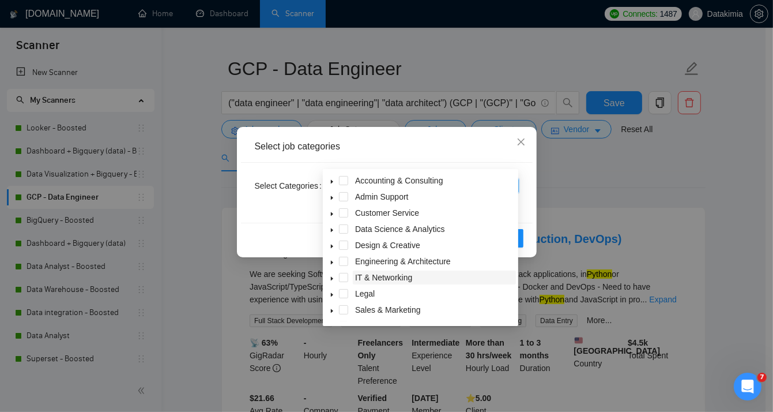
scroll to position [19, 0]
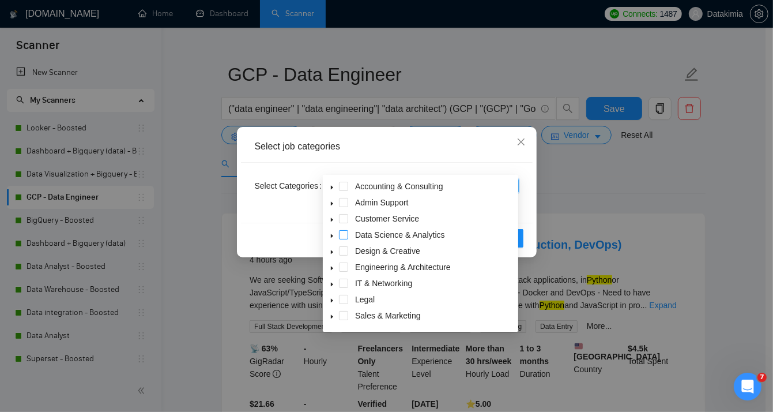
click at [342, 234] on span at bounding box center [343, 234] width 9 height 9
click at [529, 195] on div "Select Categories Data Science & Analytics Data Science & Analytics" at bounding box center [387, 193] width 292 height 60
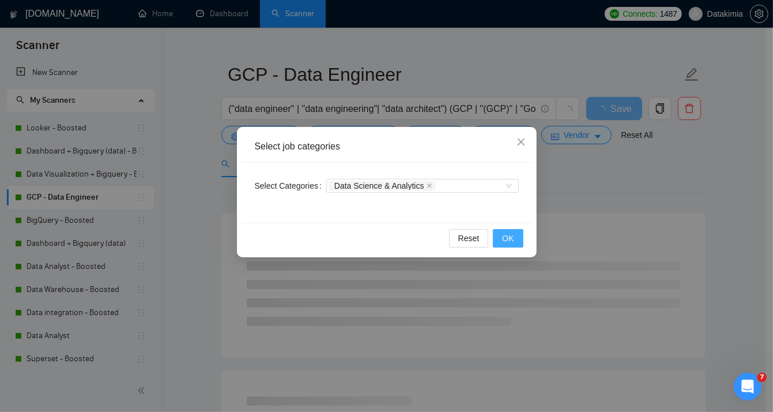
click at [518, 234] on button "OK" at bounding box center [508, 238] width 30 height 18
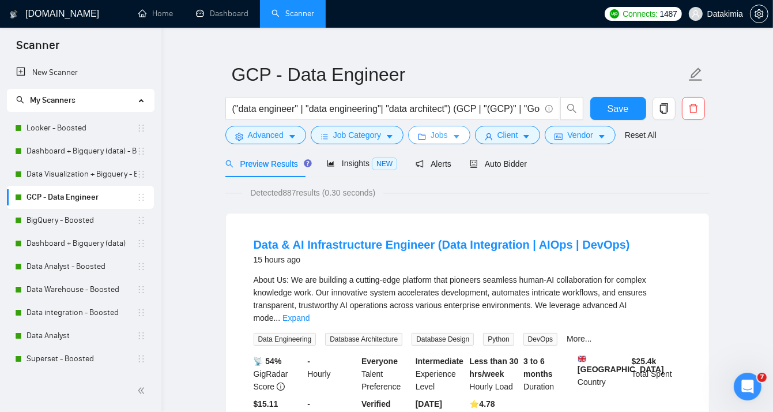
click at [431, 134] on span "Jobs" at bounding box center [439, 135] width 17 height 13
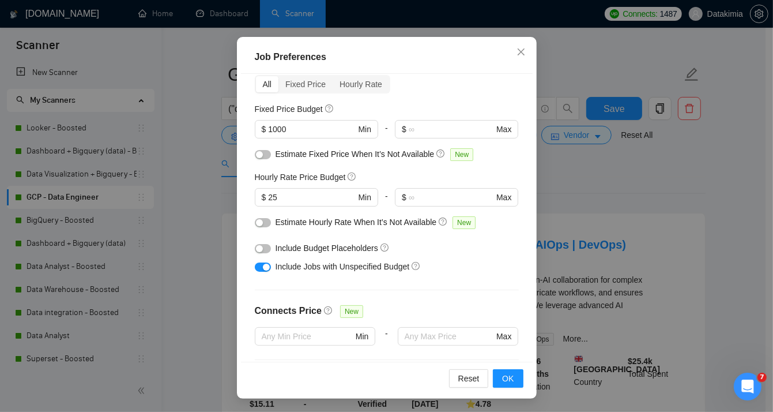
scroll to position [15, 0]
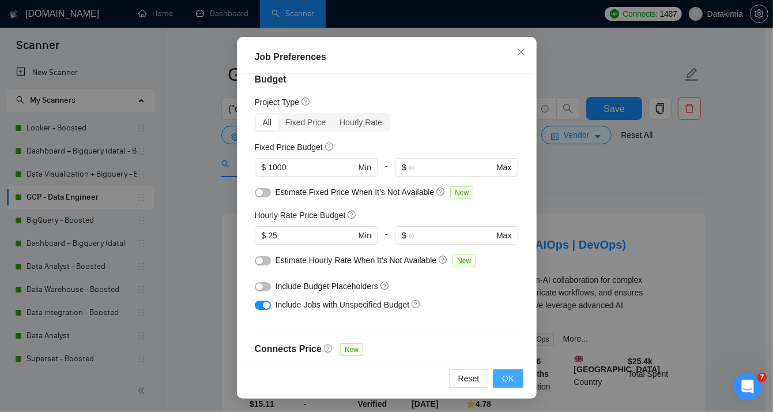
click at [510, 374] on button "OK" at bounding box center [508, 378] width 30 height 18
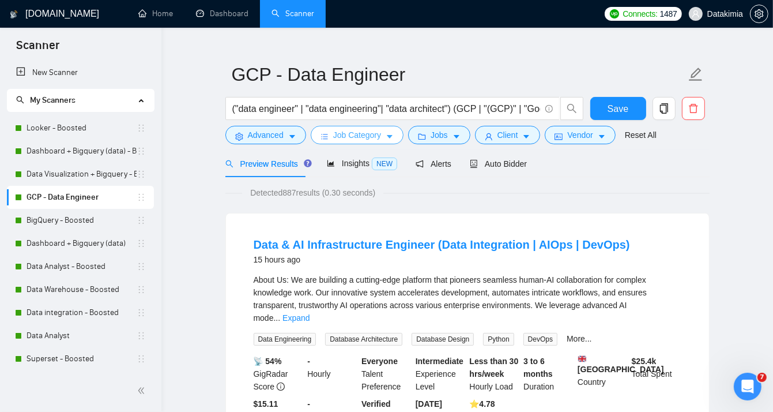
click at [367, 140] on span "Job Category" at bounding box center [357, 135] width 48 height 13
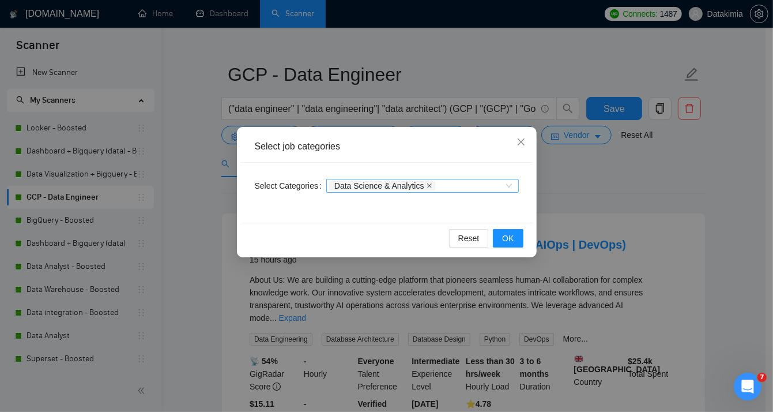
click at [427, 186] on icon "close" at bounding box center [429, 185] width 5 height 5
click at [511, 240] on span "OK" at bounding box center [508, 238] width 12 height 13
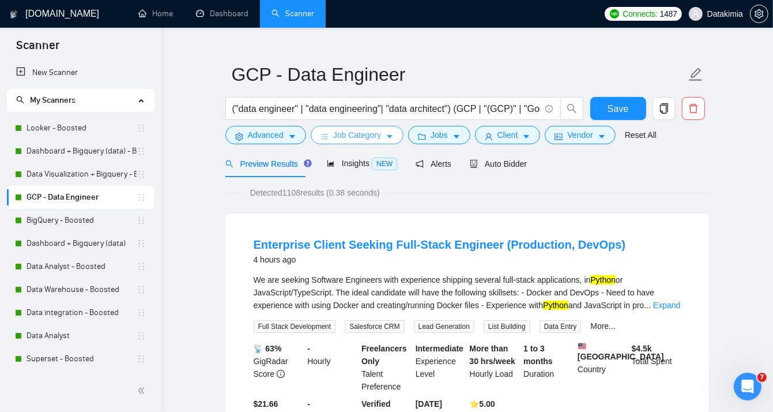
click at [386, 134] on icon "caret-down" at bounding box center [390, 137] width 8 height 8
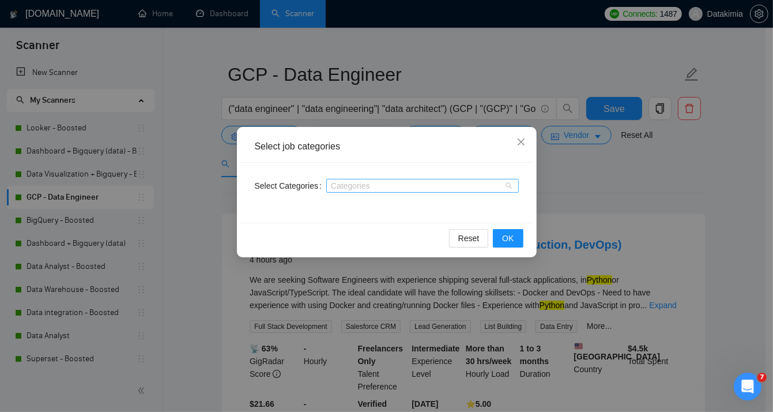
click at [417, 186] on div at bounding box center [416, 185] width 175 height 9
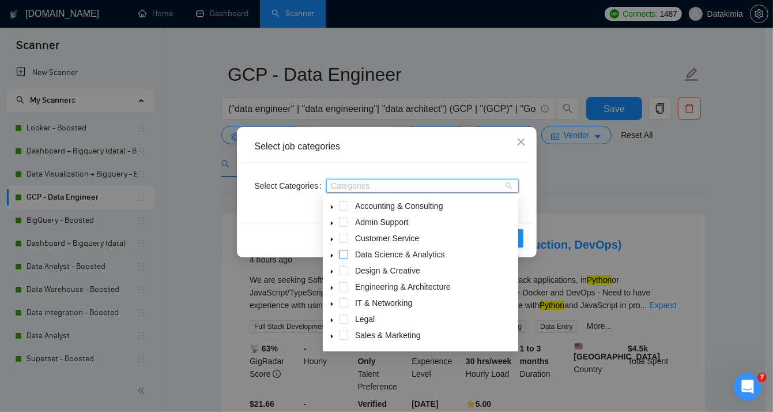
click at [345, 253] on span at bounding box center [343, 254] width 9 height 9
click at [524, 231] on div "Reset OK" at bounding box center [387, 238] width 292 height 31
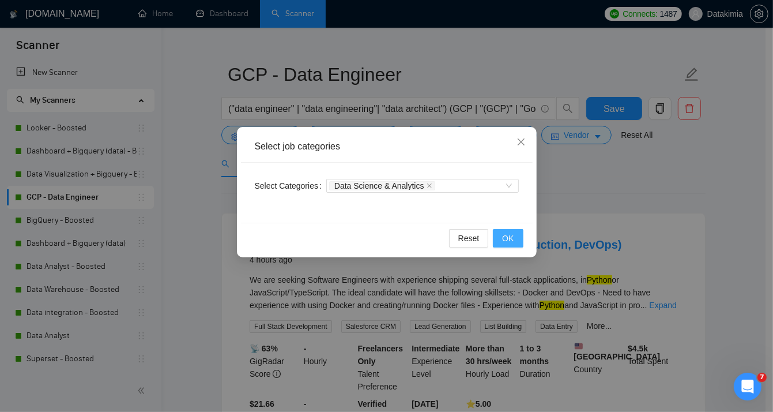
click at [520, 234] on button "OK" at bounding box center [508, 238] width 30 height 18
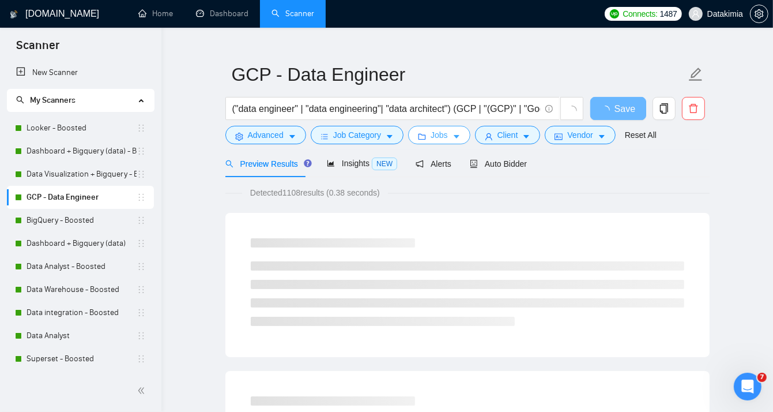
click at [439, 140] on span "Jobs" at bounding box center [439, 135] width 17 height 13
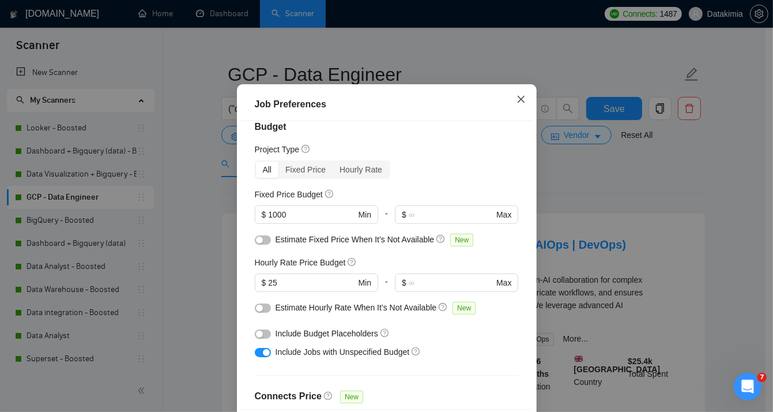
click at [517, 104] on icon "close" at bounding box center [521, 99] width 9 height 9
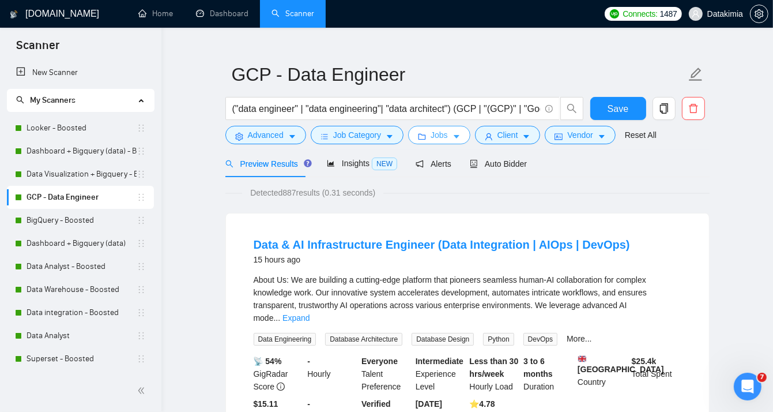
click at [438, 135] on span "Jobs" at bounding box center [439, 135] width 17 height 13
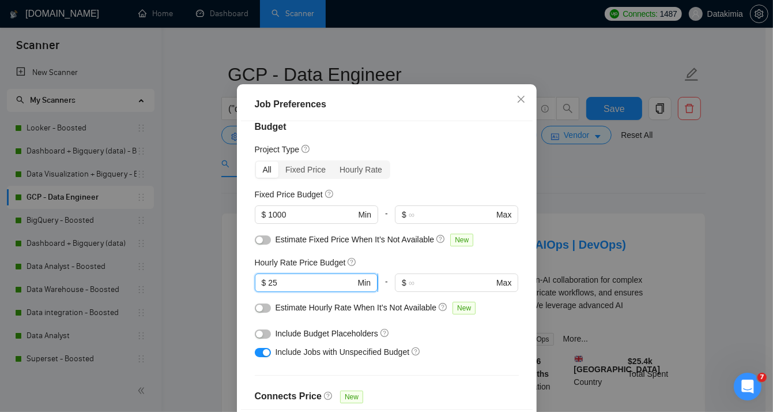
drag, startPoint x: 281, startPoint y: 317, endPoint x: 262, endPoint y: 315, distance: 18.5
click at [262, 292] on span "$ 25 Min" at bounding box center [316, 282] width 123 height 18
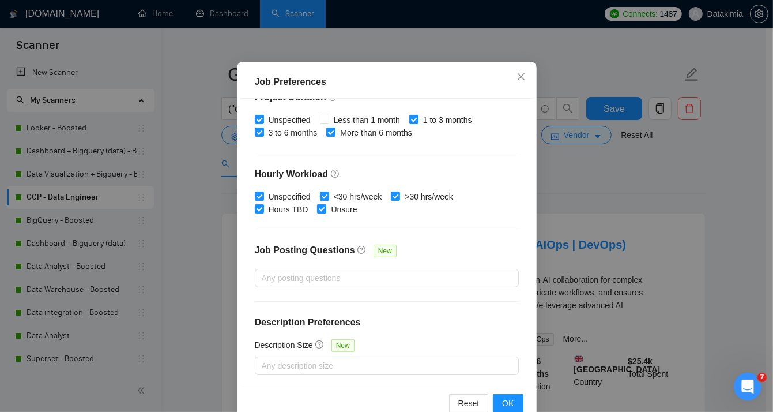
scroll to position [80, 0]
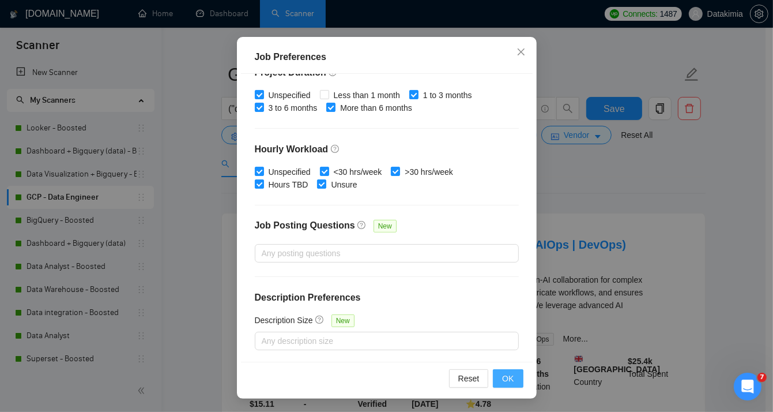
type input "30"
click at [510, 374] on button "OK" at bounding box center [508, 378] width 30 height 18
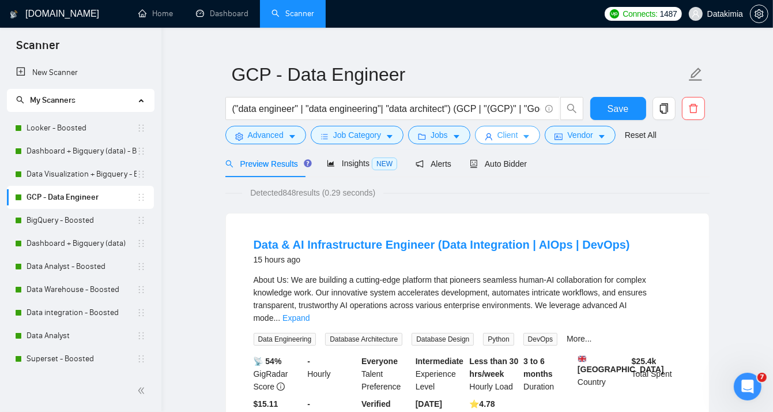
click at [522, 135] on icon "caret-down" at bounding box center [526, 137] width 8 height 8
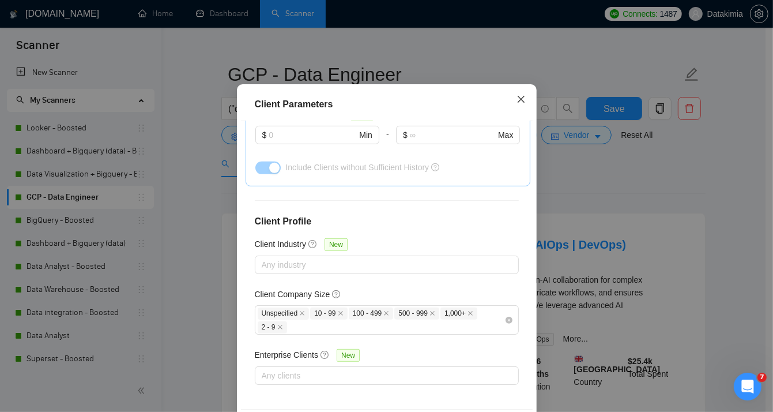
click at [519, 102] on icon "close" at bounding box center [520, 98] width 7 height 7
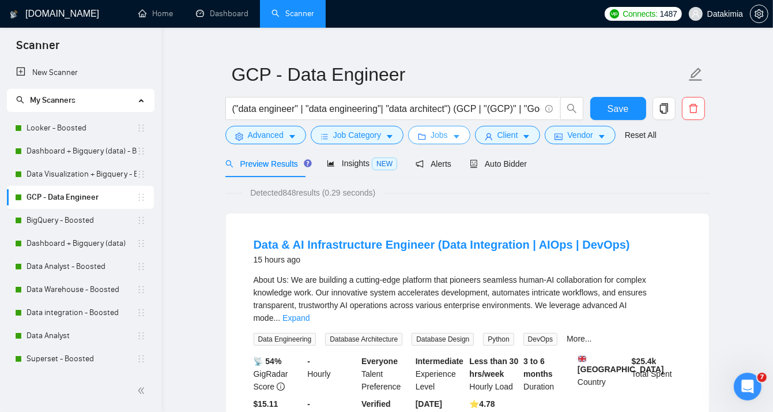
click at [453, 135] on icon "caret-down" at bounding box center [457, 137] width 8 height 8
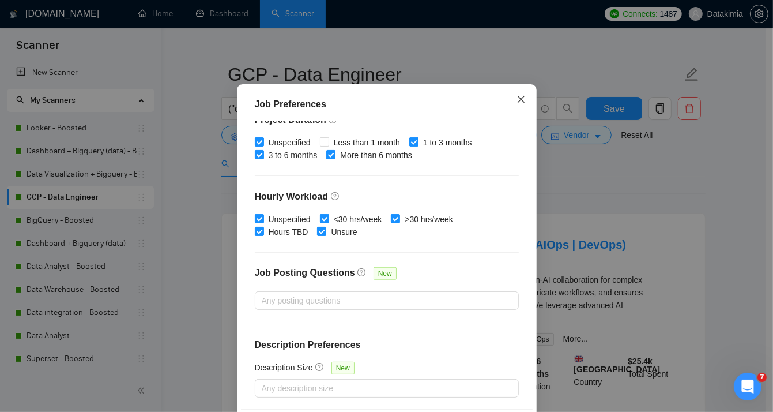
click at [518, 104] on icon "close" at bounding box center [521, 99] width 9 height 9
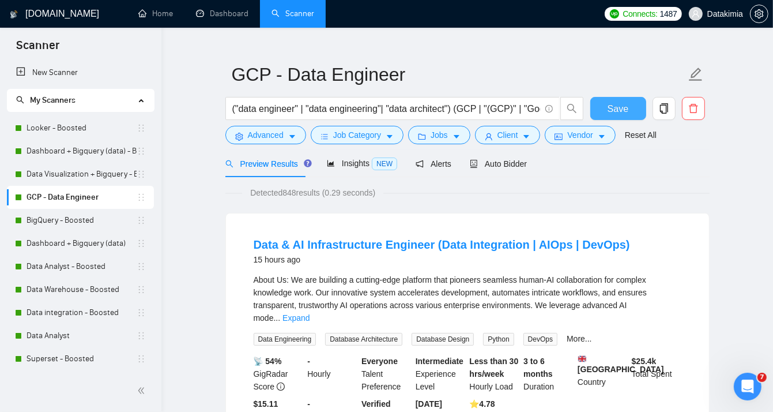
click at [605, 113] on button "Save" at bounding box center [618, 108] width 56 height 23
click at [63, 221] on link "BigQuery - Boosted" at bounding box center [82, 220] width 110 height 23
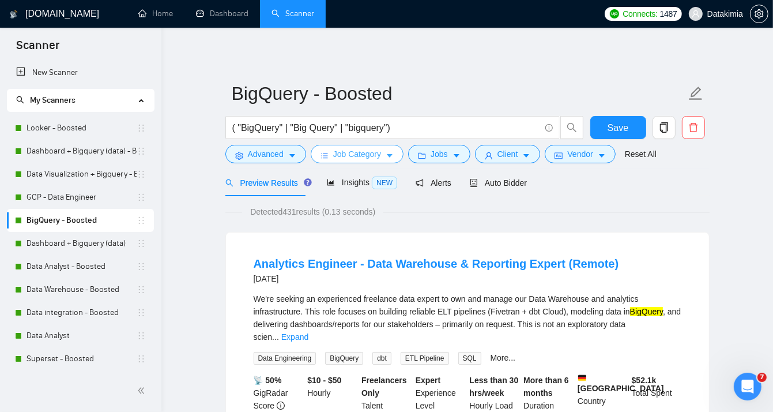
click at [377, 158] on span "Job Category" at bounding box center [357, 154] width 48 height 13
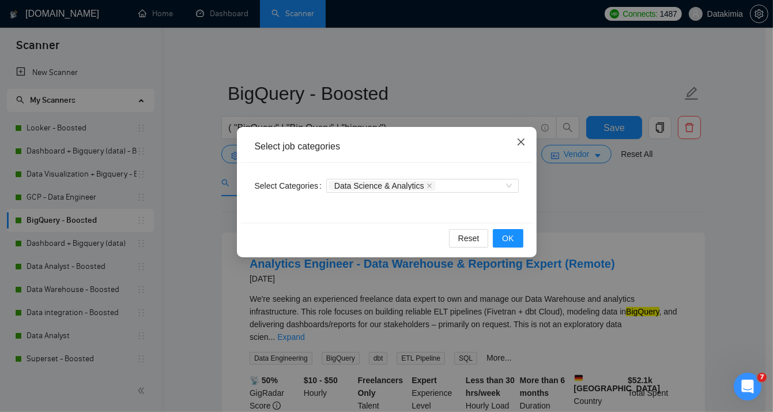
click at [527, 144] on span "Close" at bounding box center [521, 142] width 31 height 31
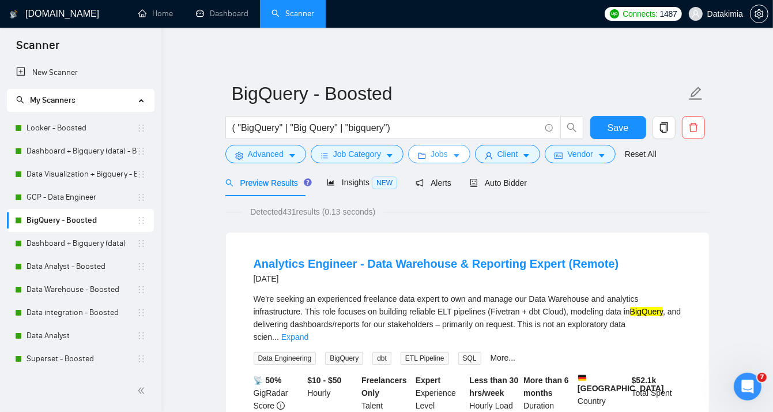
click at [442, 156] on span "Jobs" at bounding box center [439, 154] width 17 height 13
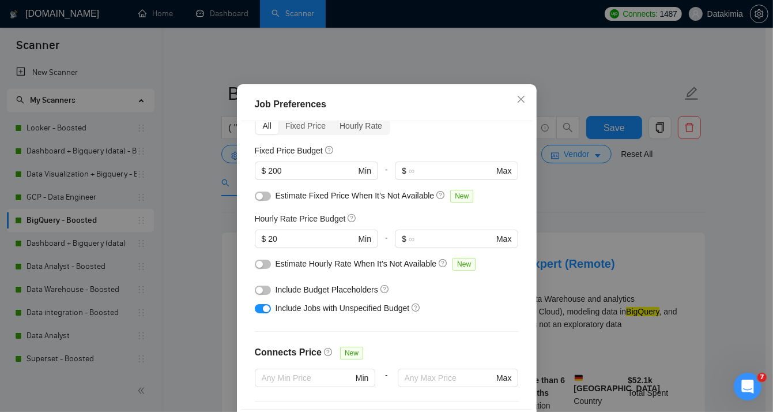
scroll to position [15, 0]
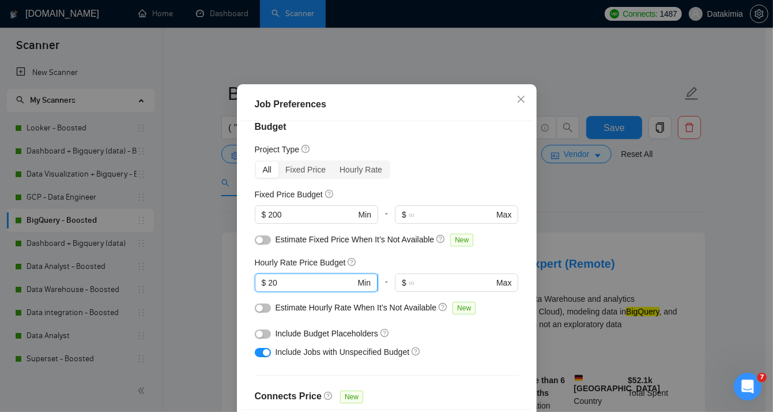
drag, startPoint x: 274, startPoint y: 317, endPoint x: 264, endPoint y: 317, distance: 10.4
click at [268, 289] on input "20" at bounding box center [311, 282] width 87 height 13
type input "30"
drag, startPoint x: 291, startPoint y: 246, endPoint x: 264, endPoint y: 246, distance: 27.1
click at [268, 221] on input "200" at bounding box center [311, 214] width 87 height 13
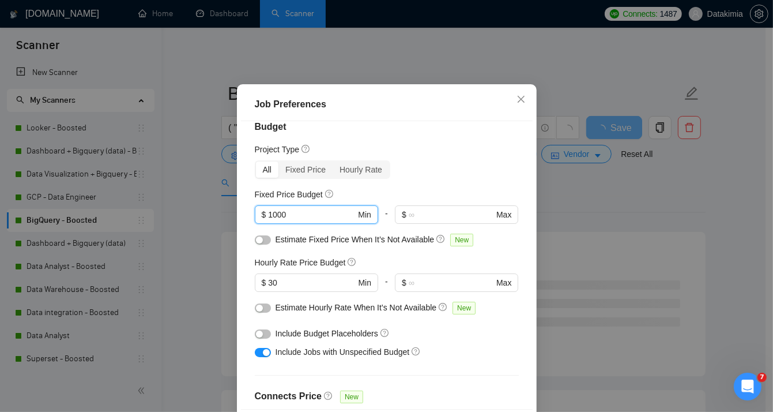
type input "1000"
click at [445, 201] on div "Fixed Price Budget" at bounding box center [387, 194] width 264 height 13
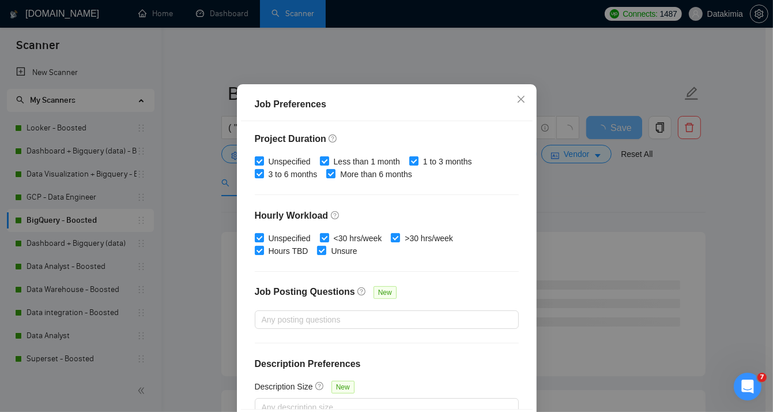
scroll to position [361, 0]
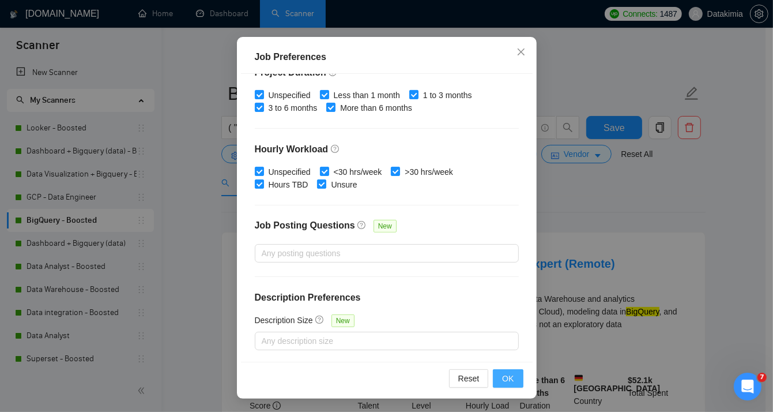
click at [504, 374] on span "OK" at bounding box center [508, 378] width 12 height 13
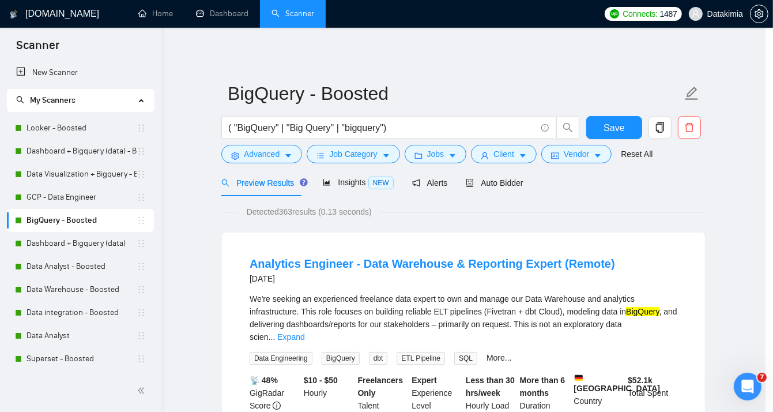
scroll to position [33, 0]
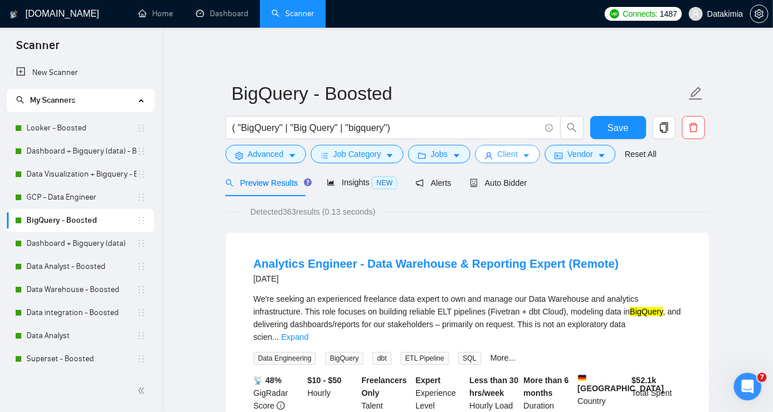
click at [518, 158] on button "Client" at bounding box center [508, 154] width 66 height 18
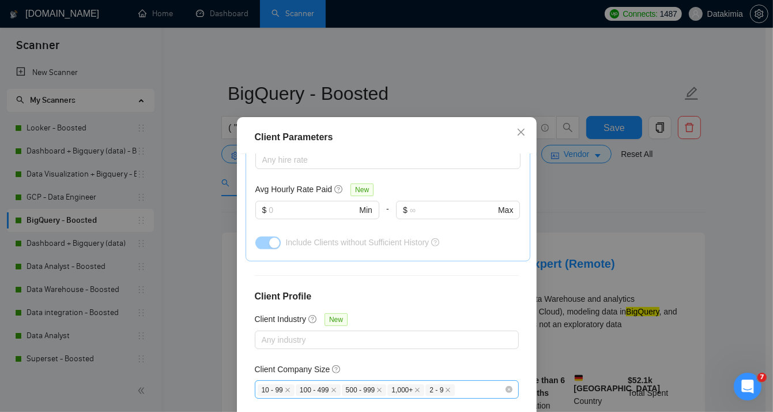
scroll to position [429, 0]
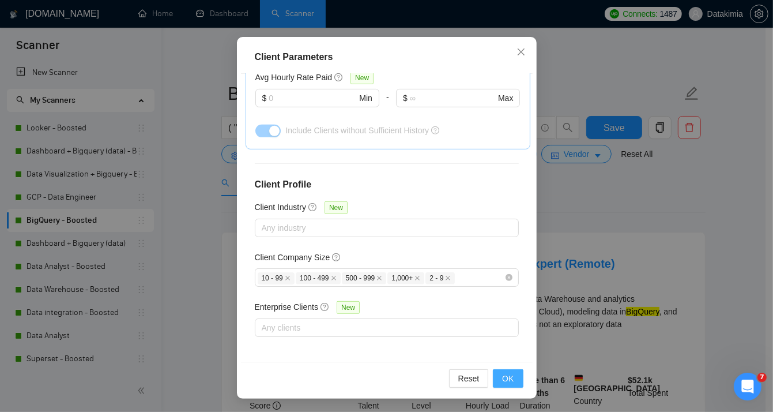
click at [510, 374] on button "OK" at bounding box center [508, 378] width 30 height 18
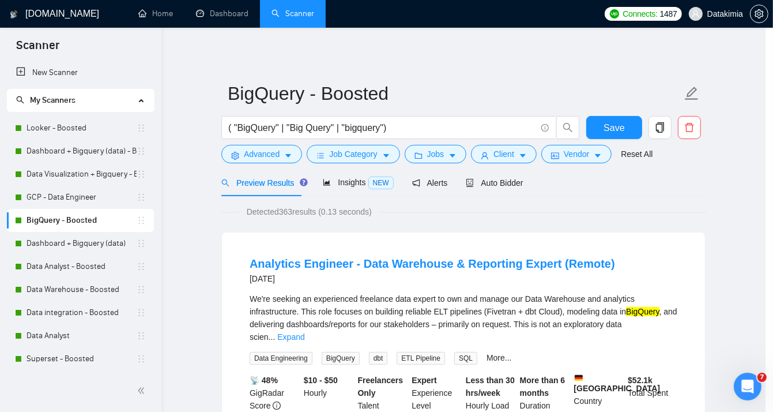
scroll to position [33, 0]
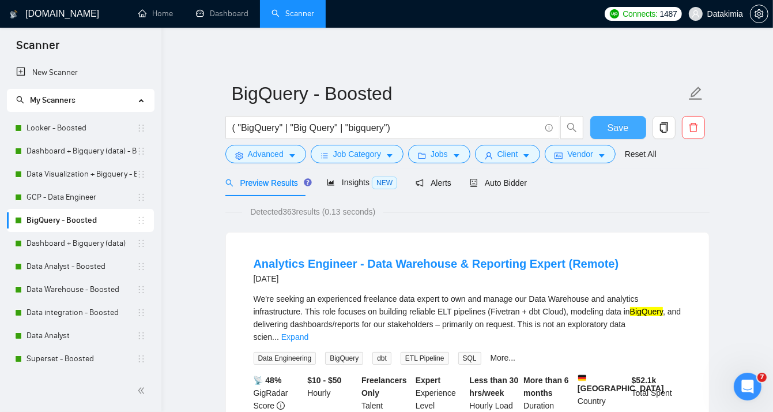
click at [622, 127] on span "Save" at bounding box center [618, 128] width 21 height 14
click at [86, 239] on link "Dashboard + Bigquery (data)" at bounding box center [82, 243] width 110 height 23
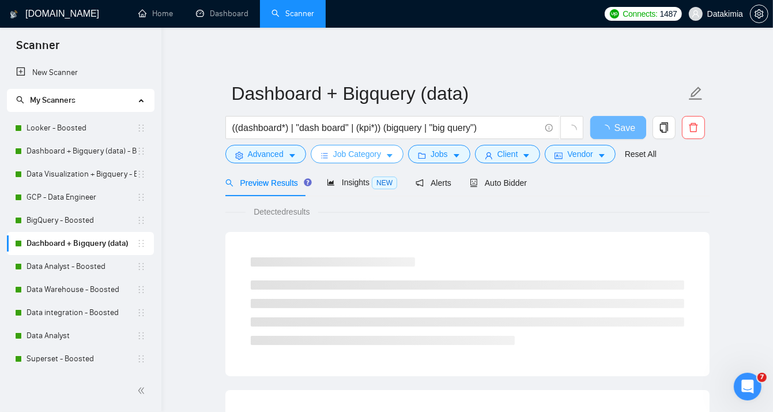
click at [358, 150] on span "Job Category" at bounding box center [357, 154] width 48 height 13
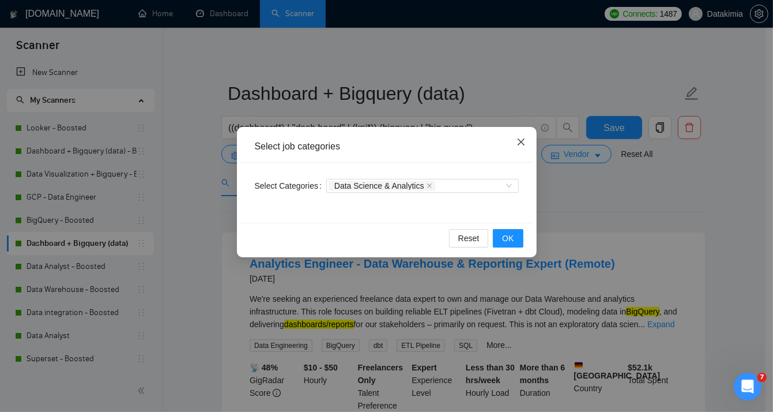
click at [517, 137] on span "Close" at bounding box center [521, 142] width 31 height 31
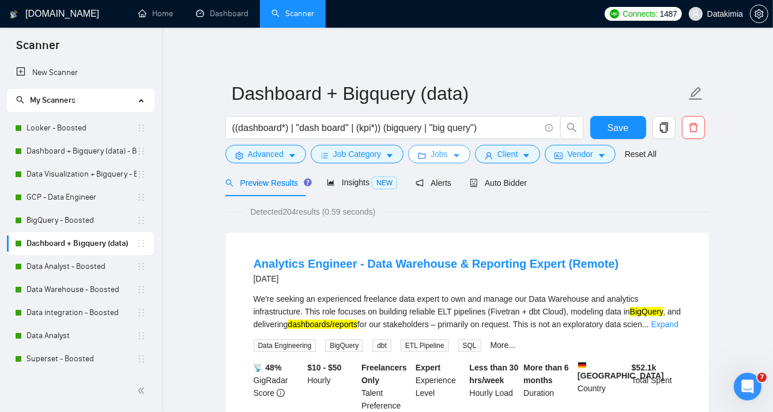
click at [436, 162] on button "Jobs" at bounding box center [439, 154] width 62 height 18
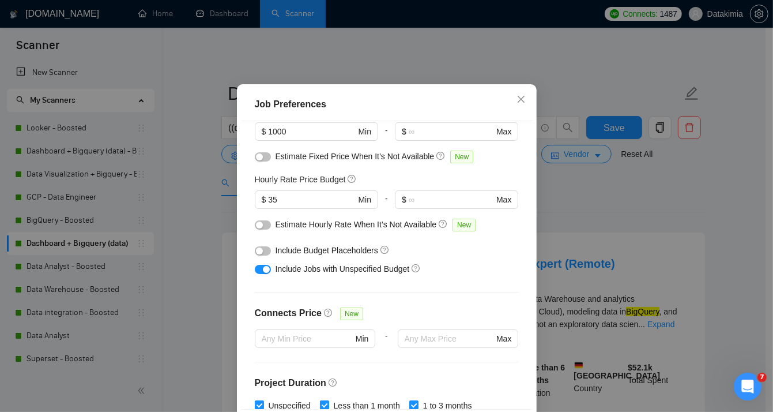
scroll to position [96, 0]
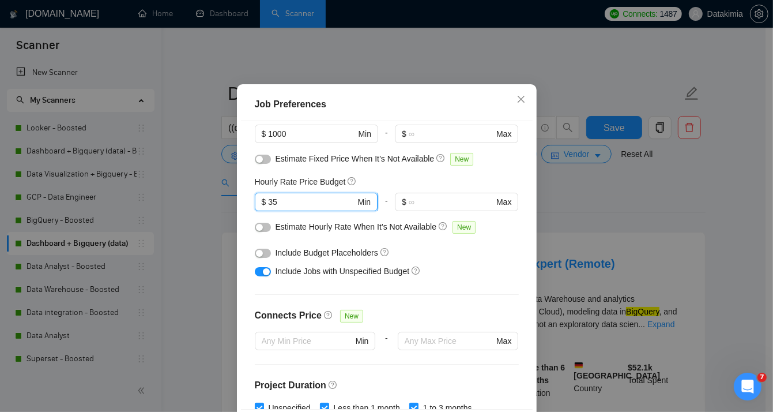
click at [280, 208] on input "35" at bounding box center [311, 201] width 87 height 13
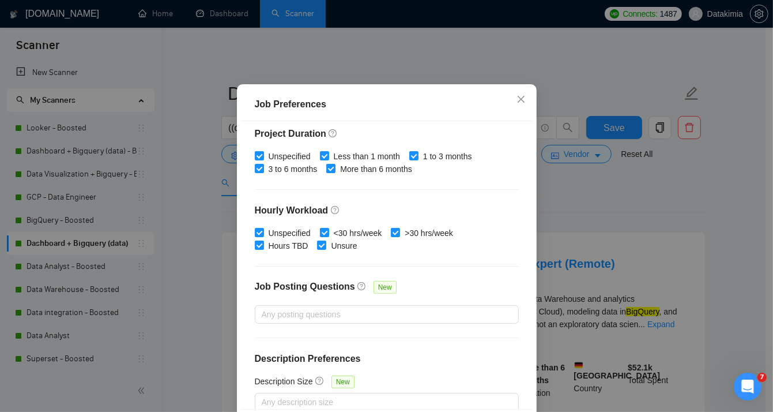
scroll to position [361, 0]
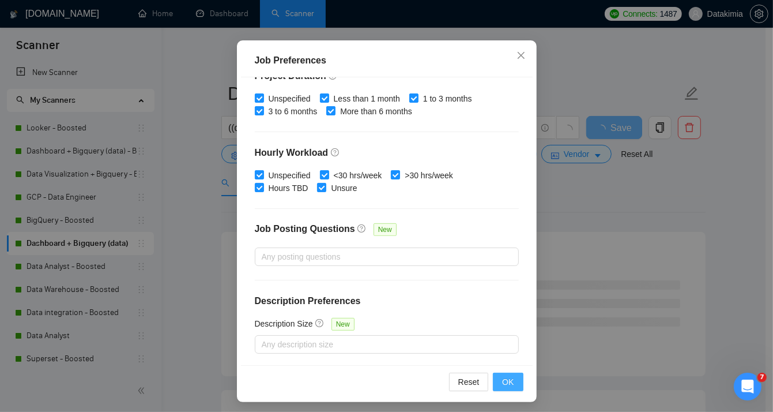
type input "30"
click at [503, 374] on span "OK" at bounding box center [508, 381] width 12 height 13
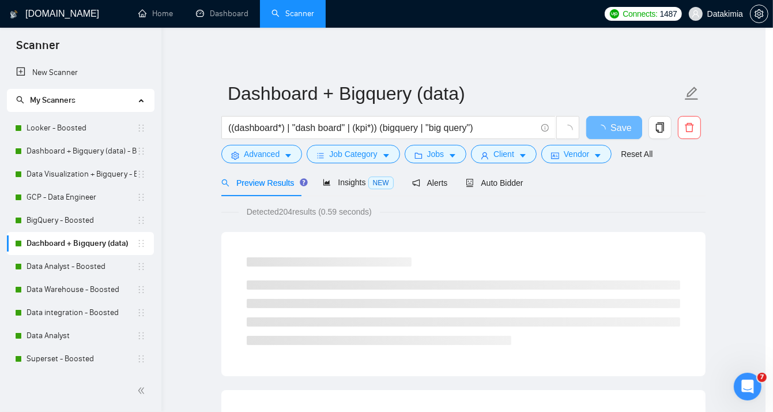
scroll to position [33, 0]
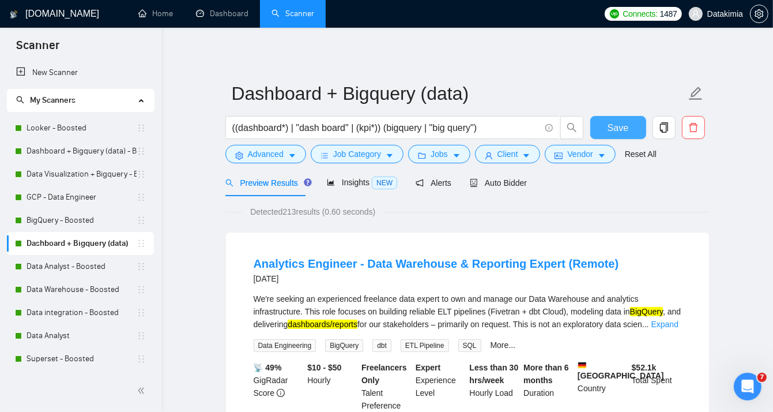
click at [621, 127] on span "Save" at bounding box center [618, 128] width 21 height 14
click at [96, 263] on link "Data Analyst - Boosted" at bounding box center [82, 266] width 110 height 23
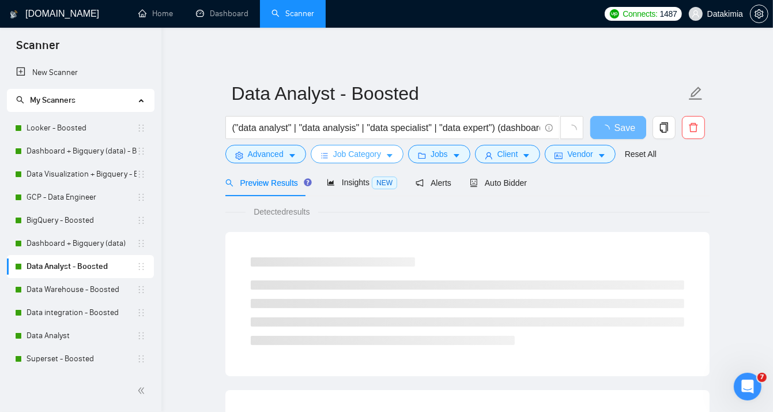
click at [362, 151] on span "Job Category" at bounding box center [357, 154] width 48 height 13
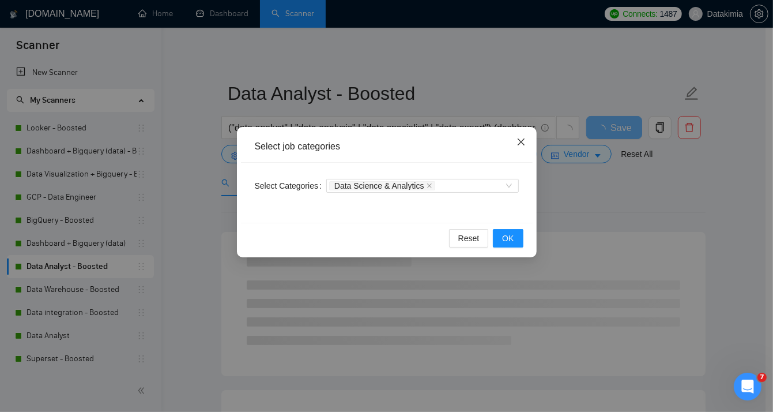
click at [527, 142] on span "Close" at bounding box center [521, 142] width 31 height 31
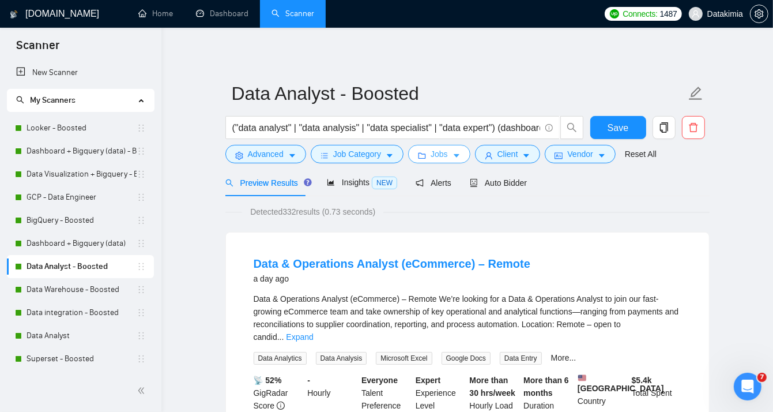
click at [431, 152] on span "Jobs" at bounding box center [439, 154] width 17 height 13
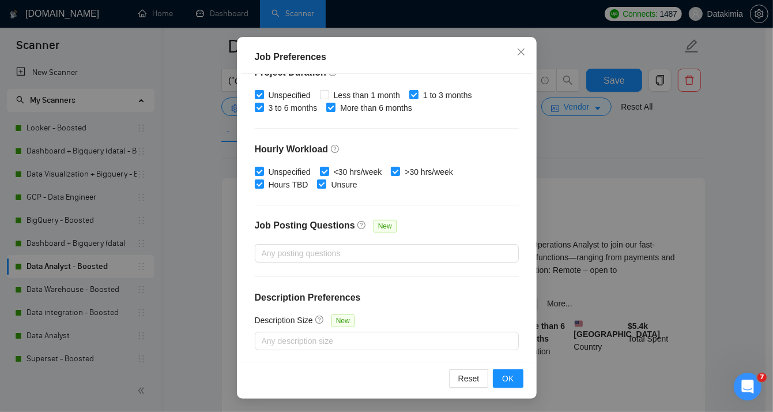
scroll to position [96, 0]
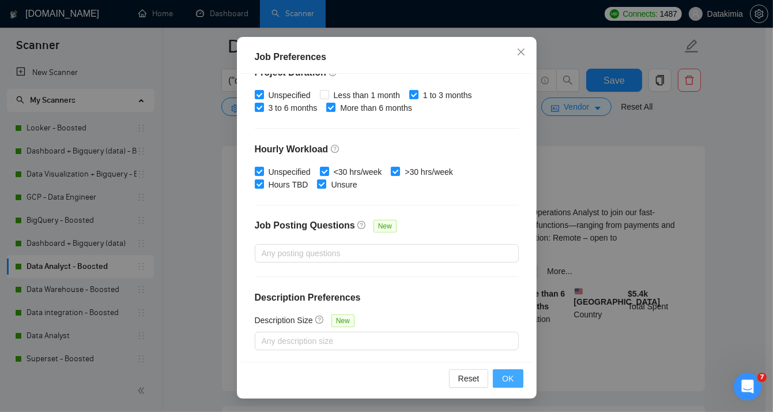
click at [511, 374] on button "OK" at bounding box center [508, 378] width 30 height 18
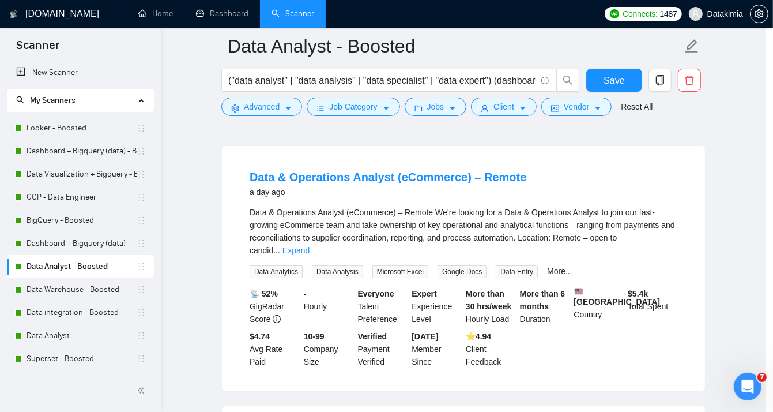
scroll to position [33, 0]
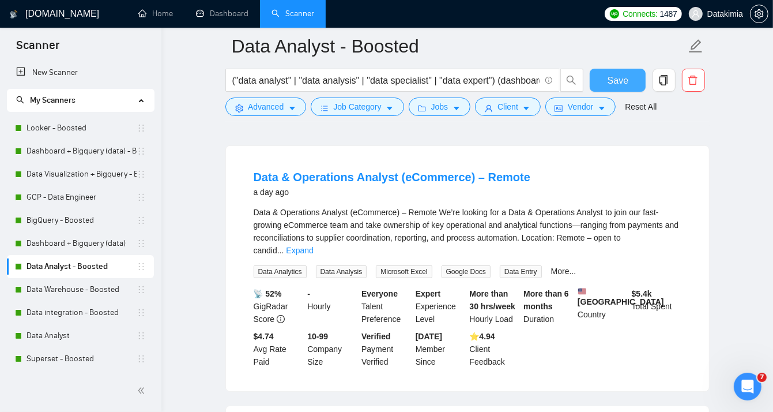
click at [626, 82] on span "Save" at bounding box center [618, 80] width 21 height 14
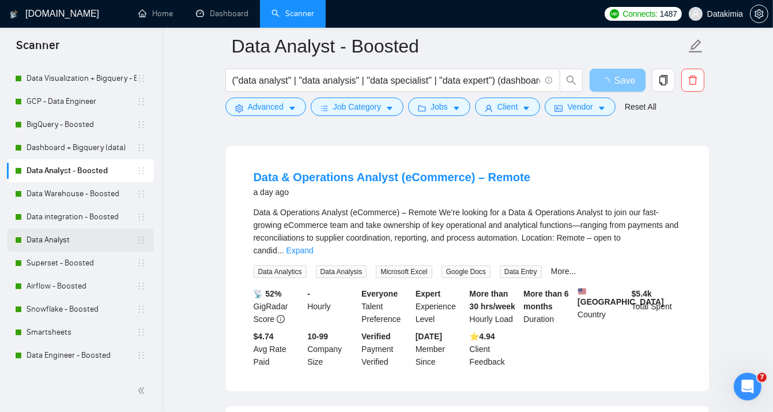
scroll to position [134, 0]
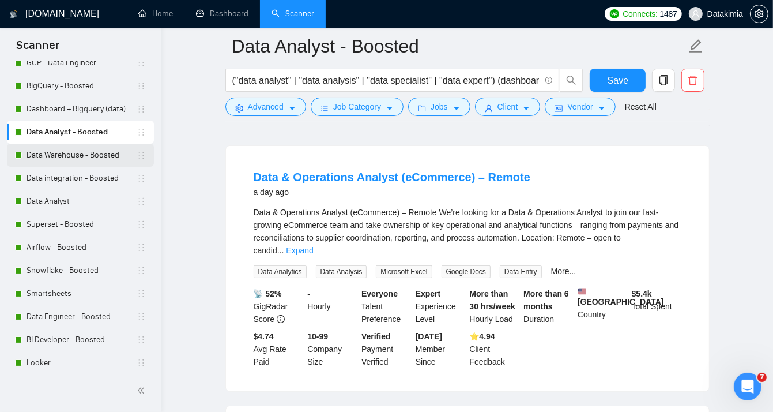
click at [85, 154] on link "Data Warehouse - Boosted" at bounding box center [82, 155] width 110 height 23
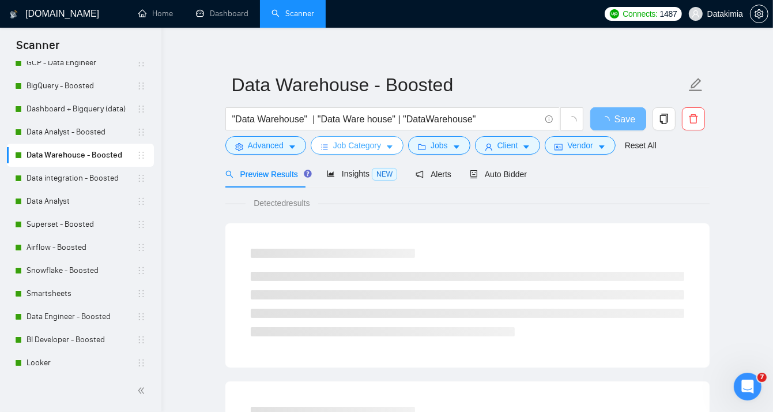
click at [343, 145] on span "Job Category" at bounding box center [357, 145] width 48 height 13
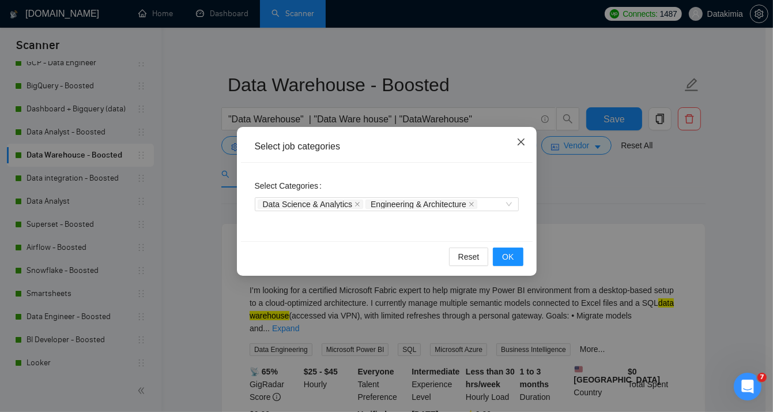
click at [524, 144] on icon "close" at bounding box center [521, 141] width 9 height 9
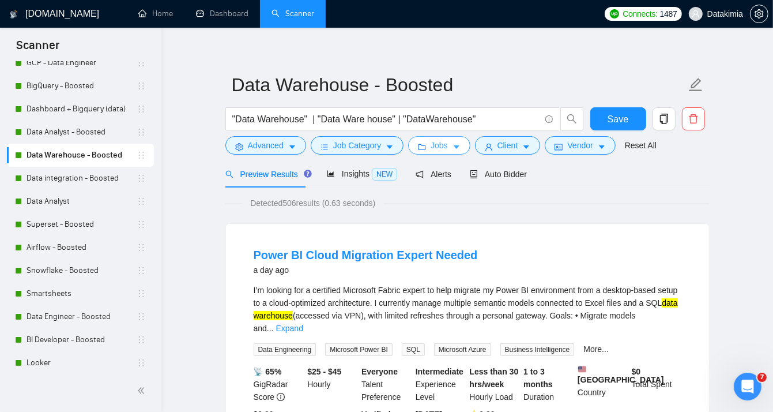
click at [434, 152] on button "Jobs" at bounding box center [439, 145] width 62 height 18
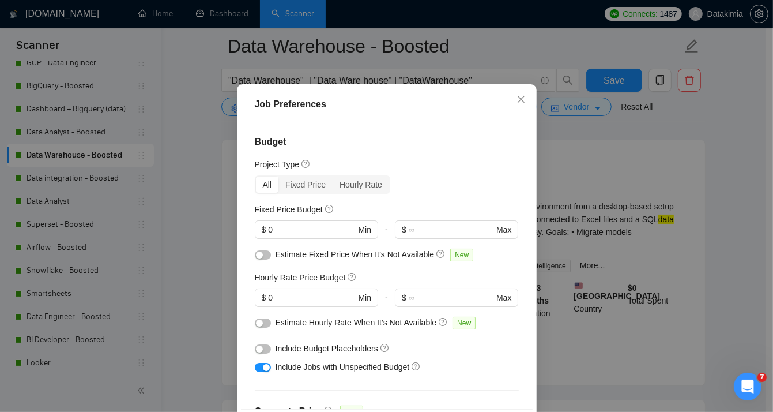
scroll to position [57, 0]
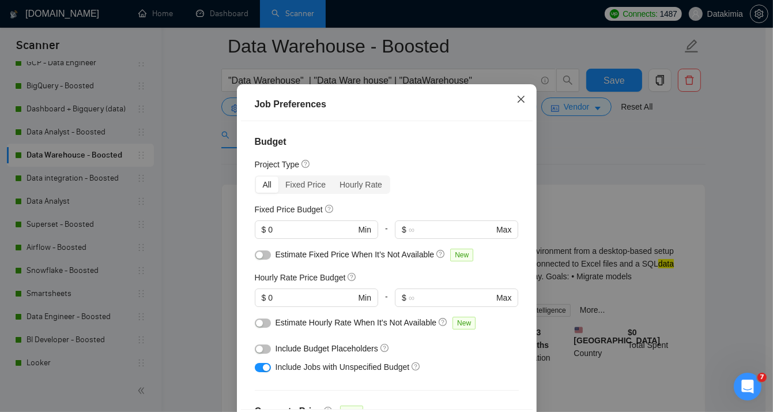
click at [521, 104] on icon "close" at bounding box center [521, 99] width 9 height 9
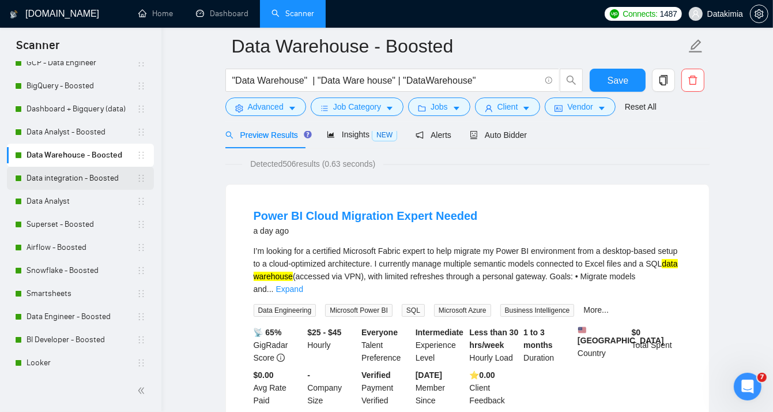
click at [73, 180] on link "Data integration - Boosted" at bounding box center [82, 178] width 110 height 23
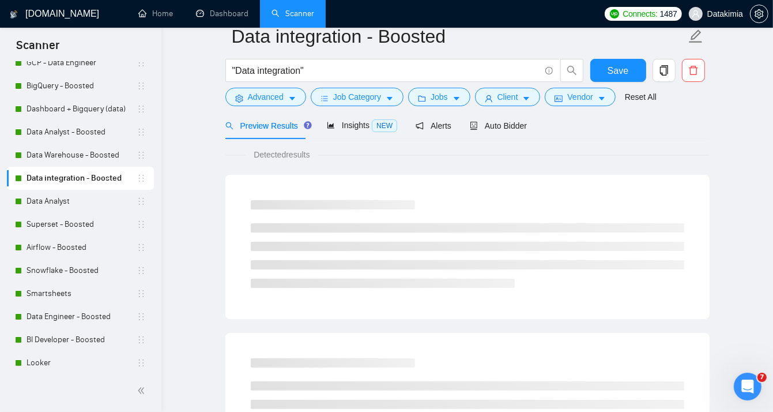
scroll to position [9, 0]
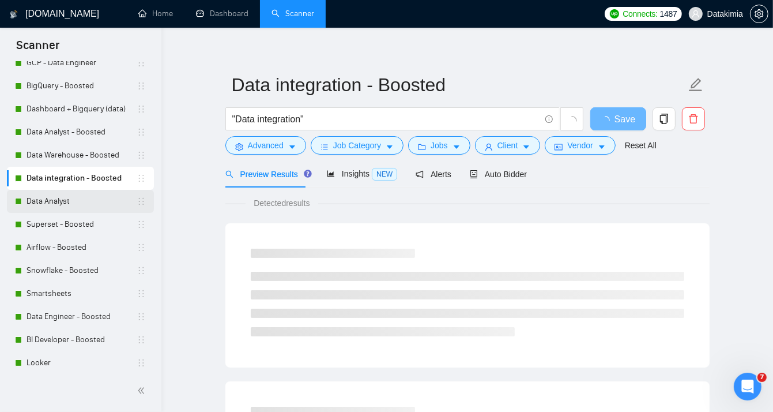
click at [71, 206] on link "Data Analyst" at bounding box center [82, 201] width 110 height 23
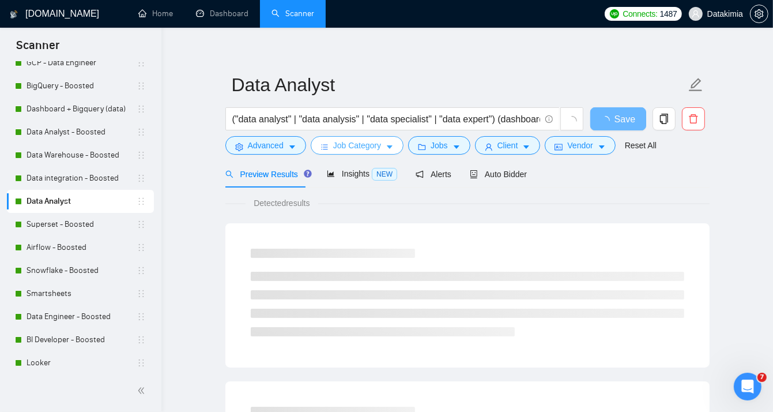
click at [333, 151] on button "Job Category" at bounding box center [357, 145] width 93 height 18
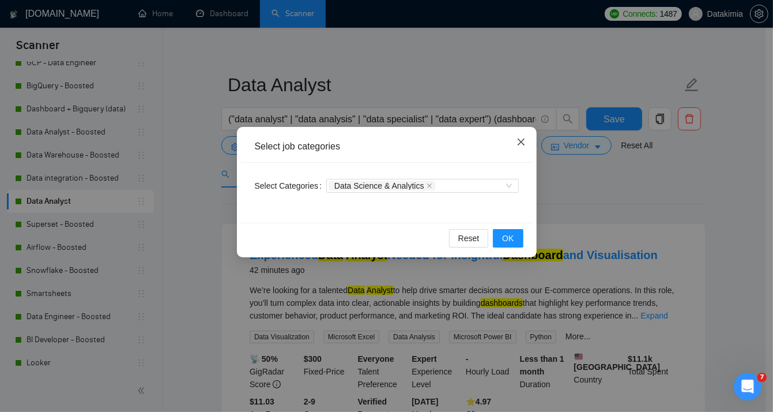
click at [519, 147] on span "Close" at bounding box center [521, 142] width 31 height 31
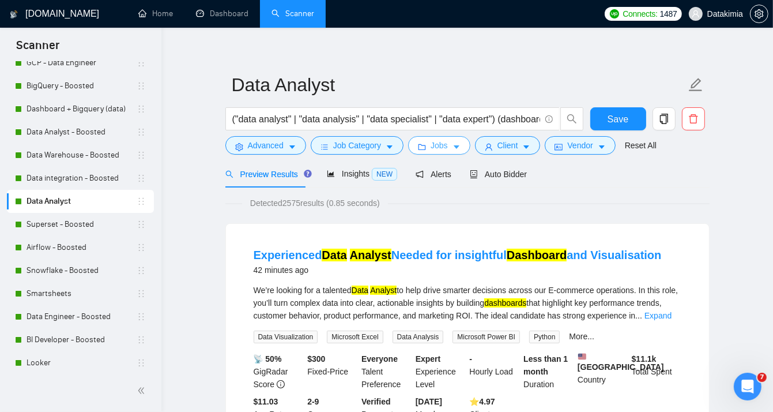
click at [431, 144] on span "Jobs" at bounding box center [439, 145] width 17 height 13
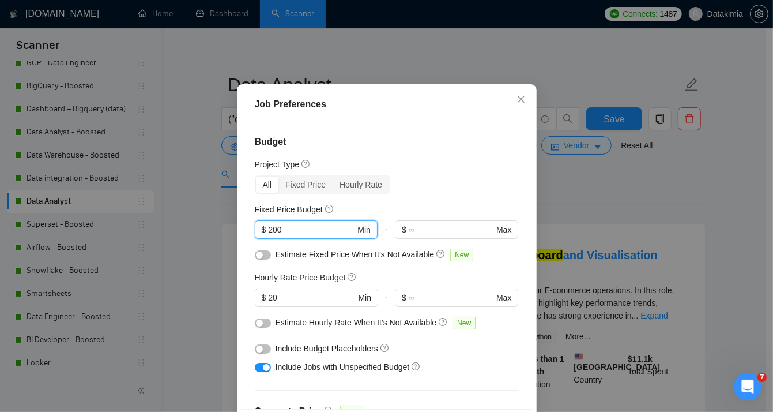
drag, startPoint x: 287, startPoint y: 264, endPoint x: 261, endPoint y: 261, distance: 26.1
click at [261, 239] on span "$ 200 Min" at bounding box center [316, 229] width 123 height 18
type input "1000"
drag, startPoint x: 286, startPoint y: 334, endPoint x: 264, endPoint y: 331, distance: 22.2
click at [268, 304] on input "20" at bounding box center [311, 297] width 87 height 13
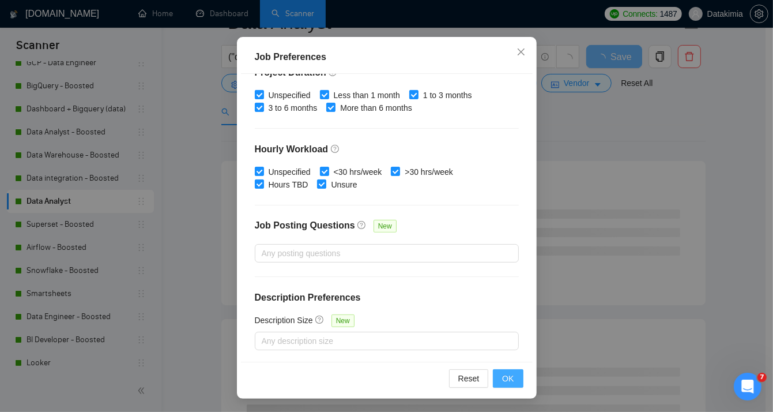
scroll to position [143, 0]
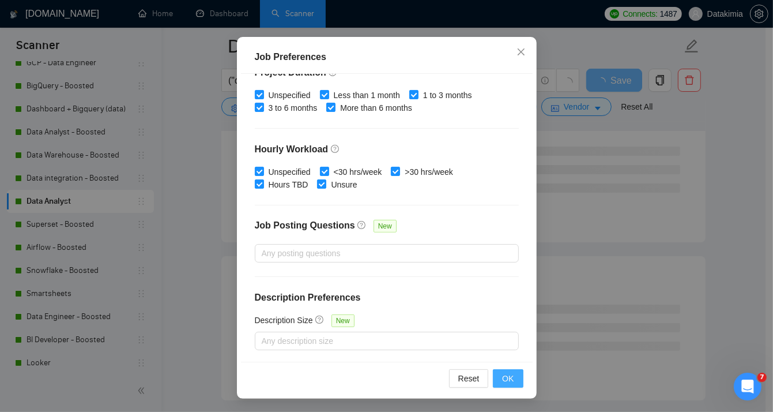
type input "30"
click at [511, 374] on button "OK" at bounding box center [508, 378] width 30 height 18
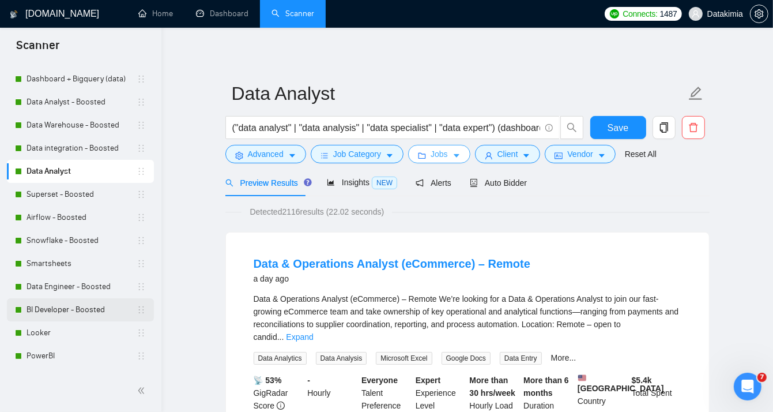
scroll to position [173, 0]
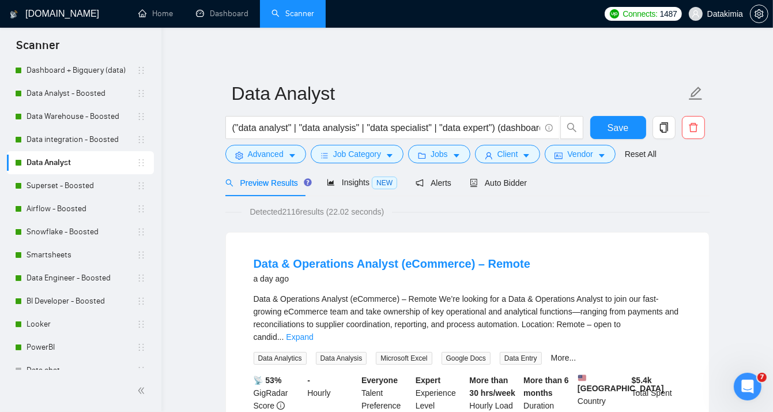
drag, startPoint x: 91, startPoint y: 276, endPoint x: 488, endPoint y: 71, distance: 446.9
click at [91, 276] on link "Data Engineer - Boosted" at bounding box center [82, 277] width 110 height 23
click at [620, 130] on span "Save" at bounding box center [618, 128] width 21 height 14
click at [88, 326] on link "Looker" at bounding box center [82, 324] width 110 height 23
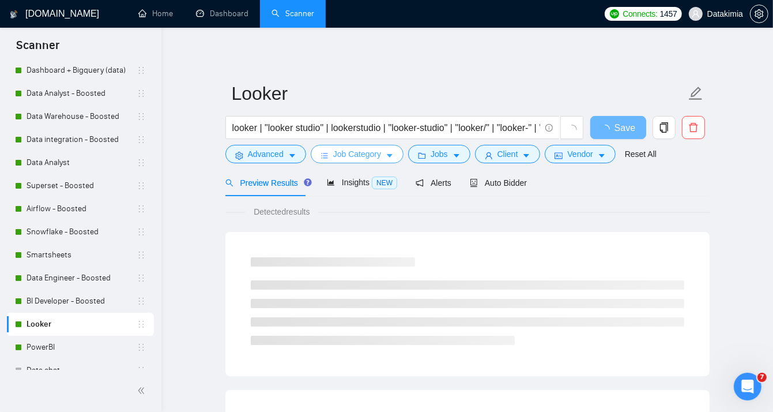
click at [373, 155] on span "Job Category" at bounding box center [357, 154] width 48 height 13
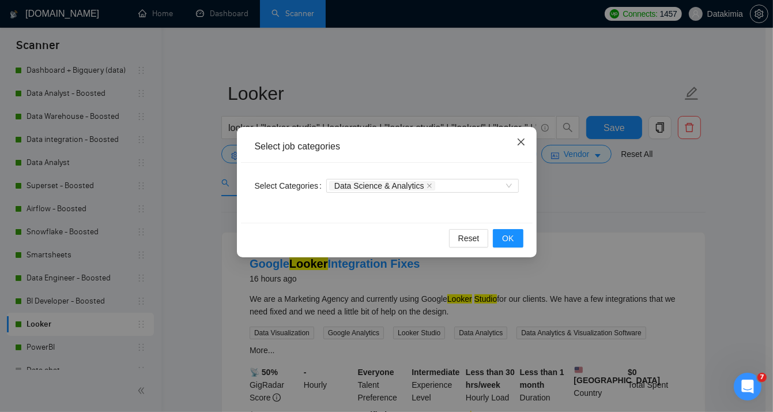
click at [518, 141] on icon "close" at bounding box center [521, 141] width 9 height 9
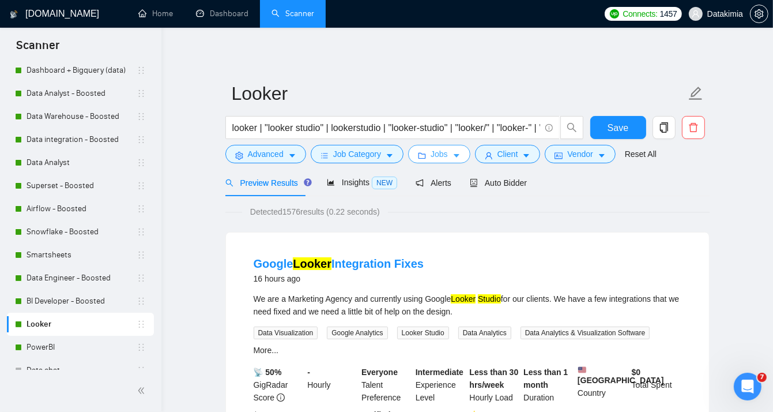
click at [456, 158] on icon "caret-down" at bounding box center [457, 156] width 8 height 8
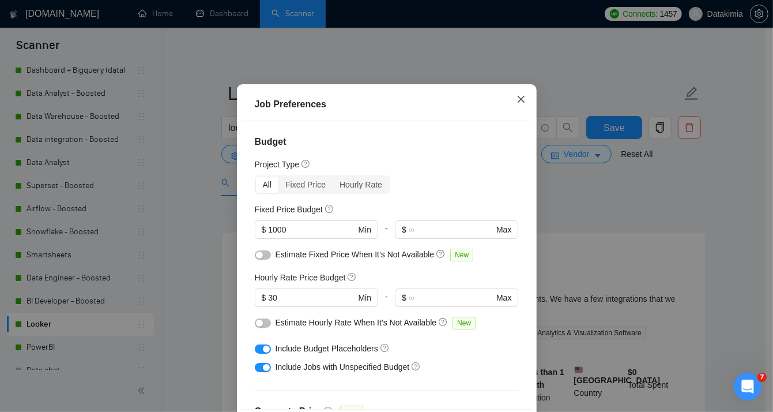
click at [517, 104] on icon "close" at bounding box center [521, 99] width 9 height 9
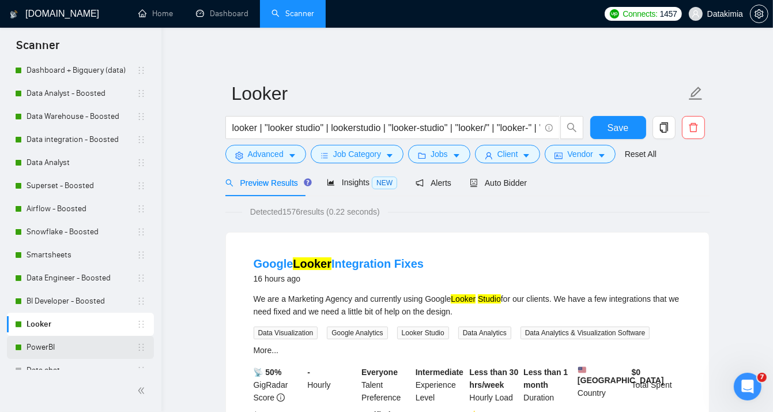
click at [50, 341] on link "PowerBI" at bounding box center [82, 347] width 110 height 23
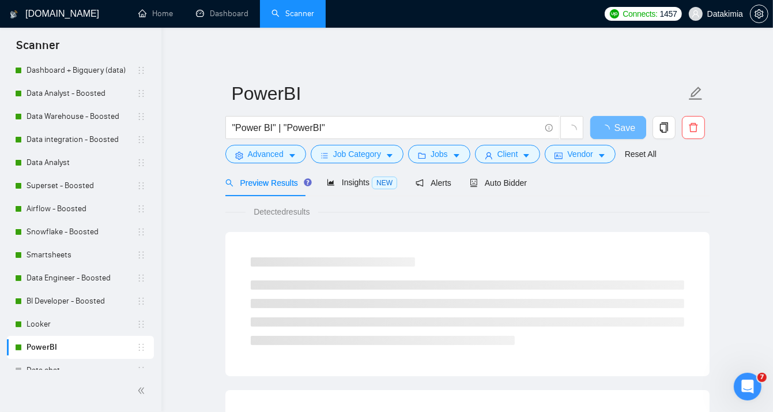
click at [434, 164] on form "PowerBI "Power BI" | "PowerBI" Save Advanced Job Category Jobs Client Vendor Re…" at bounding box center [467, 122] width 484 height 94
click at [435, 161] on button "Jobs" at bounding box center [439, 154] width 62 height 18
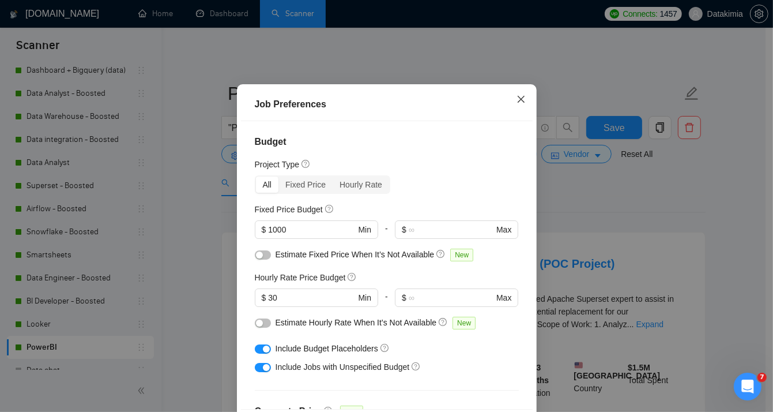
click at [520, 104] on icon "close" at bounding box center [521, 99] width 9 height 9
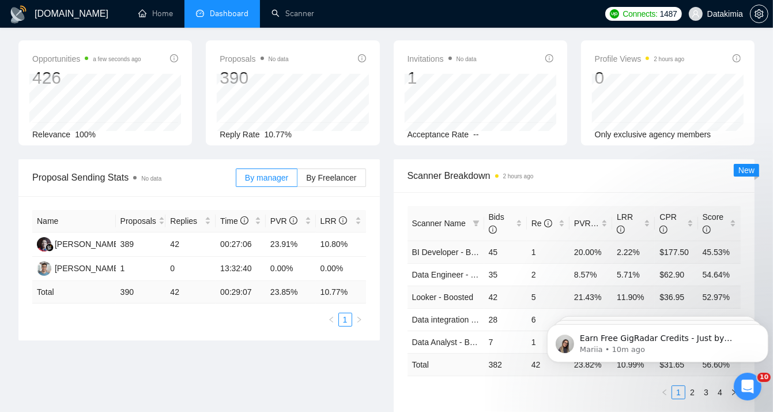
scroll to position [57, 0]
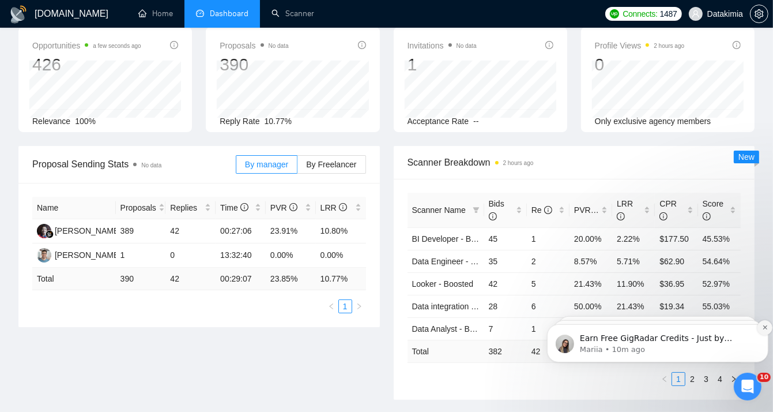
drag, startPoint x: 1315, startPoint y: 625, endPoint x: 766, endPoint y: 325, distance: 626.2
click at [766, 325] on icon "Dismiss notification" at bounding box center [765, 326] width 6 height 6
click at [762, 326] on icon "Dismiss notification" at bounding box center [765, 326] width 6 height 6
click at [761, 326] on button "Dismiss notification" at bounding box center [764, 326] width 15 height 15
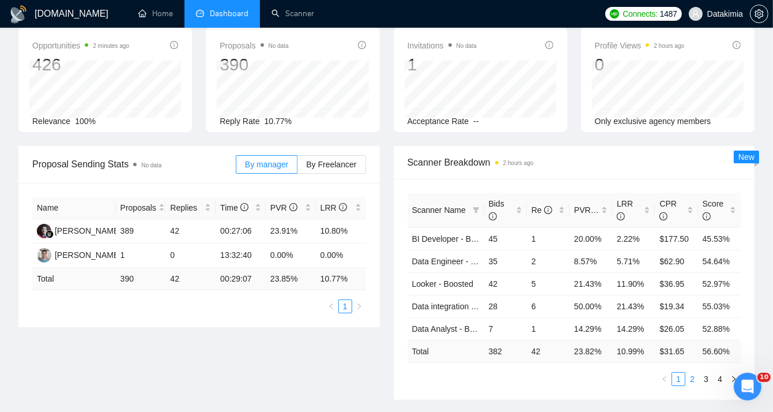
click at [692, 374] on link "2" at bounding box center [692, 378] width 13 height 13
click at [707, 376] on link "3" at bounding box center [706, 378] width 13 height 13
click at [720, 372] on link "4" at bounding box center [720, 378] width 13 height 13
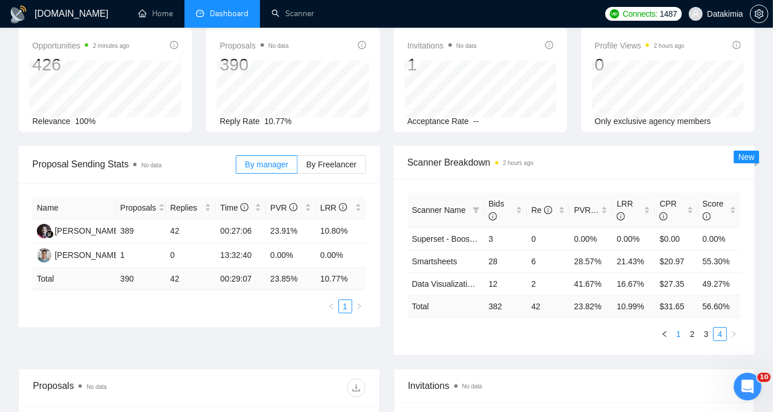
click at [684, 332] on link "1" at bounding box center [678, 334] width 13 height 13
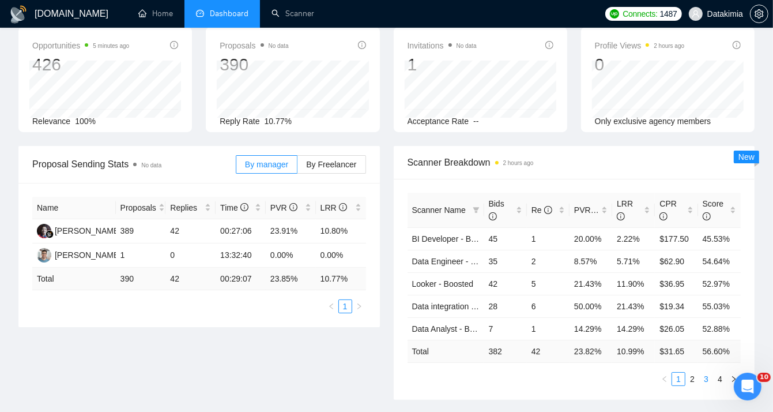
click at [706, 379] on link "3" at bounding box center [706, 378] width 13 height 13
click at [718, 377] on link "4" at bounding box center [720, 378] width 13 height 13
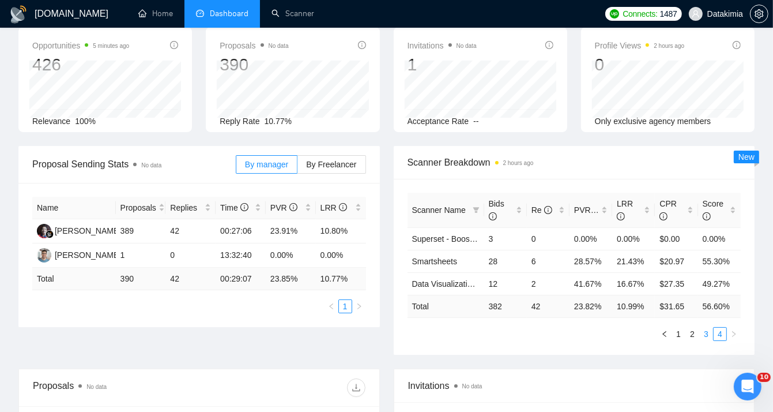
click at [707, 334] on link "3" at bounding box center [706, 334] width 13 height 13
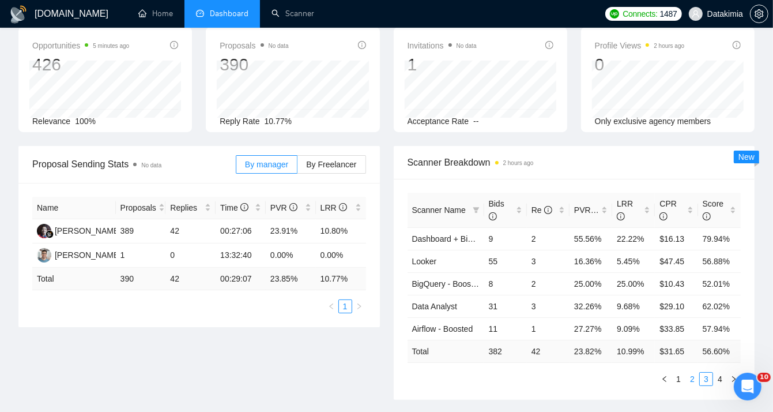
click at [692, 381] on link "2" at bounding box center [692, 378] width 13 height 13
